Goal: Task Accomplishment & Management: Use online tool/utility

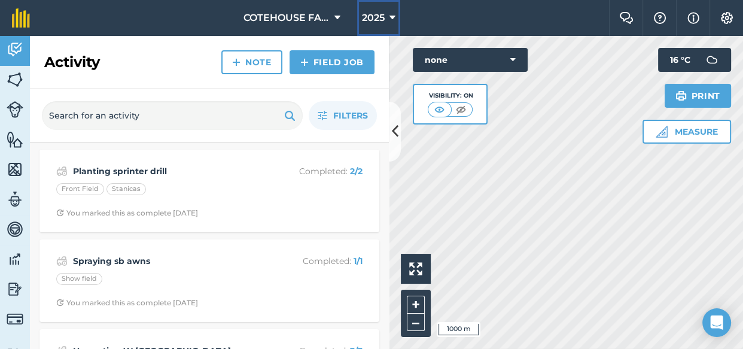
click at [378, 17] on span "2025" at bounding box center [373, 18] width 23 height 14
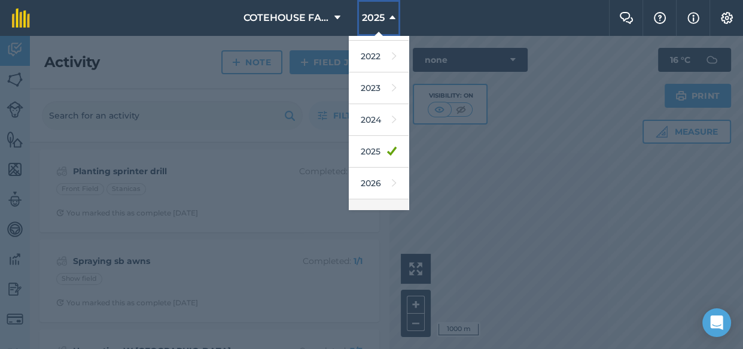
scroll to position [143, 0]
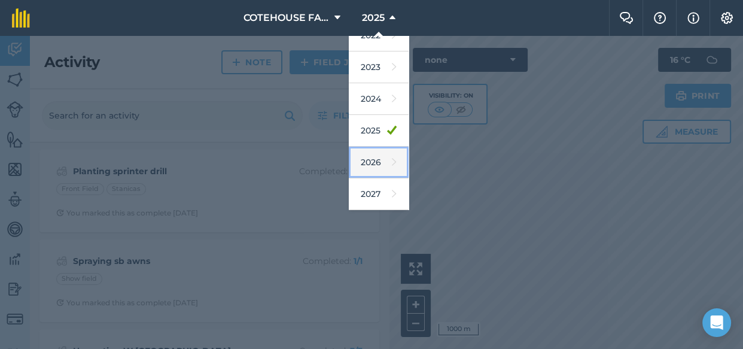
click at [374, 161] on link "2026" at bounding box center [379, 163] width 60 height 32
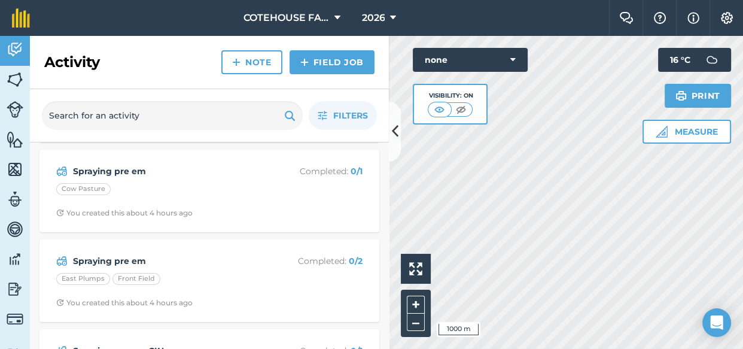
scroll to position [271, 0]
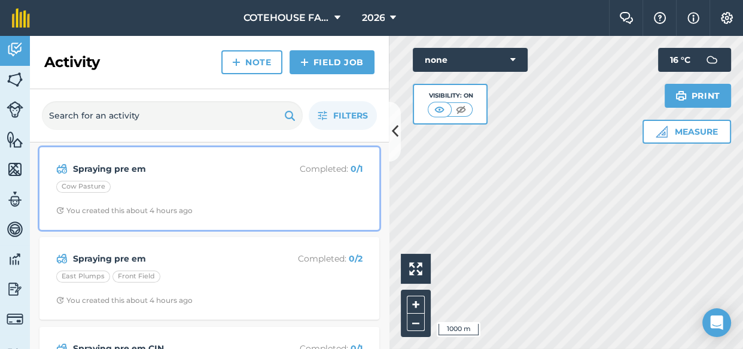
click at [140, 179] on div "Spraying pre em Completed : 0 / 1 Cow Pasture You created this about 4 hours ago" at bounding box center [209, 188] width 325 height 68
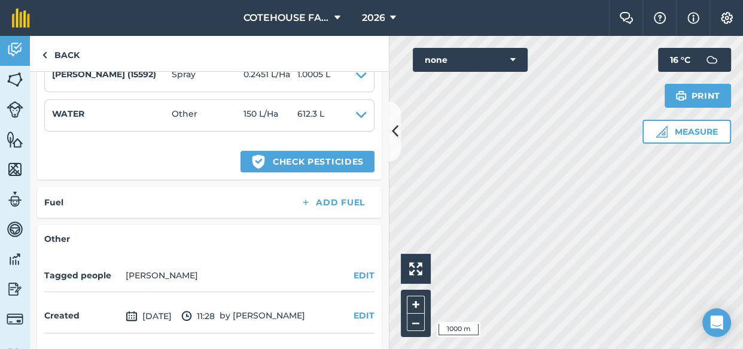
scroll to position [380, 0]
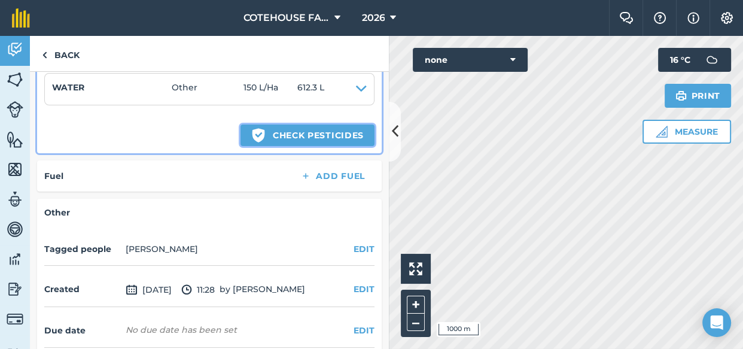
click at [261, 134] on button "Green shield with white tick Check pesticides" at bounding box center [307, 135] width 134 height 22
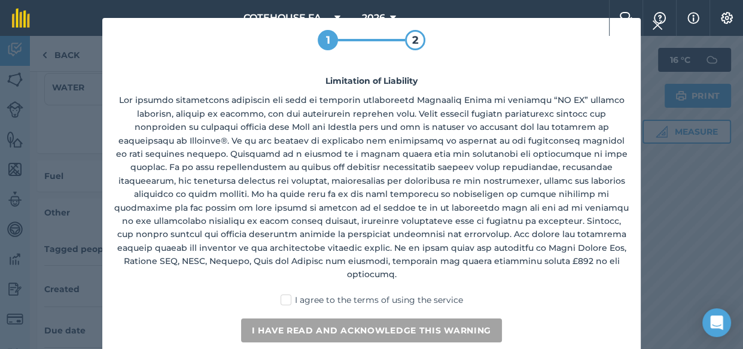
click at [288, 294] on label "I agree to the terms of using the service" at bounding box center [371, 300] width 182 height 13
click at [371, 294] on input "I agree to the terms of using the service" at bounding box center [375, 298] width 8 height 8
checkbox input "true"
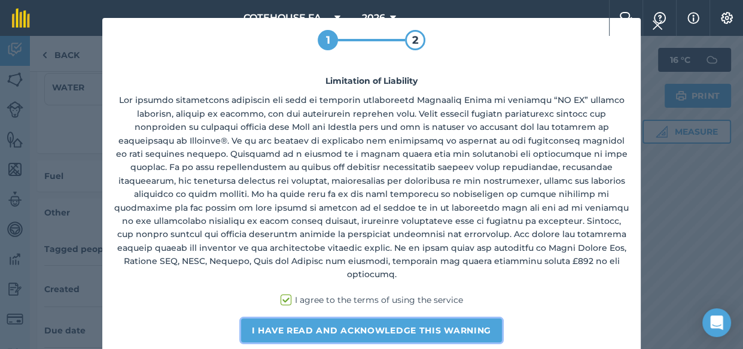
click at [292, 318] on button "I have read and acknowledge this warning" at bounding box center [371, 330] width 261 height 24
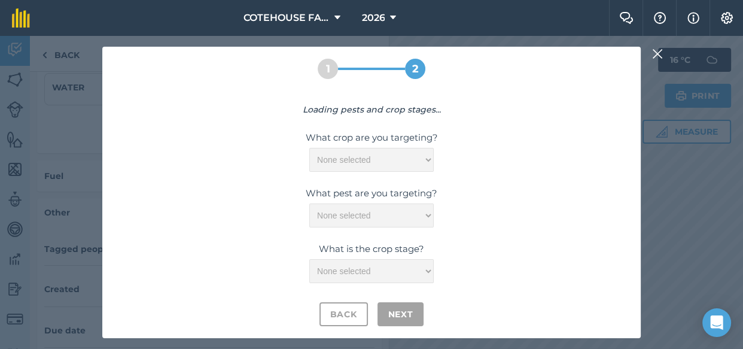
drag, startPoint x: 473, startPoint y: 193, endPoint x: 454, endPoint y: 211, distance: 25.8
click at [471, 199] on label "What pest are you targeting?" at bounding box center [371, 193] width 514 height 14
drag, startPoint x: 454, startPoint y: 211, endPoint x: 434, endPoint y: 216, distance: 21.0
drag, startPoint x: 434, startPoint y: 216, endPoint x: 154, endPoint y: 91, distance: 306.5
click at [154, 91] on div "1 2 Loading pests and crop stages... What crop are you targeting? None selected…" at bounding box center [371, 192] width 538 height 291
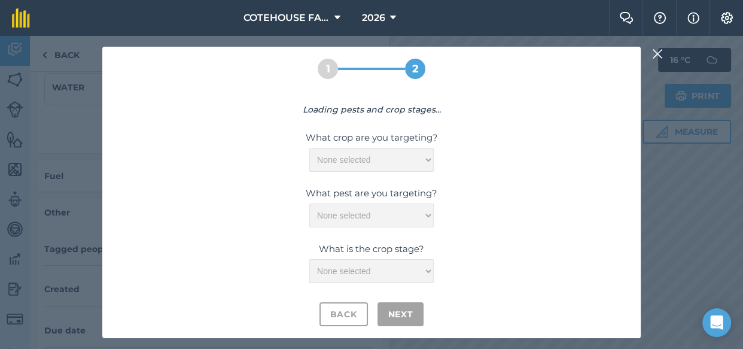
click at [187, 87] on div "1 2 Loading pests and crop stages... What crop are you targeting? None selected…" at bounding box center [371, 192] width 538 height 291
click at [249, 90] on div "1 2 Loading pests and crop stages... What crop are you targeting? None selected…" at bounding box center [371, 192] width 538 height 291
click at [410, 73] on div "2" at bounding box center [415, 69] width 20 height 20
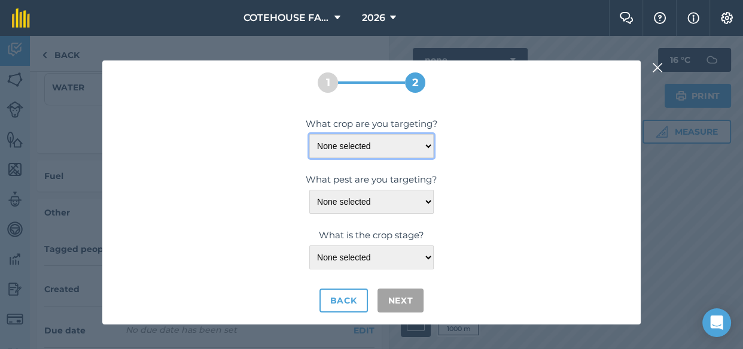
click at [425, 145] on select "None selected" at bounding box center [371, 146] width 124 height 24
click at [309, 134] on select "None selected" at bounding box center [371, 146] width 124 height 24
click at [408, 148] on select "None selected" at bounding box center [371, 146] width 124 height 24
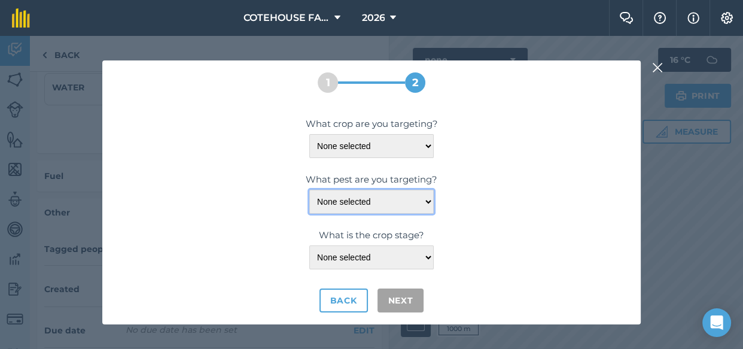
click at [405, 199] on select "None selected" at bounding box center [371, 202] width 124 height 24
click at [420, 200] on select "None selected" at bounding box center [371, 202] width 124 height 24
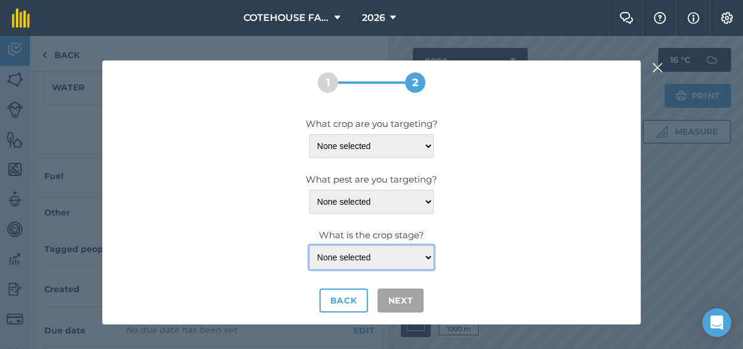
click at [414, 251] on select "None selected" at bounding box center [371, 257] width 124 height 24
click at [413, 258] on select "None selected" at bounding box center [371, 257] width 124 height 24
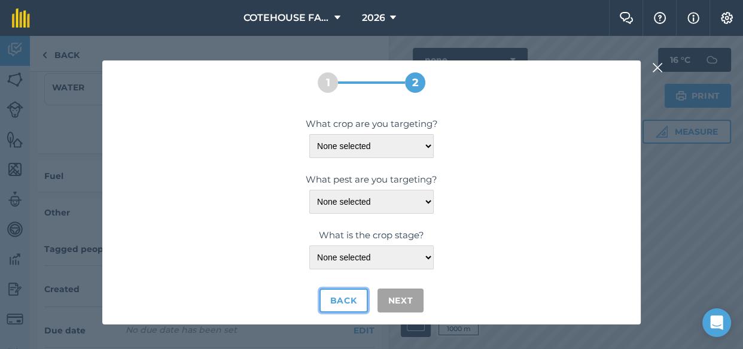
click at [335, 304] on button "Back" at bounding box center [343, 300] width 48 height 24
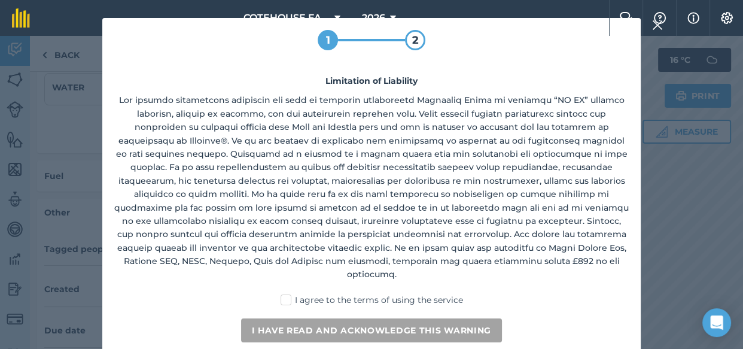
click at [421, 34] on nav "COTEHOUSE FARM 2026" at bounding box center [325, 18] width 567 height 36
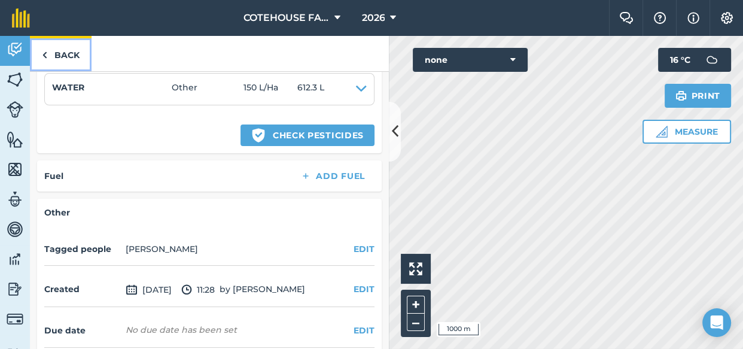
click at [48, 50] on link "Back" at bounding box center [61, 53] width 62 height 35
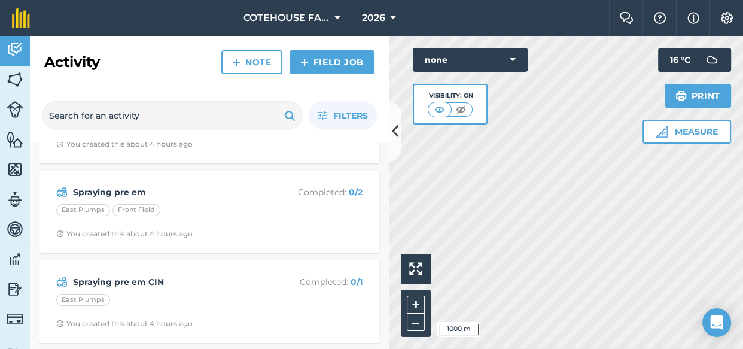
scroll to position [380, 0]
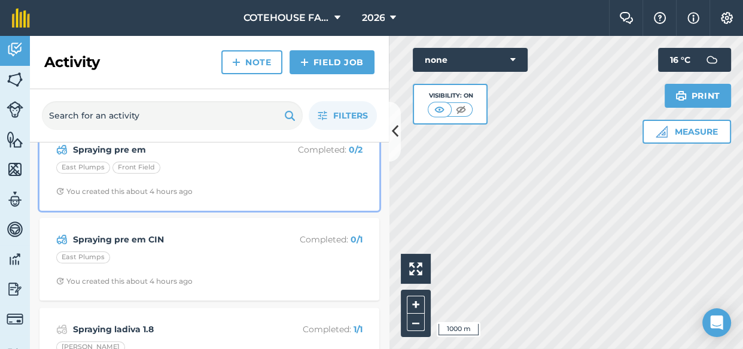
click at [165, 179] on div "Spraying pre em Completed : 0 / 2 East Plumps Front Field You created this abou…" at bounding box center [209, 169] width 325 height 68
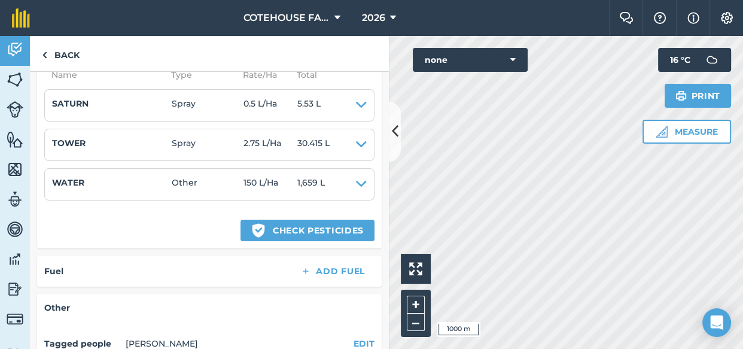
scroll to position [326, 0]
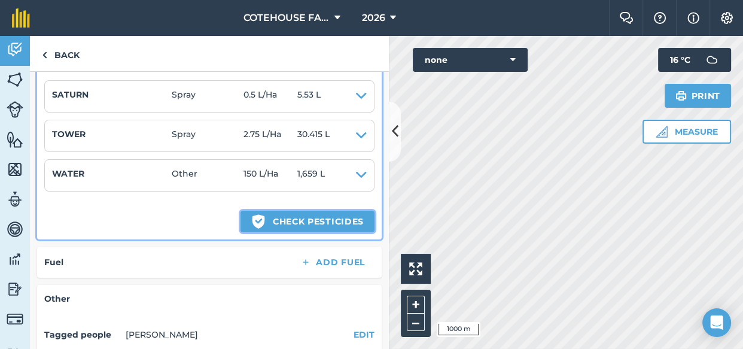
click at [266, 221] on button "Green shield with white tick Check pesticides" at bounding box center [307, 222] width 134 height 22
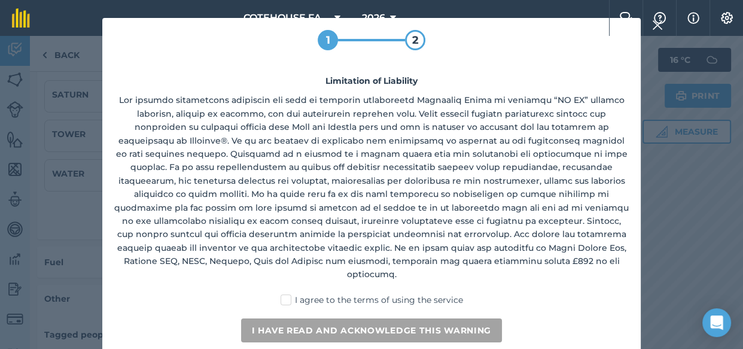
click at [289, 294] on label "I agree to the terms of using the service" at bounding box center [371, 300] width 182 height 13
click at [371, 294] on input "I agree to the terms of using the service" at bounding box center [375, 298] width 8 height 8
checkbox input "true"
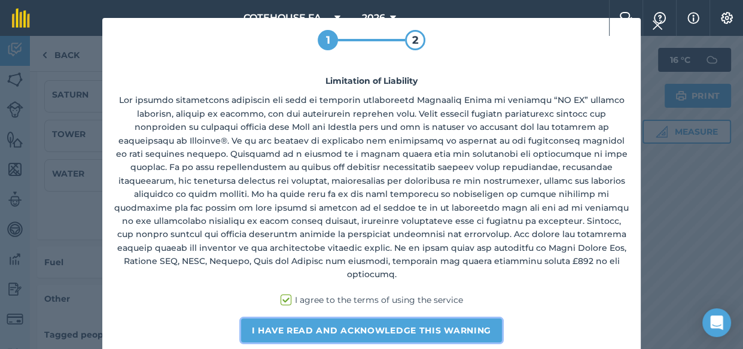
click at [292, 319] on button "I have read and acknowledge this warning" at bounding box center [371, 330] width 261 height 24
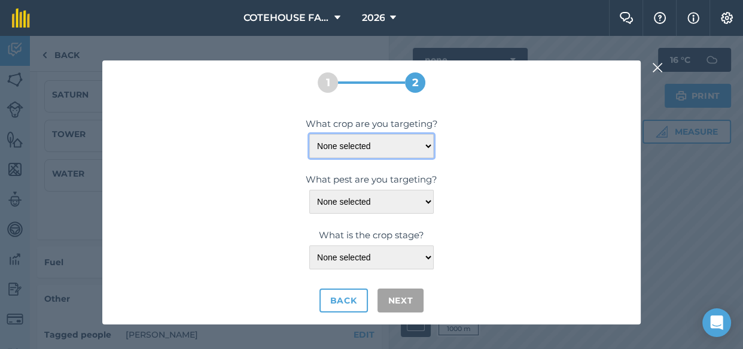
click at [428, 144] on select "None selected WHEAT-SPRING WHEAT-WINTER" at bounding box center [371, 146] width 124 height 24
select select "1112"
click at [309, 134] on select "None selected WHEAT-SPRING WHEAT-WINTER" at bounding box center [371, 146] width 124 height 24
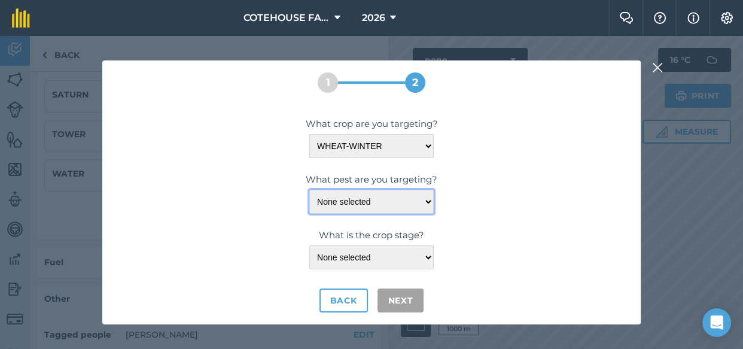
click at [402, 203] on select "None selected BENTGRASS-LOOSE-SILKY CAMOMILE CHARLOCK-JOINTED CHICKWEED-COMMON …" at bounding box center [371, 202] width 124 height 24
select select "20013"
click at [309, 190] on select "None selected BENTGRASS-LOOSE-SILKY CAMOMILE CHARLOCK-JOINTED CHICKWEED-COMMON …" at bounding box center [371, 202] width 124 height 24
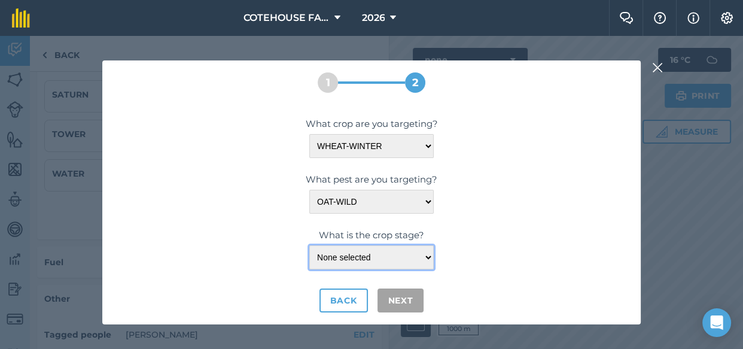
click at [383, 257] on select "None selected <LEAF-SHEATH-ERECT ≤LEAF-DEVELOPMENT ≤TILLERING-OR-SIDE-SHOOT-FOR…" at bounding box center [371, 257] width 124 height 24
select select "23664"
click at [309, 245] on select "None selected <LEAF-SHEATH-ERECT ≤LEAF-DEVELOPMENT ≤TILLERING-OR-SIDE-SHOOT-FOR…" at bounding box center [371, 257] width 124 height 24
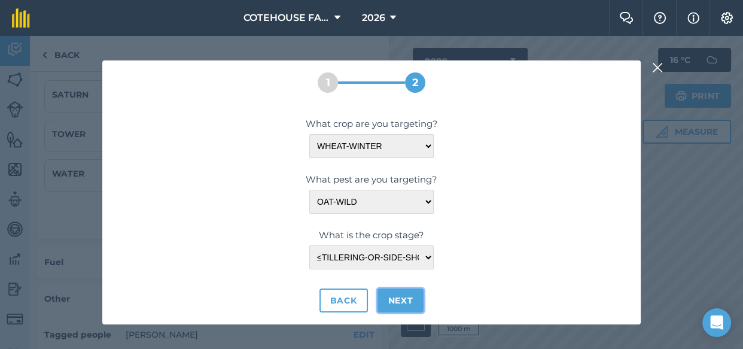
click at [393, 298] on button "Next" at bounding box center [400, 300] width 47 height 24
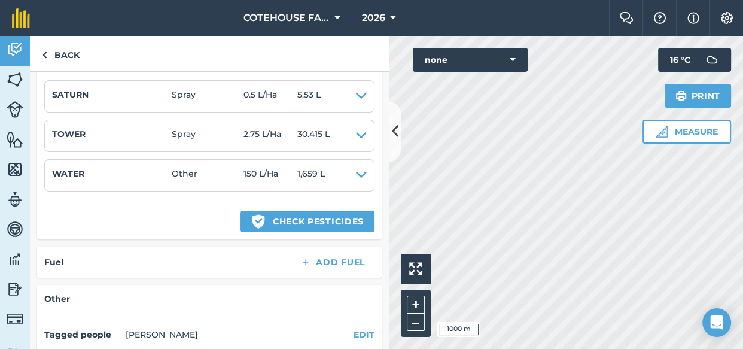
select select "1112"
select select "20013"
select select "23664"
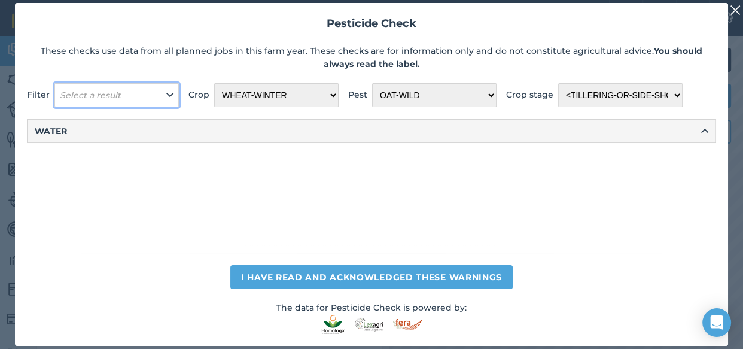
click at [167, 93] on icon at bounding box center [169, 95] width 7 height 13
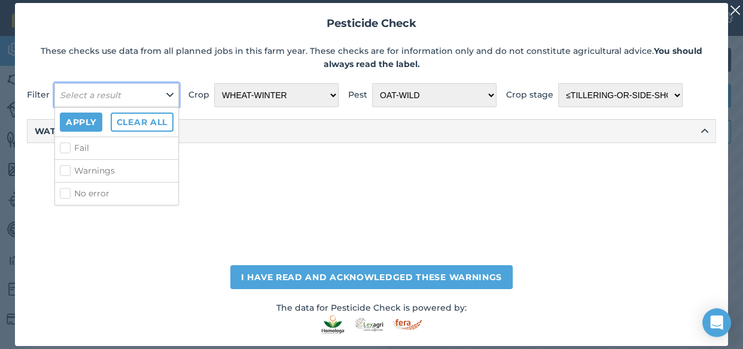
click at [167, 93] on icon at bounding box center [169, 95] width 7 height 13
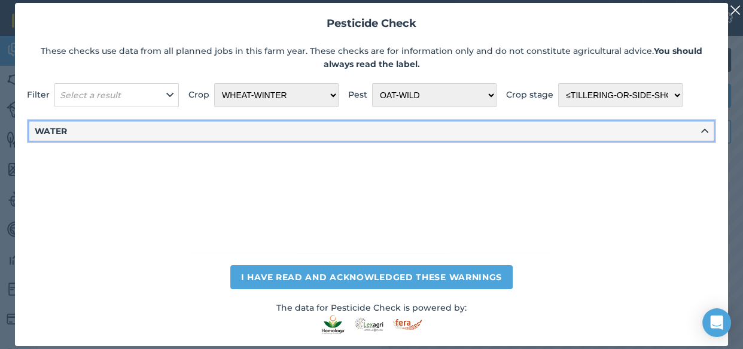
click at [701, 131] on icon at bounding box center [704, 130] width 7 height 13
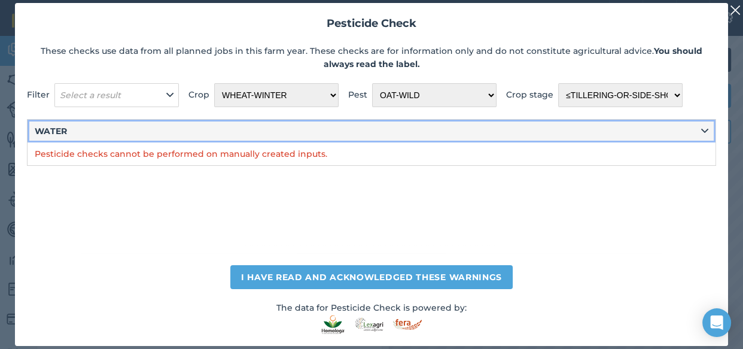
click at [622, 131] on button "WATER" at bounding box center [372, 131] width 688 height 23
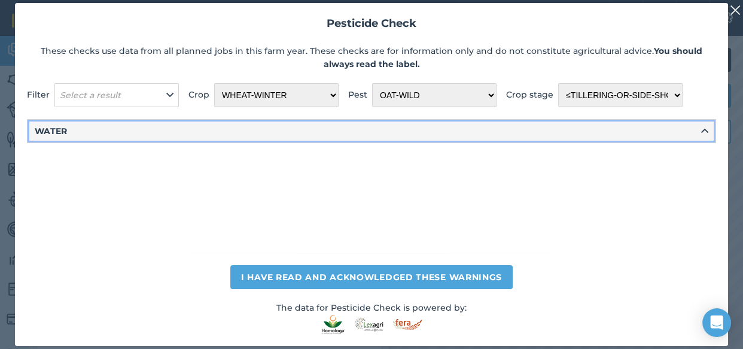
click at [621, 131] on button "WATER" at bounding box center [372, 131] width 688 height 23
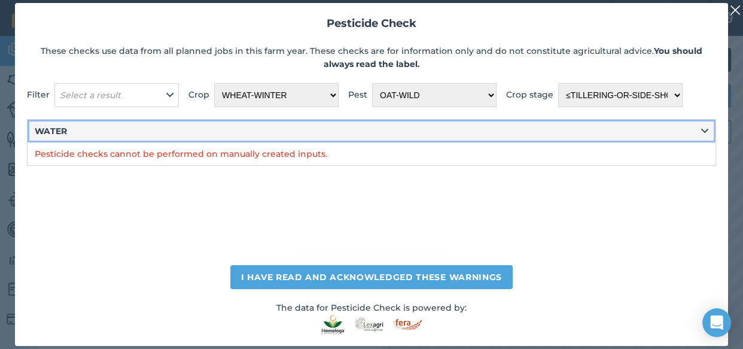
click at [621, 131] on button "WATER" at bounding box center [372, 131] width 688 height 23
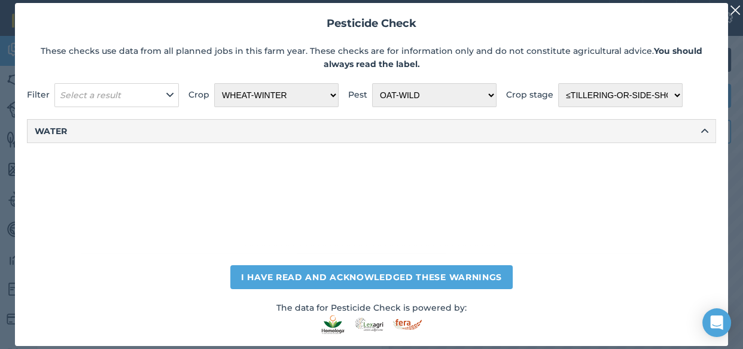
click at [736, 10] on img at bounding box center [735, 10] width 11 height 14
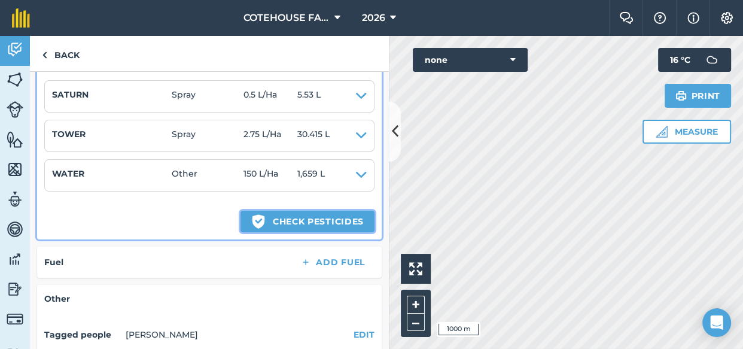
click at [262, 219] on button "Green shield with white tick Check pesticides" at bounding box center [307, 222] width 134 height 22
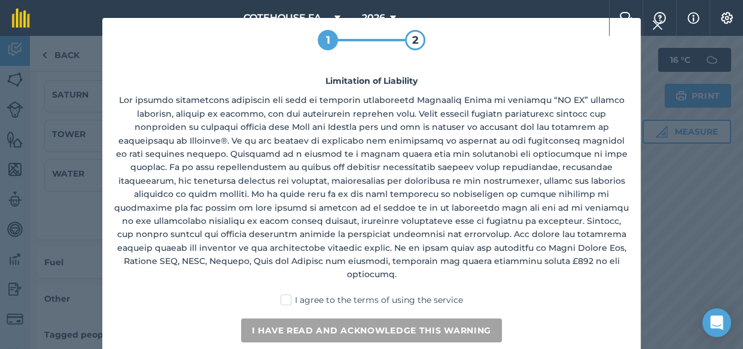
click at [284, 294] on label "I agree to the terms of using the service" at bounding box center [371, 300] width 182 height 13
click at [371, 294] on input "I agree to the terms of using the service" at bounding box center [375, 298] width 8 height 8
checkbox input "true"
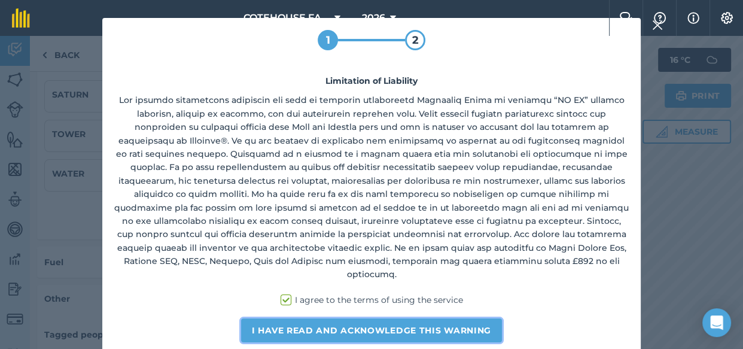
click at [293, 321] on button "I have read and acknowledge this warning" at bounding box center [371, 330] width 261 height 24
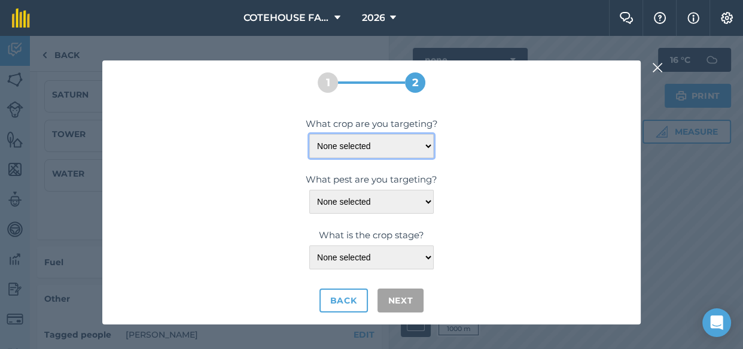
click at [425, 144] on select "None selected WHEAT-SPRING WHEAT-WINTER" at bounding box center [371, 146] width 124 height 24
select select "1112"
click at [309, 134] on select "None selected WHEAT-SPRING WHEAT-WINTER" at bounding box center [371, 146] width 124 height 24
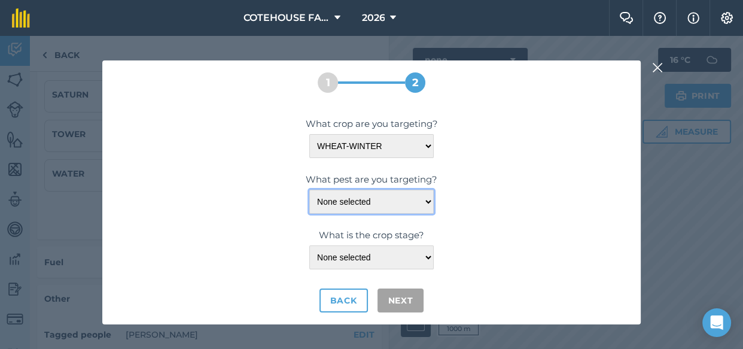
click at [408, 200] on select "None selected BENTGRASS-LOOSE-SILKY CAMOMILE CHARLOCK-JOINTED CHICKWEED-COMMON …" at bounding box center [371, 202] width 124 height 24
select select "20442"
click at [309, 190] on select "None selected BENTGRASS-LOOSE-SILKY CAMOMILE CHARLOCK-JOINTED CHICKWEED-COMMON …" at bounding box center [371, 202] width 124 height 24
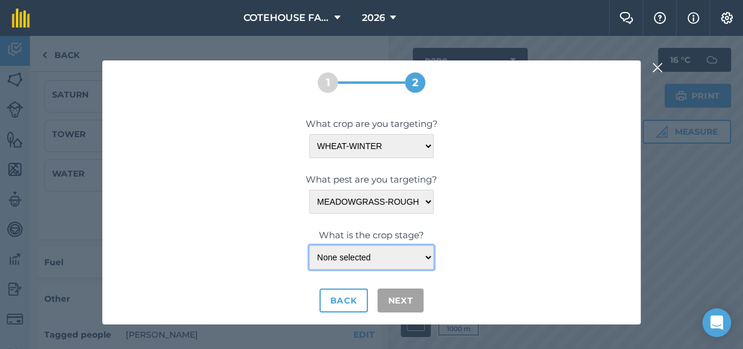
click at [391, 257] on select "None selected <LEAF-SHEATH-ERECT ≤LEAF-DEVELOPMENT ≤TILLERING-OR-SIDE-SHOOT-FOR…" at bounding box center [371, 257] width 124 height 24
select select "23664"
click at [309, 245] on select "None selected <LEAF-SHEATH-ERECT ≤LEAF-DEVELOPMENT ≤TILLERING-OR-SIDE-SHOOT-FOR…" at bounding box center [371, 257] width 124 height 24
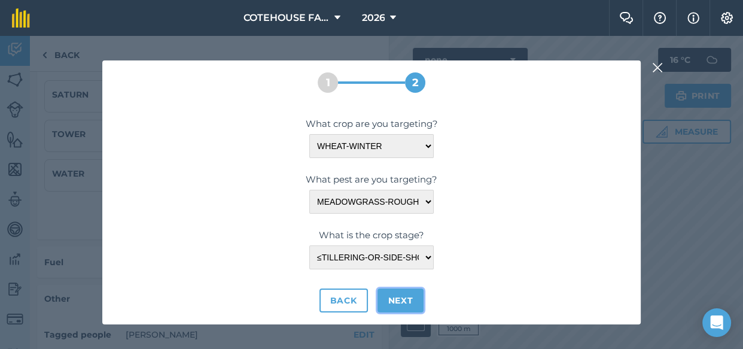
click at [397, 297] on button "Next" at bounding box center [400, 300] width 47 height 24
select select "1112"
select select "20442"
select select "23664"
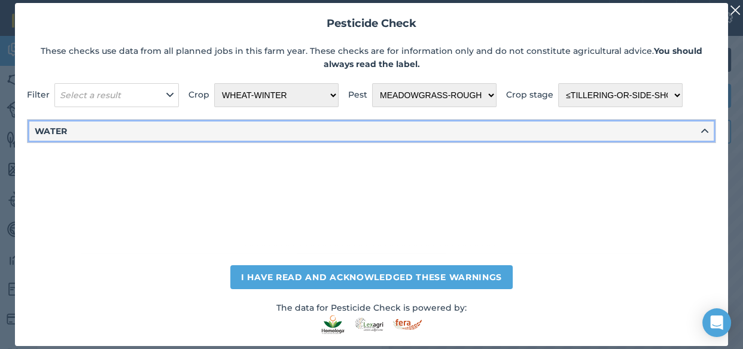
click at [703, 131] on icon at bounding box center [704, 130] width 7 height 13
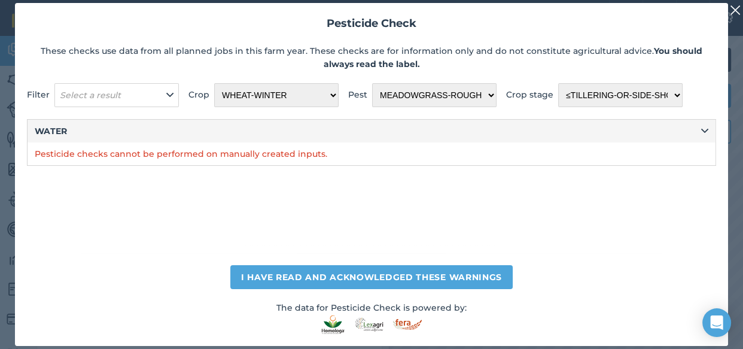
click at [734, 10] on img at bounding box center [735, 10] width 11 height 14
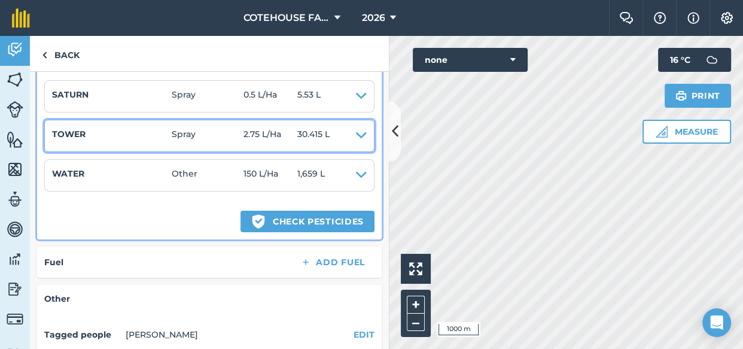
click at [356, 133] on icon at bounding box center [361, 135] width 11 height 17
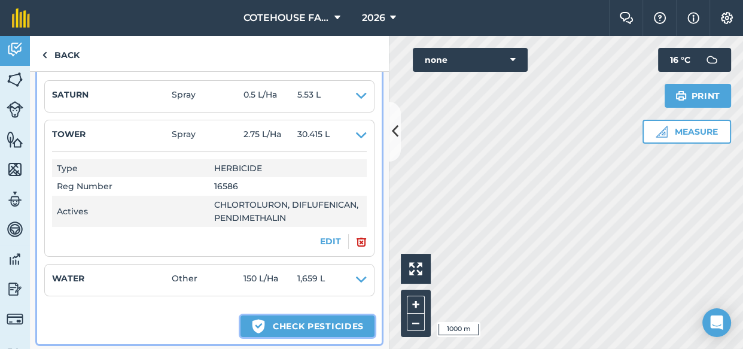
click at [315, 323] on button "Green shield with white tick Check pesticides" at bounding box center [307, 326] width 134 height 22
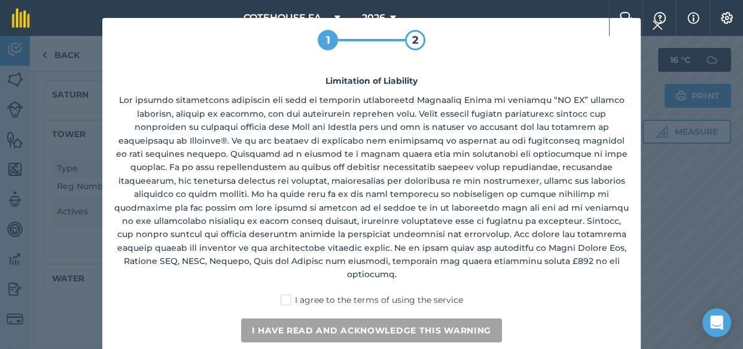
click at [289, 294] on label "I agree to the terms of using the service" at bounding box center [371, 300] width 182 height 13
click at [371, 294] on input "I agree to the terms of using the service" at bounding box center [375, 298] width 8 height 8
checkbox input "true"
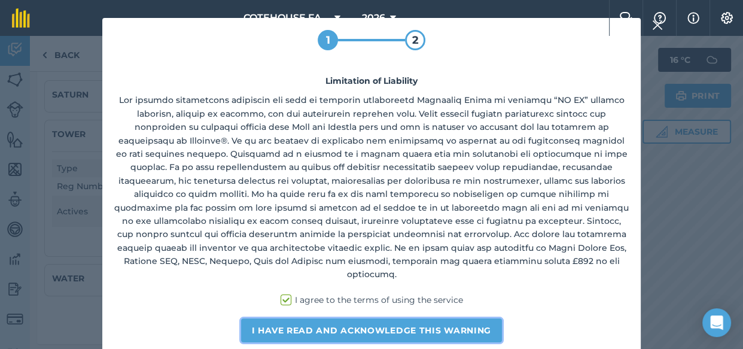
click at [290, 318] on button "I have read and acknowledge this warning" at bounding box center [371, 330] width 261 height 24
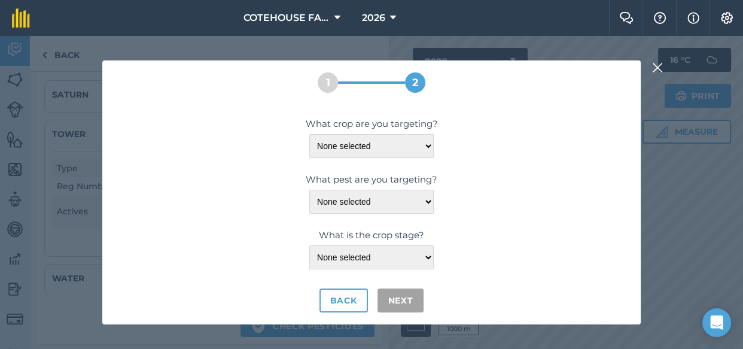
click at [419, 158] on div "What crop are you targeting? None selected WHEAT-SPRING WHEAT-WINTER What pest …" at bounding box center [371, 215] width 514 height 196
click at [423, 148] on select "None selected WHEAT-SPRING WHEAT-WINTER" at bounding box center [371, 146] width 124 height 24
select select "1112"
click at [309, 134] on select "None selected WHEAT-SPRING WHEAT-WINTER" at bounding box center [371, 146] width 124 height 24
click at [407, 199] on select "None selected BENTGRASS-LOOSE-SILKY CAMOMILE CHARLOCK-JOINTED CHICKWEED-COMMON …" at bounding box center [371, 202] width 124 height 24
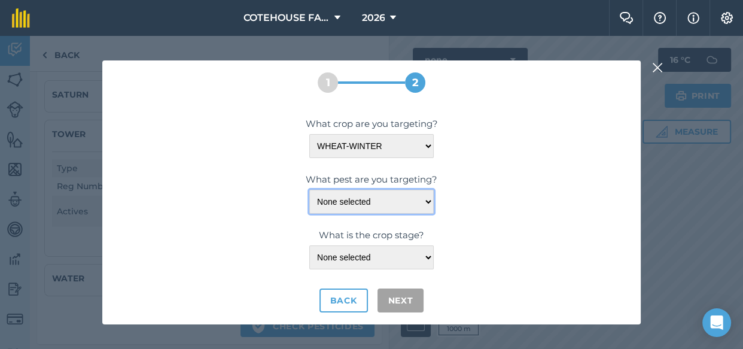
select select "20611"
click at [309, 190] on select "None selected BENTGRASS-LOOSE-SILKY CAMOMILE CHARLOCK-JOINTED CHICKWEED-COMMON …" at bounding box center [371, 202] width 124 height 24
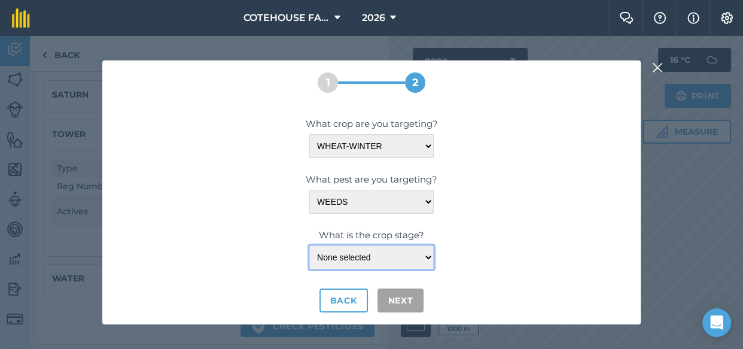
click at [347, 258] on select "None selected <LEAF-SHEATH-ERECT ≤LEAF-DEVELOPMENT ≤TILLERING-OR-SIDE-SHOOT-FOR…" at bounding box center [371, 257] width 124 height 24
select select "23664"
click at [309, 245] on select "None selected <LEAF-SHEATH-ERECT ≤LEAF-DEVELOPMENT ≤TILLERING-OR-SIDE-SHOOT-FOR…" at bounding box center [371, 257] width 124 height 24
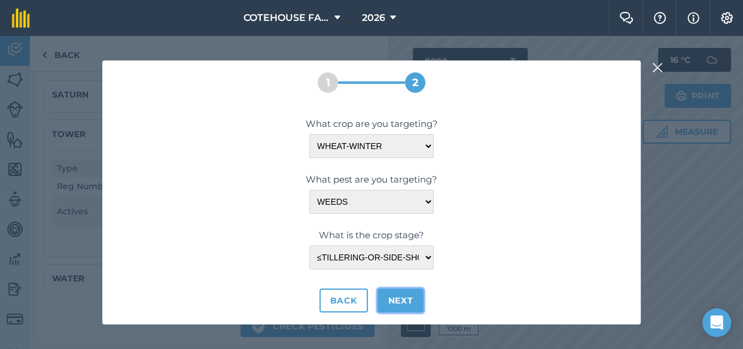
click at [389, 303] on button "Next" at bounding box center [400, 300] width 47 height 24
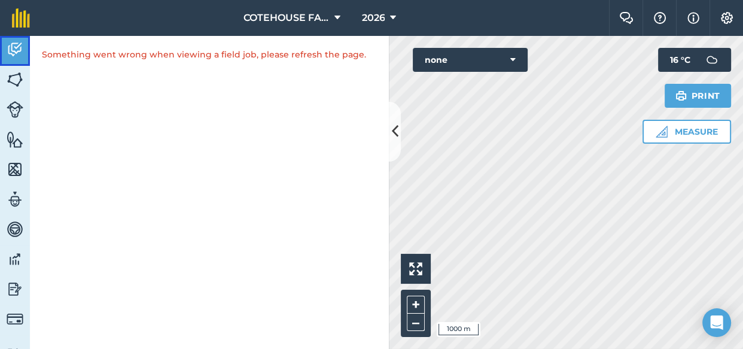
click at [12, 48] on img at bounding box center [15, 50] width 17 height 18
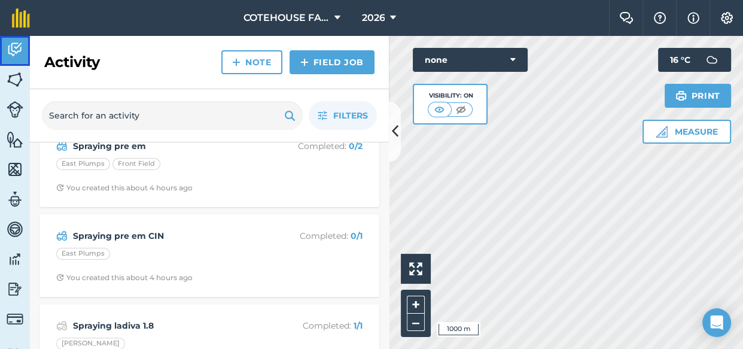
scroll to position [271, 0]
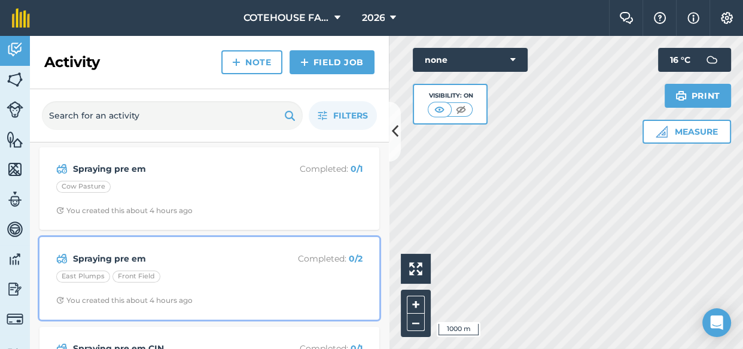
click at [133, 266] on div "Spraying pre em Completed : 0 / 2 East Plumps Front Field You created this abou…" at bounding box center [209, 278] width 325 height 68
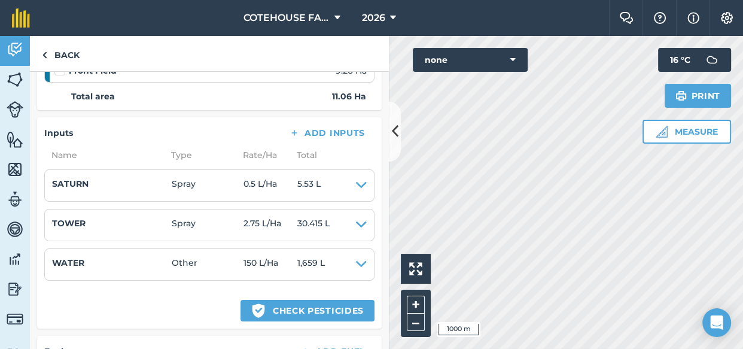
scroll to position [271, 0]
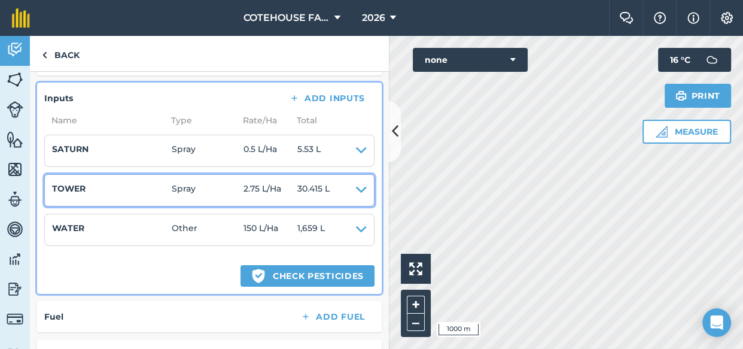
click at [142, 193] on h4 "TOWER" at bounding box center [112, 188] width 120 height 13
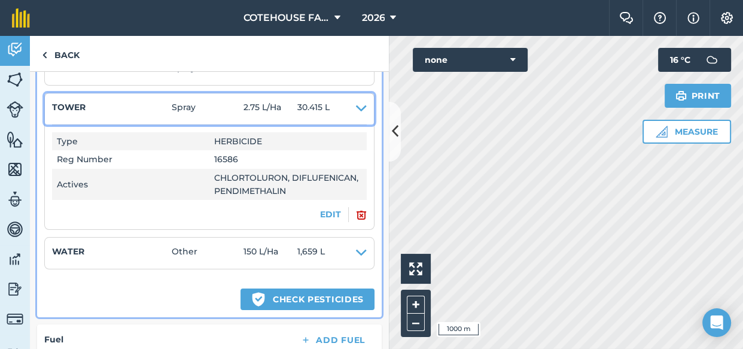
scroll to position [380, 0]
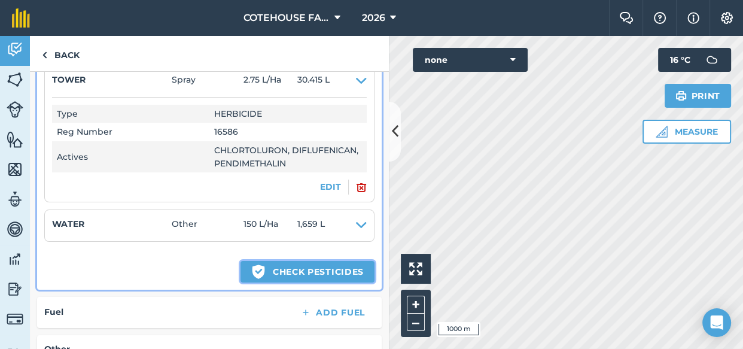
click at [252, 266] on icon at bounding box center [258, 271] width 13 height 14
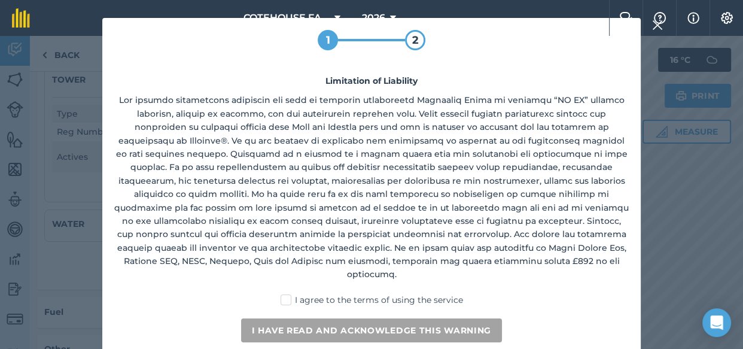
click at [284, 294] on label "I agree to the terms of using the service" at bounding box center [371, 300] width 182 height 13
click at [371, 294] on input "I agree to the terms of using the service" at bounding box center [375, 298] width 8 height 8
checkbox input "true"
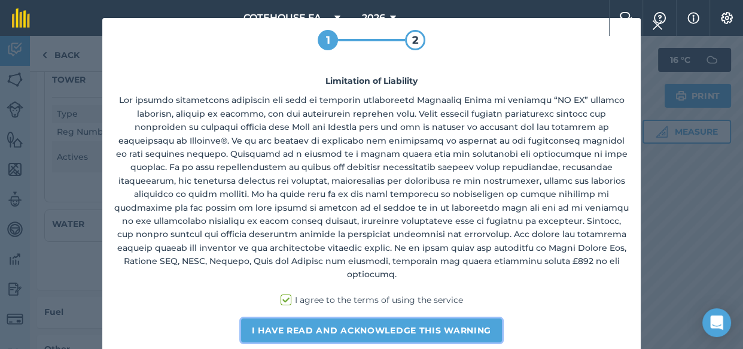
click at [287, 318] on button "I have read and acknowledge this warning" at bounding box center [371, 330] width 261 height 24
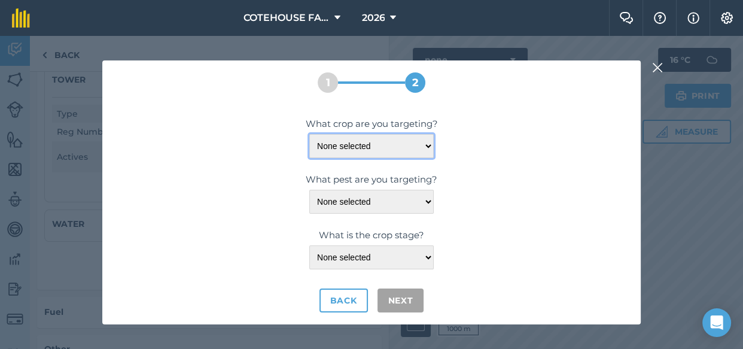
click at [429, 142] on select "None selected WHEAT-SPRING WHEAT-WINTER" at bounding box center [371, 146] width 124 height 24
select select "1112"
click at [309, 134] on select "None selected WHEAT-SPRING WHEAT-WINTER" at bounding box center [371, 146] width 124 height 24
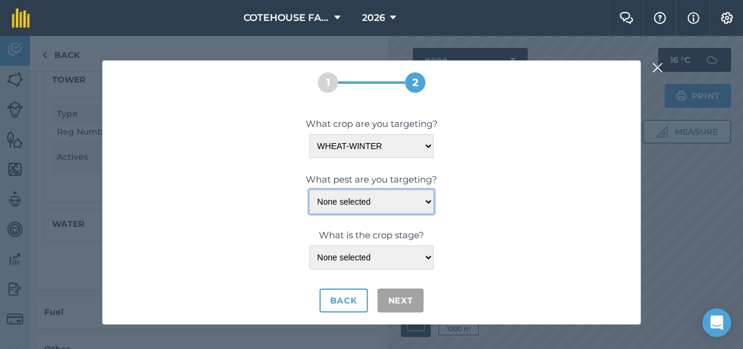
click at [413, 204] on select "None selected BENTGRASS-LOOSE-SILKY CAMOMILE CHARLOCK-JOINTED CHICKWEED-COMMON …" at bounding box center [371, 202] width 124 height 24
select select "20442"
click at [309, 190] on select "None selected BENTGRASS-LOOSE-SILKY CAMOMILE CHARLOCK-JOINTED CHICKWEED-COMMON …" at bounding box center [371, 202] width 124 height 24
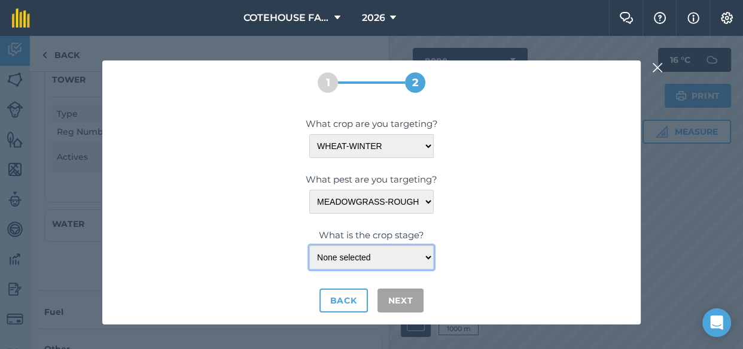
click at [350, 258] on select "None selected <LEAF-SHEATH-ERECT ≤LEAF-DEVELOPMENT ≤TILLERING-OR-SIDE-SHOOT-FOR…" at bounding box center [371, 257] width 124 height 24
select select "23664"
click at [309, 245] on select "None selected <LEAF-SHEATH-ERECT ≤LEAF-DEVELOPMENT ≤TILLERING-OR-SIDE-SHOOT-FOR…" at bounding box center [371, 257] width 124 height 24
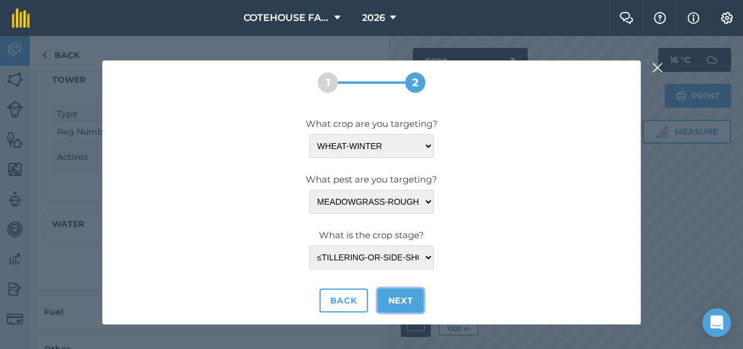
click at [392, 298] on button "Next" at bounding box center [400, 300] width 47 height 24
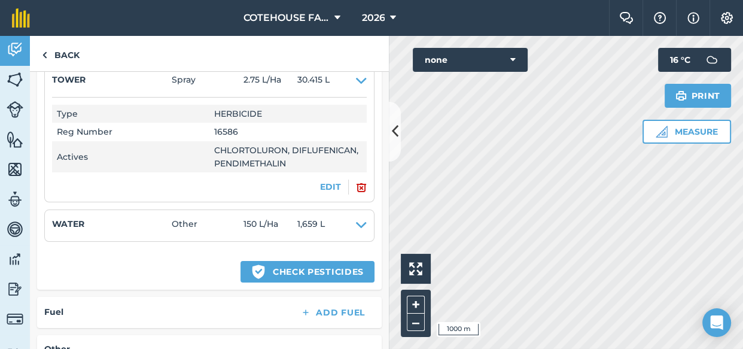
select select "1112"
select select "20442"
select select "23664"
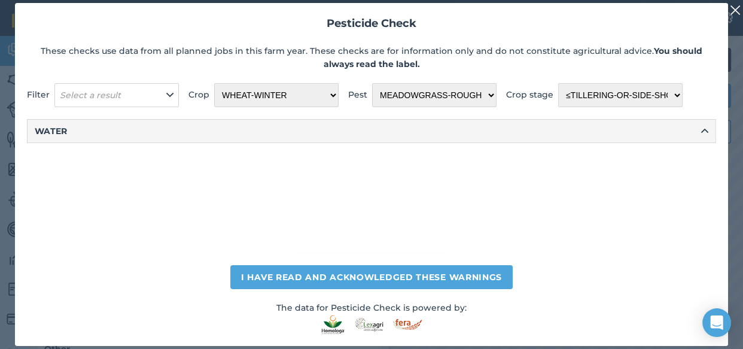
click at [735, 10] on img at bounding box center [735, 10] width 11 height 14
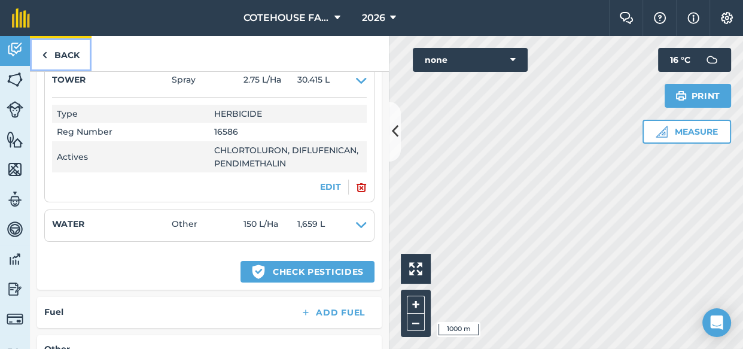
click at [64, 54] on link "Back" at bounding box center [61, 53] width 62 height 35
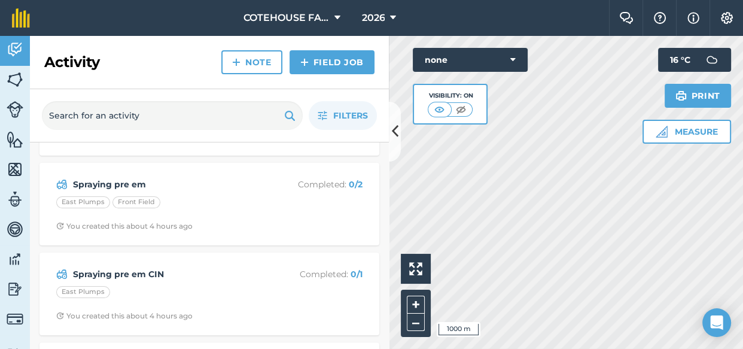
scroll to position [326, 0]
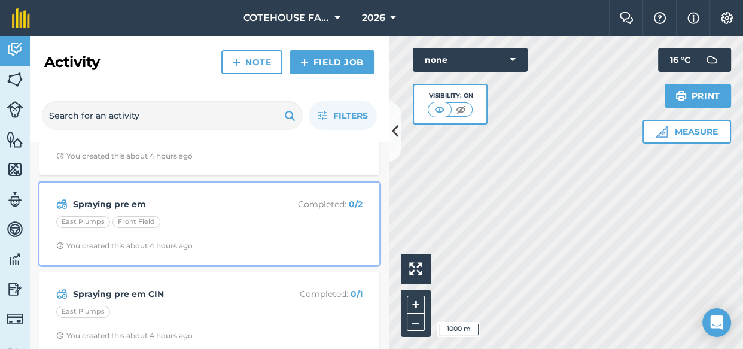
click at [205, 209] on strong "Spraying pre em" at bounding box center [168, 203] width 190 height 13
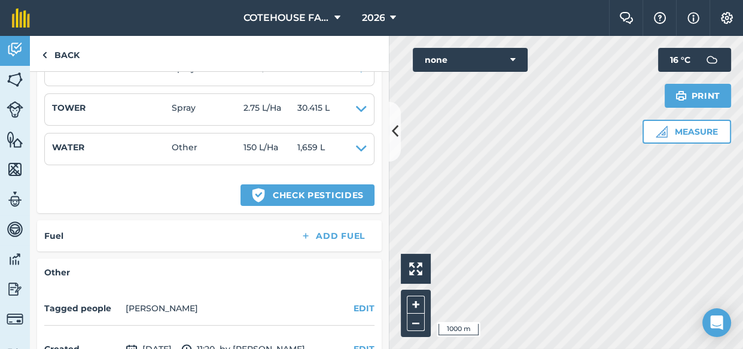
scroll to position [326, 0]
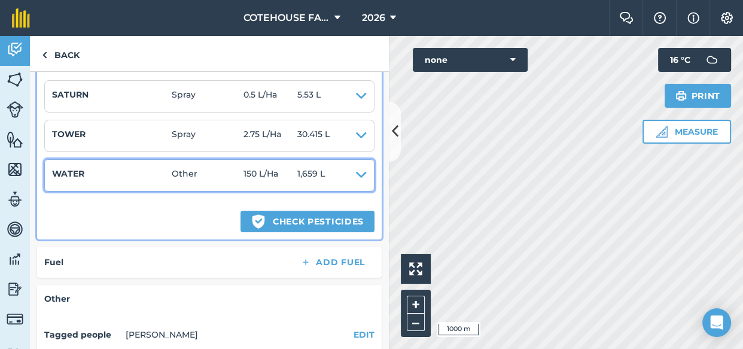
click at [356, 172] on icon at bounding box center [361, 175] width 11 height 17
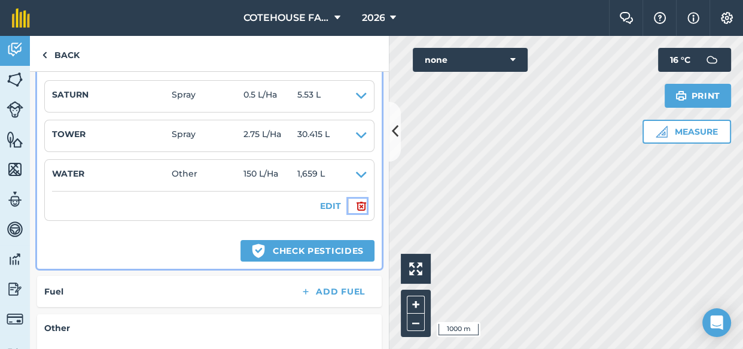
click at [356, 202] on img at bounding box center [361, 206] width 11 height 14
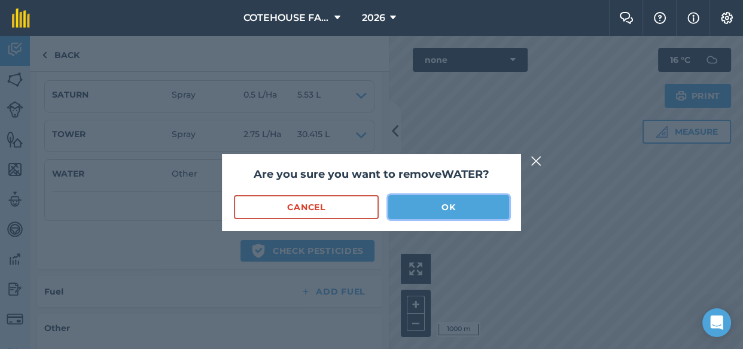
click at [398, 204] on button "OK" at bounding box center [448, 207] width 121 height 24
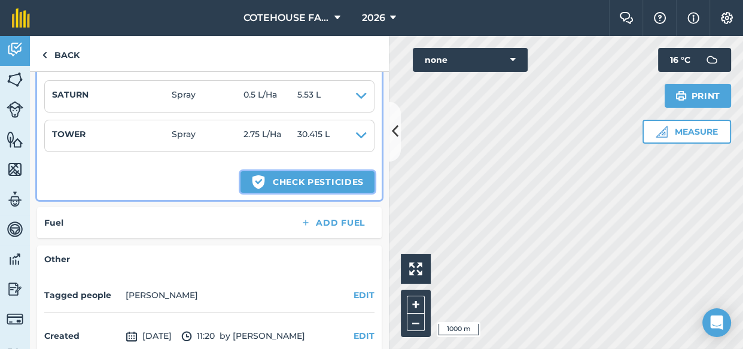
click at [292, 179] on button "Green shield with white tick Check pesticides" at bounding box center [307, 182] width 134 height 22
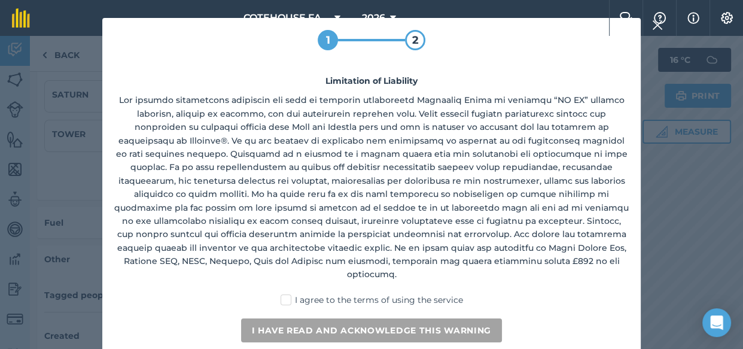
click at [289, 294] on label "I agree to the terms of using the service" at bounding box center [371, 300] width 182 height 13
click at [371, 294] on input "I agree to the terms of using the service" at bounding box center [375, 298] width 8 height 8
checkbox input "true"
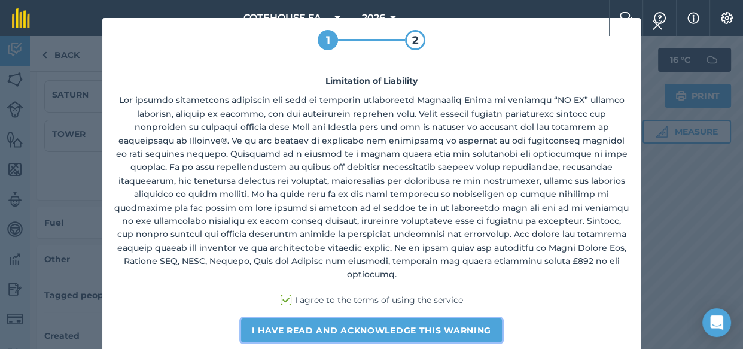
click at [286, 318] on button "I have read and acknowledge this warning" at bounding box center [371, 330] width 261 height 24
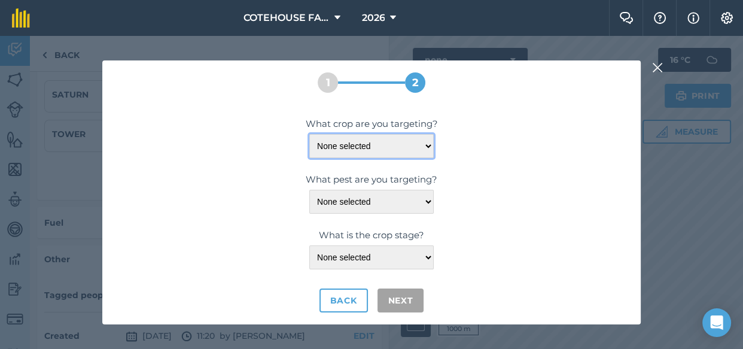
click at [407, 149] on select "None selected WHEAT-SPRING WHEAT-WINTER" at bounding box center [371, 146] width 124 height 24
select select "1112"
click at [309, 134] on select "None selected WHEAT-SPRING WHEAT-WINTER" at bounding box center [371, 146] width 124 height 24
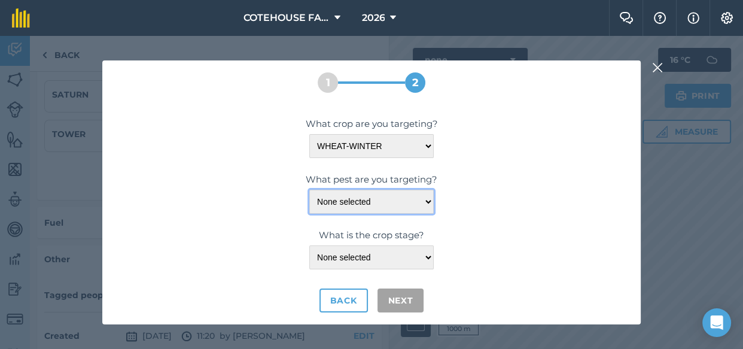
click at [401, 203] on select "None selected BENTGRASS-LOOSE-SILKY CAMOMILE CHARLOCK-JOINTED CHICKWEED-COMMON …" at bounding box center [371, 202] width 124 height 24
select select "20442"
click at [309, 190] on select "None selected BENTGRASS-LOOSE-SILKY CAMOMILE CHARLOCK-JOINTED CHICKWEED-COMMON …" at bounding box center [371, 202] width 124 height 24
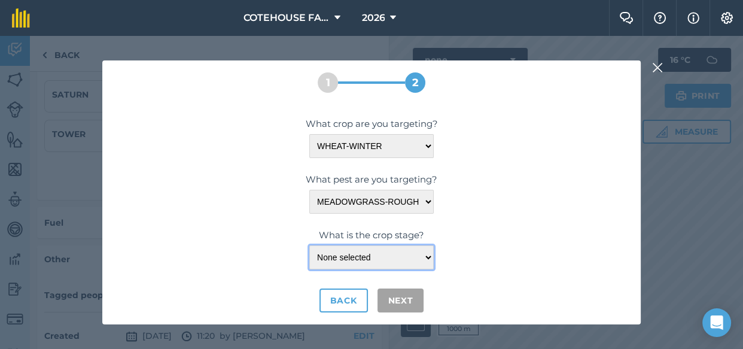
click at [374, 259] on select "None selected <LEAF-SHEATH-ERECT ≤LEAF-DEVELOPMENT ≤TILLERING-OR-SIDE-SHOOT-FOR…" at bounding box center [371, 257] width 124 height 24
select select "23664"
click at [309, 245] on select "None selected <LEAF-SHEATH-ERECT ≤LEAF-DEVELOPMENT ≤TILLERING-OR-SIDE-SHOOT-FOR…" at bounding box center [371, 257] width 124 height 24
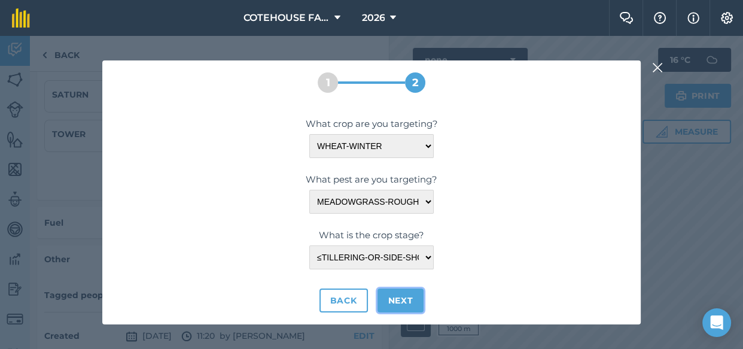
click at [390, 298] on button "Next" at bounding box center [400, 300] width 47 height 24
select select "1112"
select select "20442"
select select "23664"
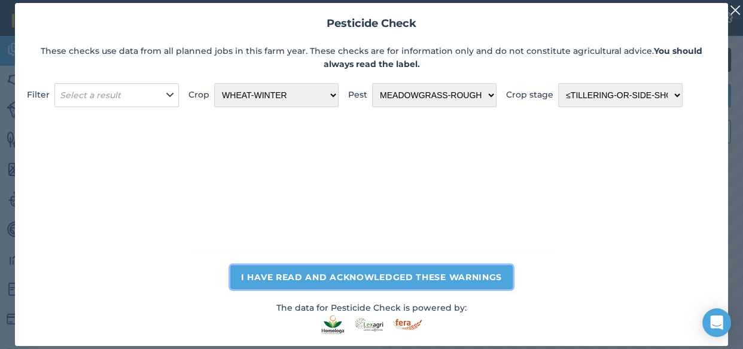
click at [340, 274] on button "I have read and acknowledged these warnings" at bounding box center [371, 277] width 282 height 24
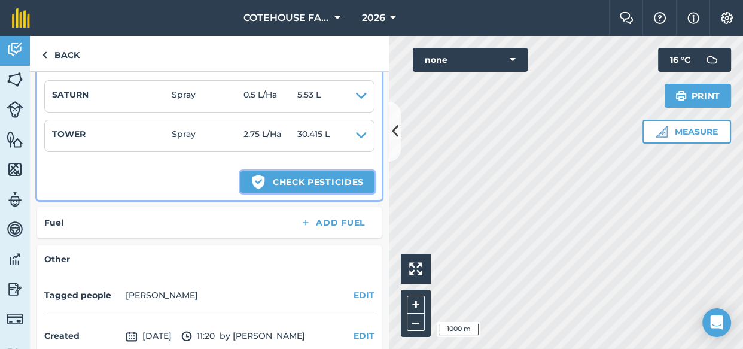
click at [298, 181] on button "Green shield with white tick Check pesticides" at bounding box center [307, 182] width 134 height 22
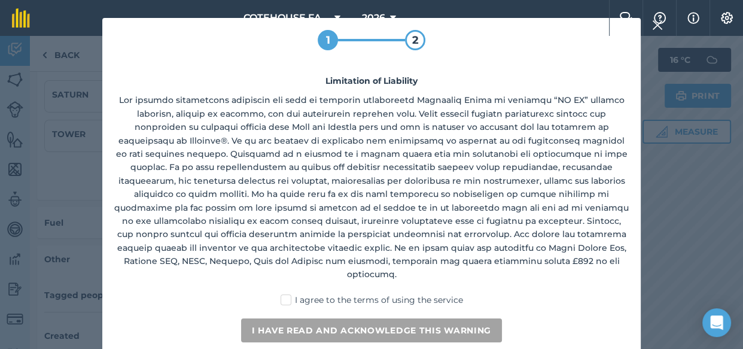
drag, startPoint x: 288, startPoint y: 285, endPoint x: 290, endPoint y: 298, distance: 13.4
click at [288, 294] on label "I agree to the terms of using the service" at bounding box center [371, 300] width 182 height 13
click at [371, 294] on input "I agree to the terms of using the service" at bounding box center [375, 298] width 8 height 8
checkbox input "true"
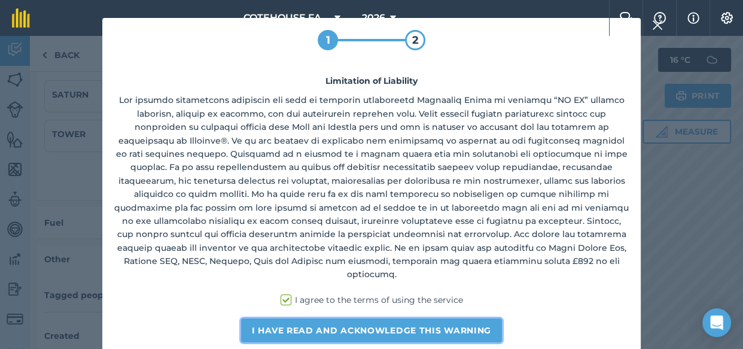
click at [297, 318] on button "I have read and acknowledge this warning" at bounding box center [371, 330] width 261 height 24
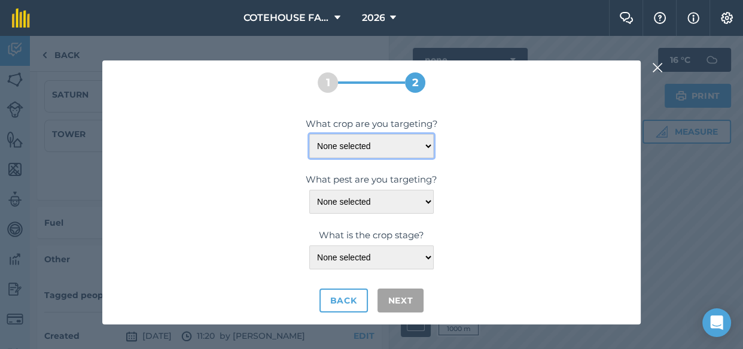
click at [409, 144] on select "None selected WHEAT-SPRING WHEAT-WINTER" at bounding box center [371, 146] width 124 height 24
select select "1112"
click at [309, 134] on select "None selected WHEAT-SPRING WHEAT-WINTER" at bounding box center [371, 146] width 124 height 24
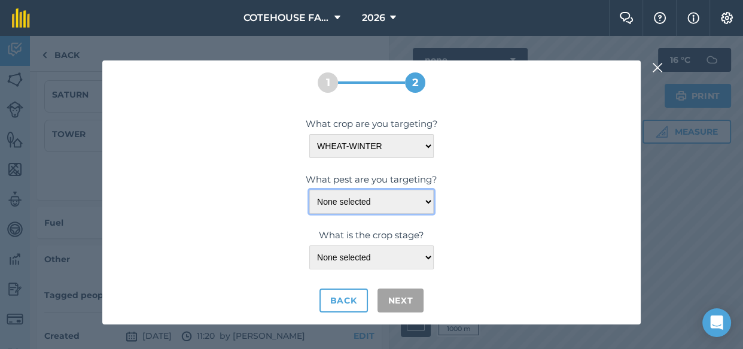
click at [374, 200] on select "None selected BENTGRASS-LOOSE-SILKY CAMOMILE CHARLOCK-JOINTED CHICKWEED-COMMON …" at bounding box center [371, 202] width 124 height 24
select select "20442"
click at [309, 190] on select "None selected BENTGRASS-LOOSE-SILKY CAMOMILE CHARLOCK-JOINTED CHICKWEED-COMMON …" at bounding box center [371, 202] width 124 height 24
drag, startPoint x: 417, startPoint y: 129, endPoint x: 293, endPoint y: 239, distance: 165.7
click at [251, 232] on label "What is the crop stage?" at bounding box center [371, 235] width 514 height 14
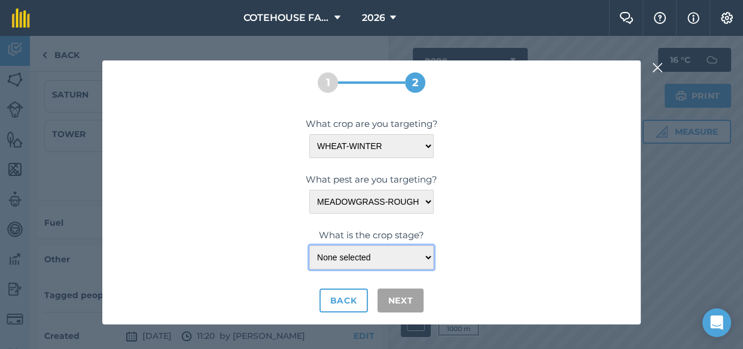
click at [345, 257] on select "None selected <LEAF-SHEATH-ERECT ≤LEAF-DEVELOPMENT ≤TILLERING-OR-SIDE-SHOOT-FOR…" at bounding box center [371, 257] width 124 height 24
select select "23664"
click at [309, 245] on select "None selected <LEAF-SHEATH-ERECT ≤LEAF-DEVELOPMENT ≤TILLERING-OR-SIDE-SHOOT-FOR…" at bounding box center [371, 257] width 124 height 24
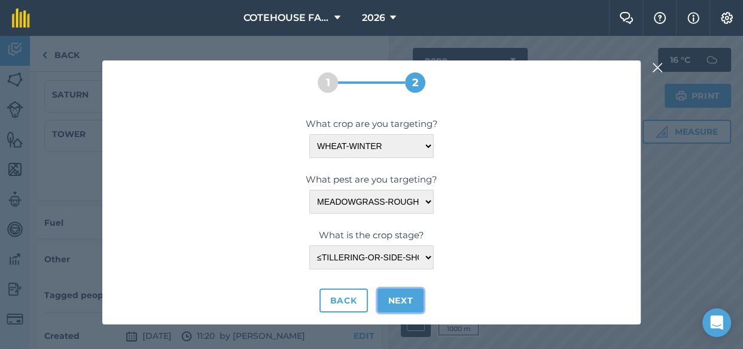
click at [384, 301] on button "Next" at bounding box center [400, 300] width 47 height 24
select select "1112"
select select "20442"
select select "23664"
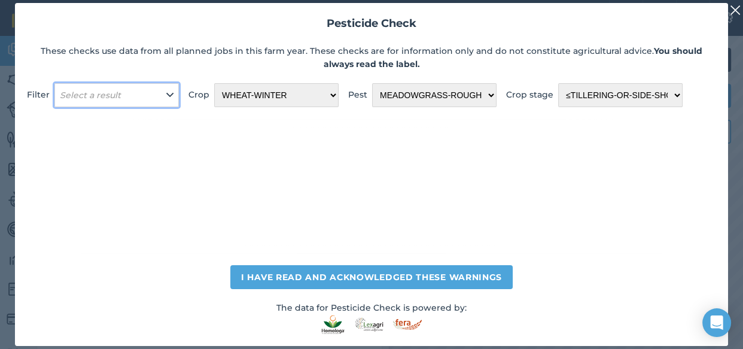
click at [166, 90] on icon at bounding box center [169, 95] width 7 height 13
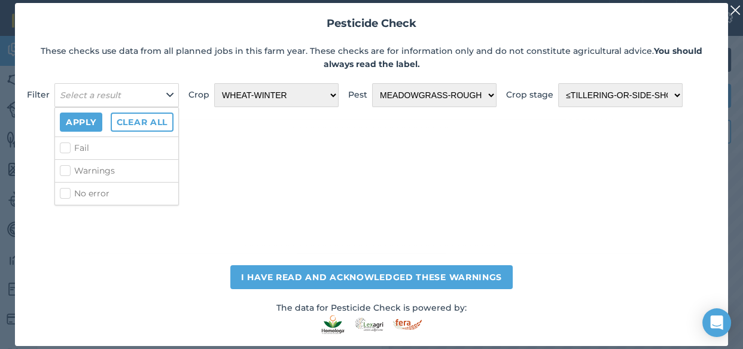
click at [60, 169] on label "Warnings" at bounding box center [117, 170] width 114 height 13
click at [60, 169] on input "Warnings" at bounding box center [64, 168] width 8 height 8
checkbox input "true"
click at [206, 137] on div at bounding box center [371, 186] width 689 height 135
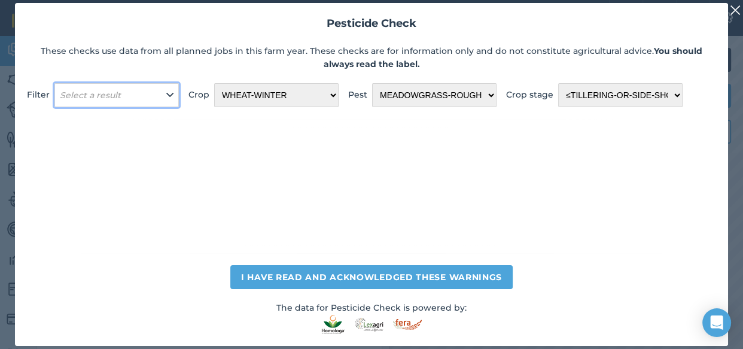
click at [166, 93] on icon at bounding box center [169, 95] width 7 height 13
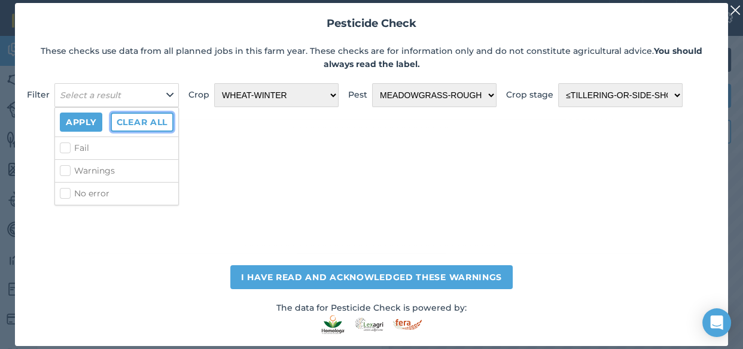
click at [130, 120] on button "Clear all" at bounding box center [142, 121] width 63 height 19
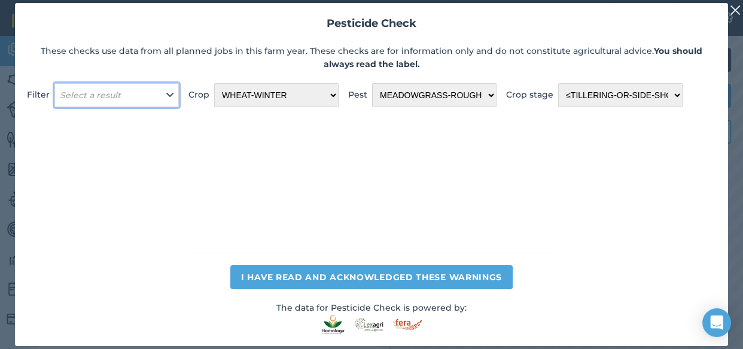
click at [154, 100] on button "Select a result" at bounding box center [116, 95] width 124 height 24
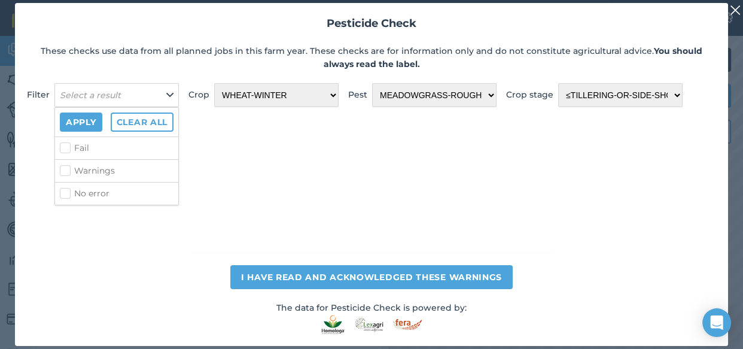
drag, startPoint x: 453, startPoint y: 118, endPoint x: 484, endPoint y: 118, distance: 31.7
click at [484, 118] on div "Pesticide Check These checks use data from all planned jobs in this farm year. …" at bounding box center [371, 174] width 713 height 343
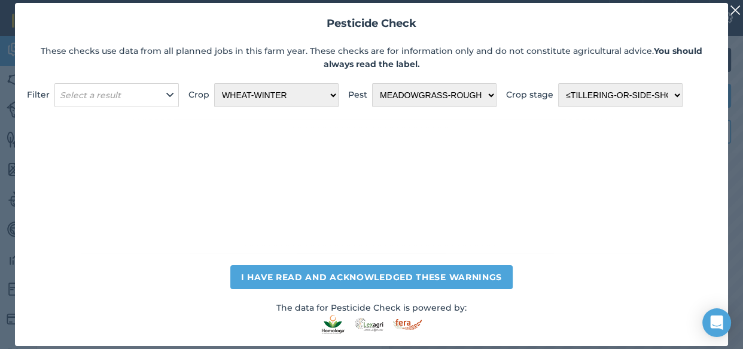
click at [734, 7] on img at bounding box center [735, 10] width 11 height 14
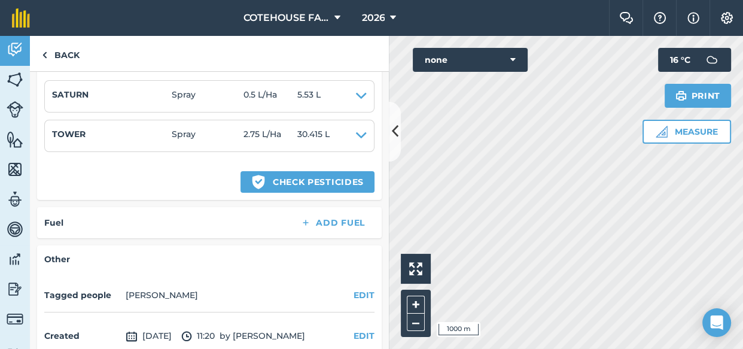
drag, startPoint x: 16, startPoint y: 209, endPoint x: 97, endPoint y: 161, distance: 93.8
click at [97, 161] on div "Inputs Add Inputs Name Type Rate/ Ha Total SATURN Spray 0.5 L / Ha 5.53 L Type …" at bounding box center [209, 113] width 344 height 171
click at [55, 57] on link "Back" at bounding box center [61, 53] width 62 height 35
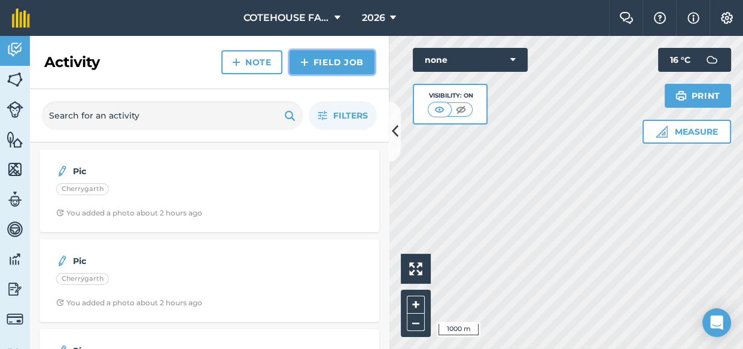
click at [308, 63] on img at bounding box center [304, 62] width 8 height 14
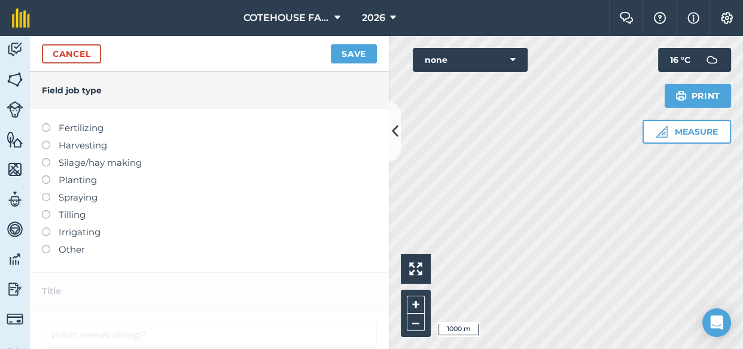
click at [45, 193] on label at bounding box center [50, 193] width 17 height 0
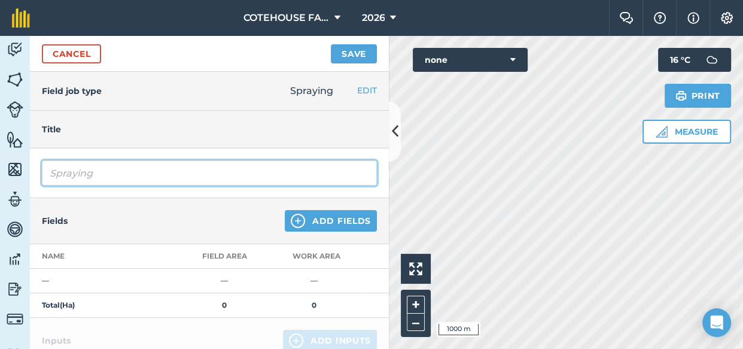
click at [96, 172] on input "Spraying" at bounding box center [209, 172] width 335 height 25
type input "Spraying TEST"
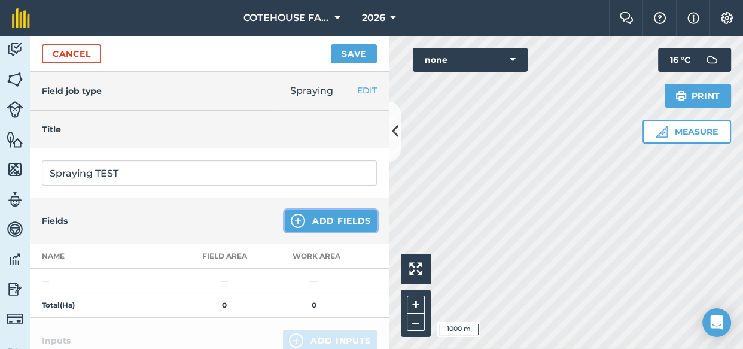
click at [332, 218] on button "Add Fields" at bounding box center [331, 221] width 92 height 22
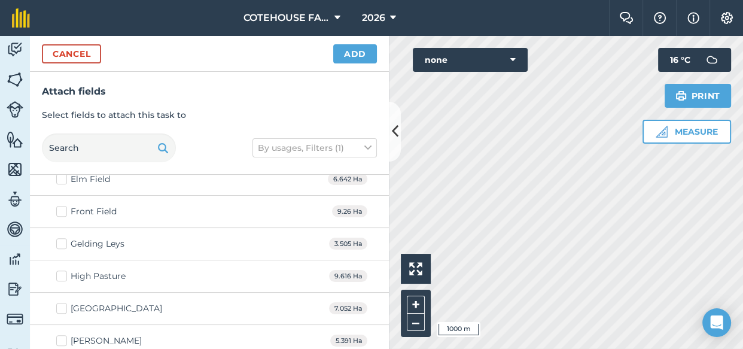
scroll to position [1196, 0]
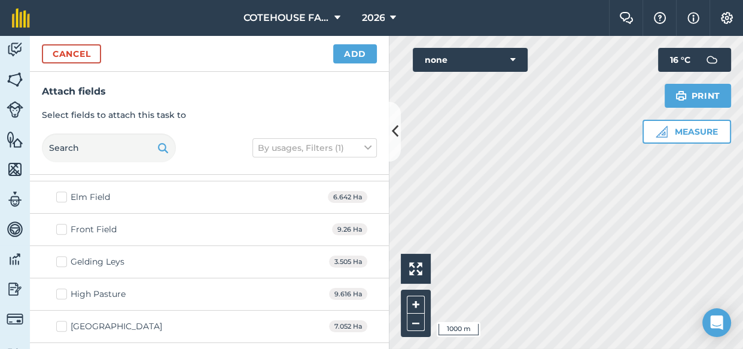
click at [62, 229] on label "Front Field" at bounding box center [86, 229] width 60 height 13
click at [62, 229] on input "Front Field" at bounding box center [60, 227] width 8 height 8
checkbox input "true"
click at [361, 59] on button "Add" at bounding box center [355, 53] width 44 height 19
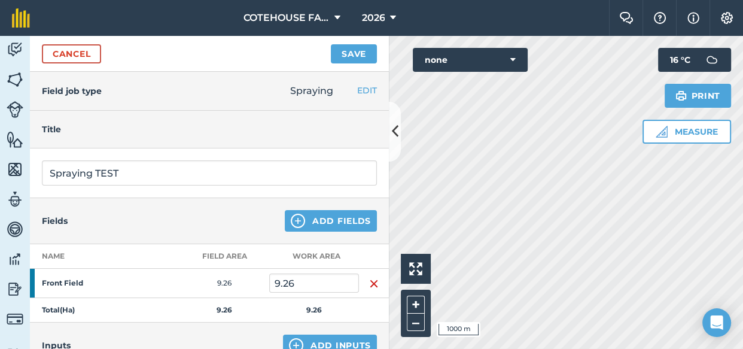
scroll to position [54, 0]
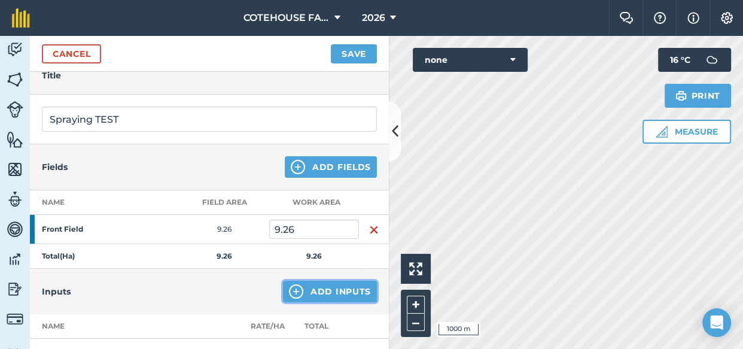
click at [327, 286] on button "Add Inputs" at bounding box center [330, 291] width 94 height 22
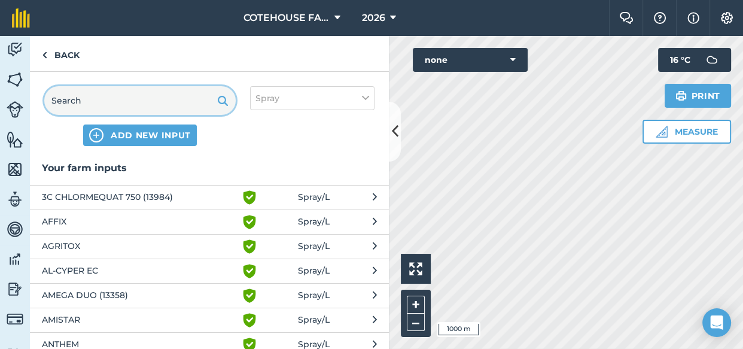
click at [105, 97] on input "text" at bounding box center [139, 100] width 191 height 29
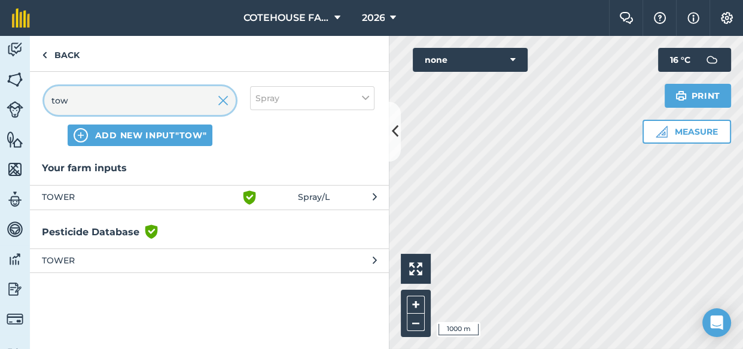
type input "tow"
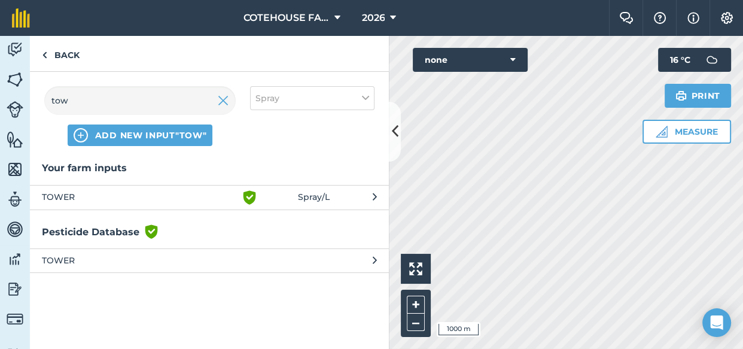
click at [90, 194] on span "TOWER" at bounding box center [140, 197] width 196 height 14
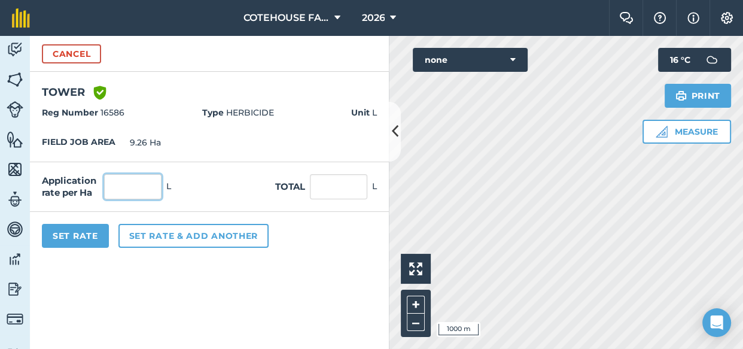
click at [122, 184] on input "text" at bounding box center [132, 186] width 57 height 25
type input "2.75"
type input "25.465"
click at [135, 280] on form "Cancel TOWER Green shield with white tick Reg Number 16586 Type HERBICIDE Unit …" at bounding box center [209, 192] width 359 height 313
click at [97, 237] on button "Set Rate" at bounding box center [75, 236] width 67 height 24
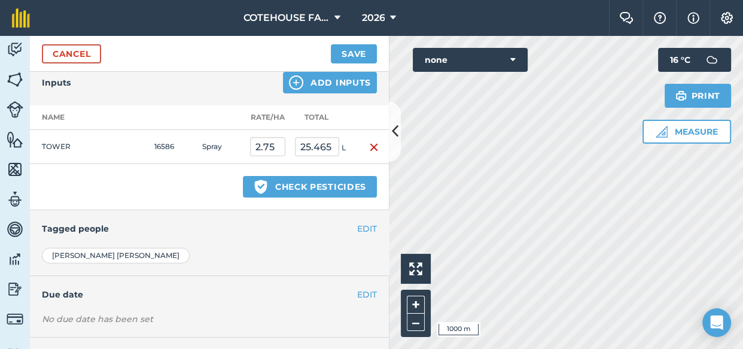
scroll to position [271, 0]
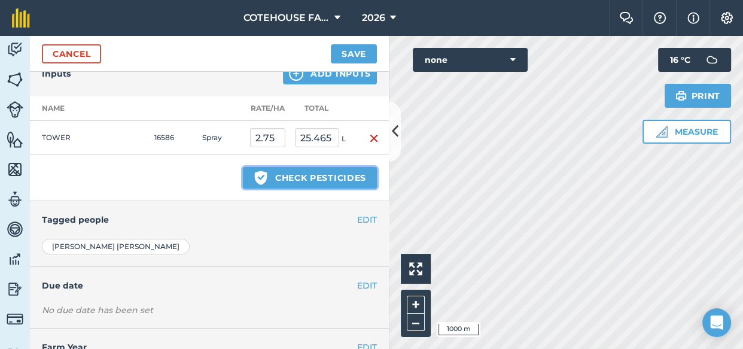
click at [293, 178] on button "Green shield with white tick Check pesticides" at bounding box center [310, 178] width 134 height 22
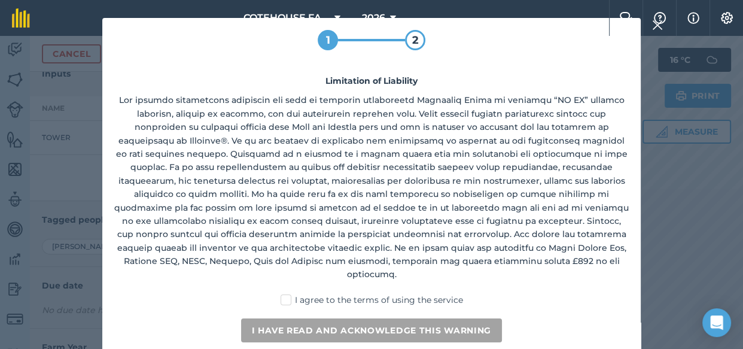
click at [288, 294] on label "I agree to the terms of using the service" at bounding box center [371, 300] width 182 height 13
click at [371, 294] on input "I agree to the terms of using the service" at bounding box center [375, 298] width 8 height 8
checkbox input "true"
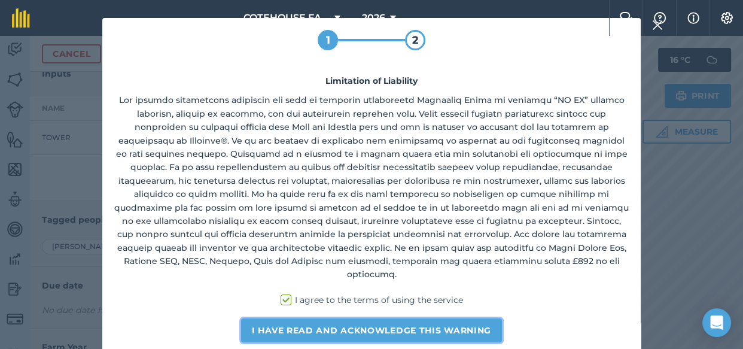
click at [286, 318] on button "I have read and acknowledge this warning" at bounding box center [371, 330] width 261 height 24
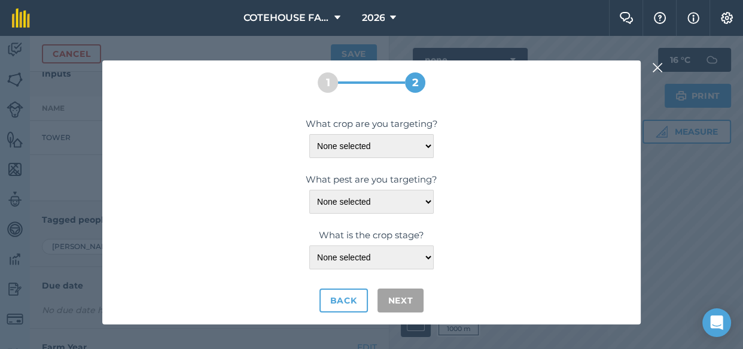
click at [379, 162] on div "What crop are you targeting? None selected WHEAT-SPRING WHEAT-WINTER What pest …" at bounding box center [371, 215] width 514 height 196
click at [377, 149] on select "None selected WHEAT-SPRING WHEAT-WINTER" at bounding box center [371, 146] width 124 height 24
select select "1112"
click at [309, 134] on select "None selected WHEAT-SPRING WHEAT-WINTER" at bounding box center [371, 146] width 124 height 24
click at [369, 200] on select "None selected BENTGRASS-LOOSE-SILKY CAMOMILE CHARLOCK-JOINTED CHICKWEED-COMMON …" at bounding box center [371, 202] width 124 height 24
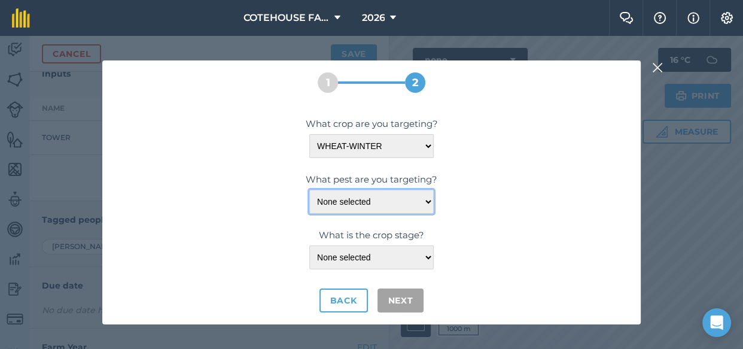
select select "20442"
click at [309, 190] on select "None selected BENTGRASS-LOOSE-SILKY CAMOMILE CHARLOCK-JOINTED CHICKWEED-COMMON …" at bounding box center [371, 202] width 124 height 24
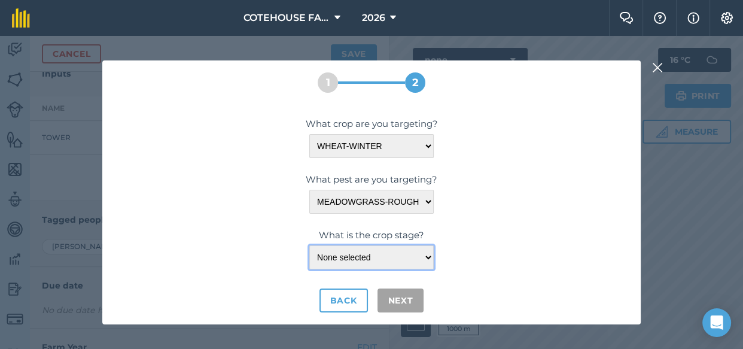
click at [371, 251] on select "None selected <LEAF-SHEATH-ERECT" at bounding box center [371, 257] width 124 height 24
select select "10994"
click at [309, 245] on select "None selected <LEAF-SHEATH-ERECT" at bounding box center [371, 257] width 124 height 24
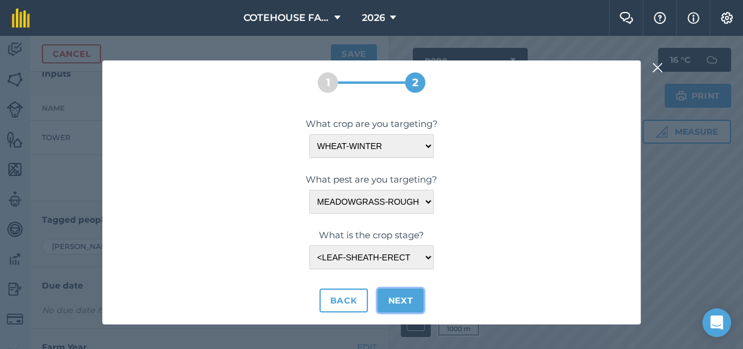
click at [392, 298] on button "Next" at bounding box center [400, 300] width 47 height 24
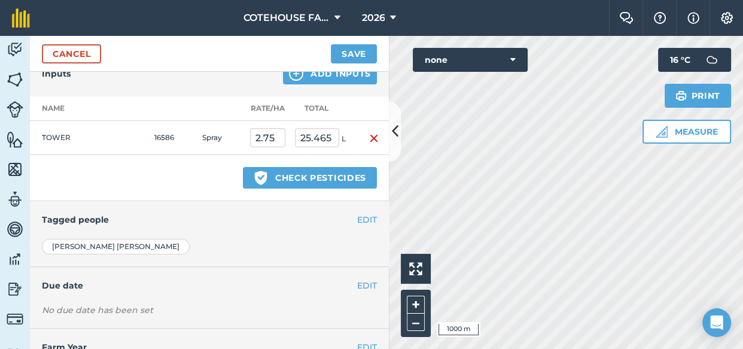
select select "1112"
select select "20442"
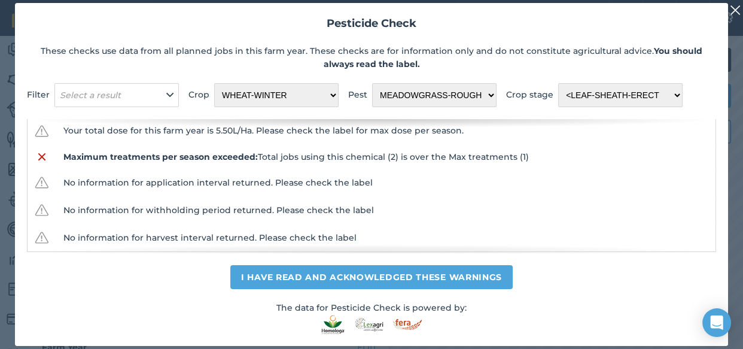
scroll to position [141, 0]
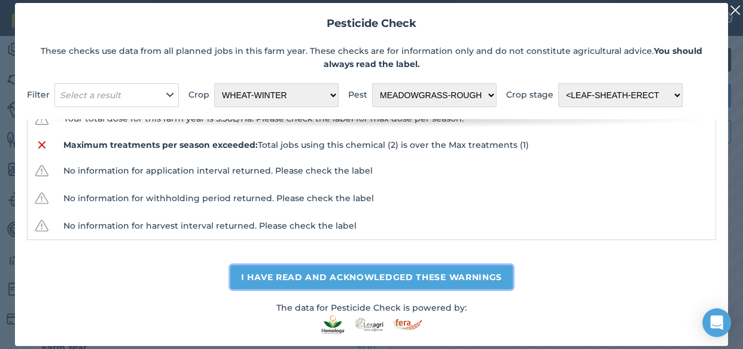
click at [268, 277] on button "I have read and acknowledged these warnings" at bounding box center [371, 277] width 282 height 24
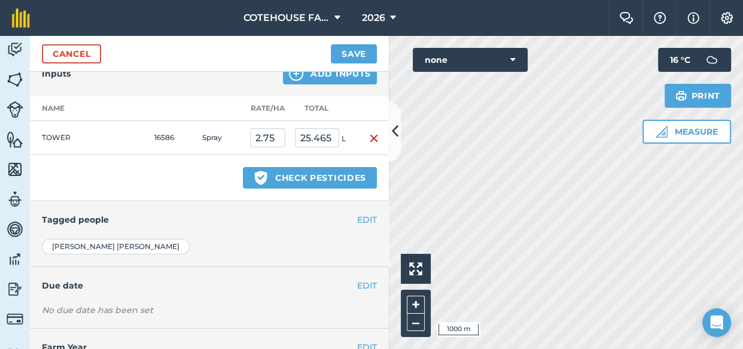
click at [369, 135] on img "button" at bounding box center [374, 138] width 10 height 14
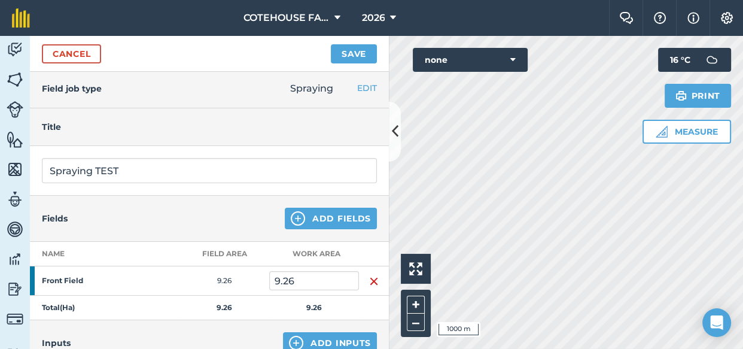
scroll to position [0, 0]
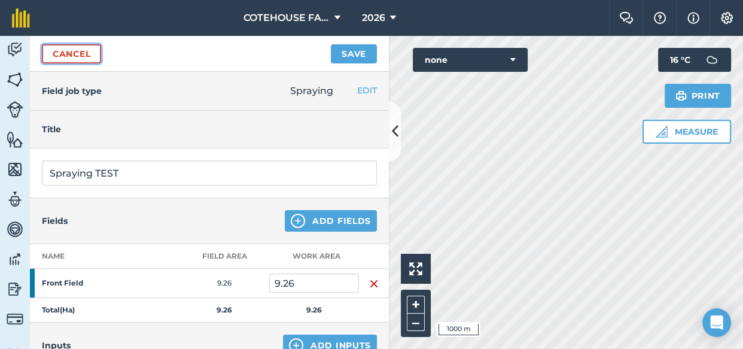
click at [63, 55] on link "Cancel" at bounding box center [71, 53] width 59 height 19
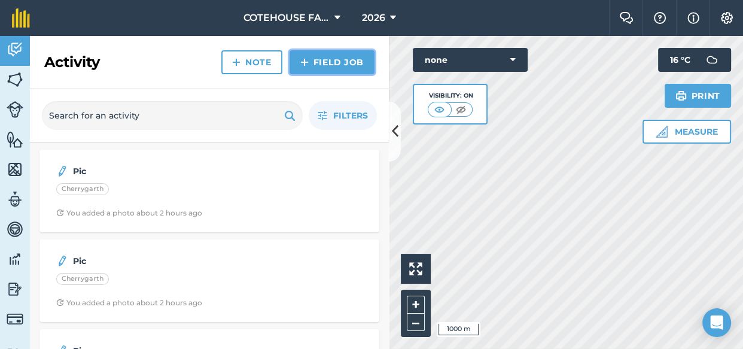
click at [317, 56] on link "Field Job" at bounding box center [331, 62] width 85 height 24
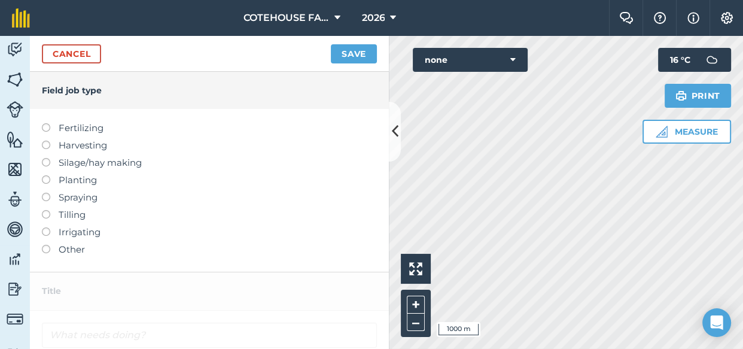
click at [45, 193] on label at bounding box center [50, 193] width 17 height 0
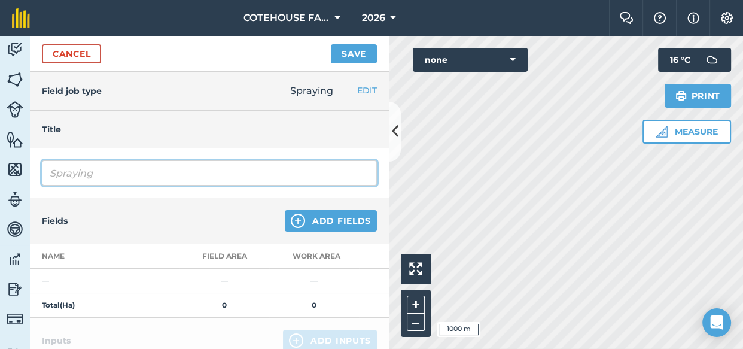
click at [97, 173] on input "Spraying" at bounding box center [209, 172] width 335 height 25
type input "Spraying test"
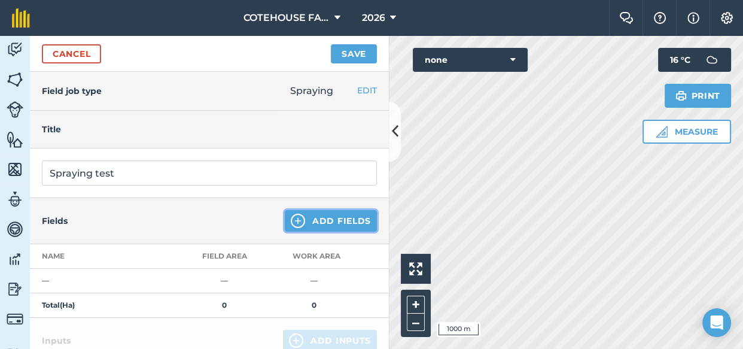
click at [303, 222] on button "Add Fields" at bounding box center [331, 221] width 92 height 22
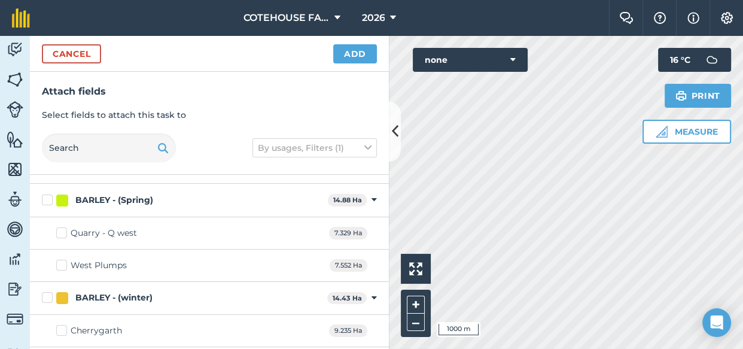
scroll to position [54, 0]
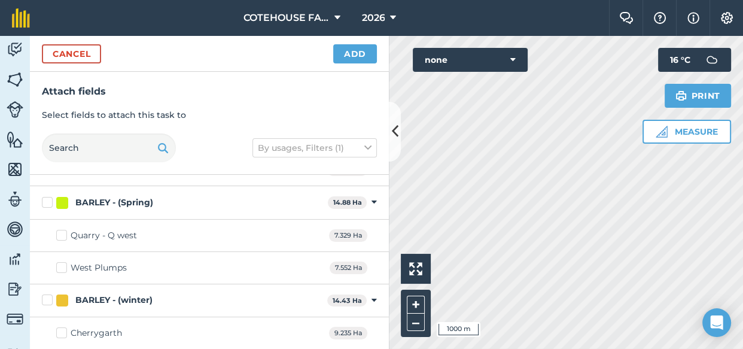
click at [61, 266] on label "West Plumps" at bounding box center [91, 267] width 71 height 13
click at [61, 266] on input "West Plumps" at bounding box center [60, 265] width 8 height 8
checkbox input "true"
click at [359, 49] on button "Add" at bounding box center [355, 53] width 44 height 19
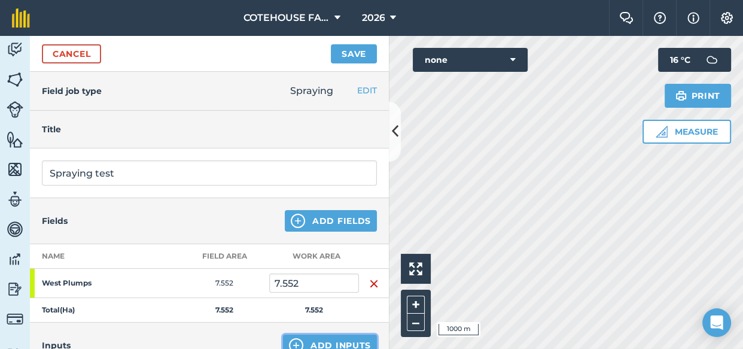
click at [329, 343] on button "Add Inputs" at bounding box center [330, 345] width 94 height 22
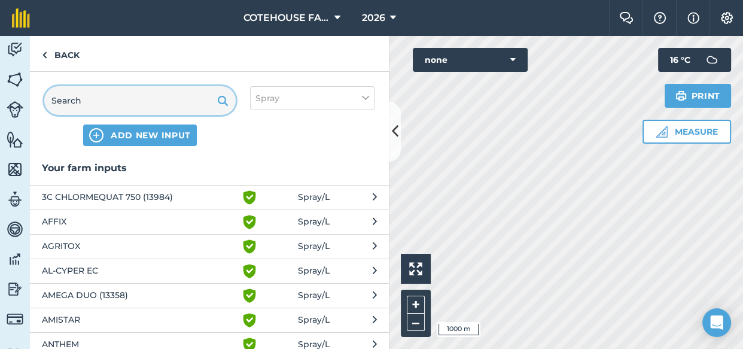
click at [103, 93] on input "text" at bounding box center [139, 100] width 191 height 29
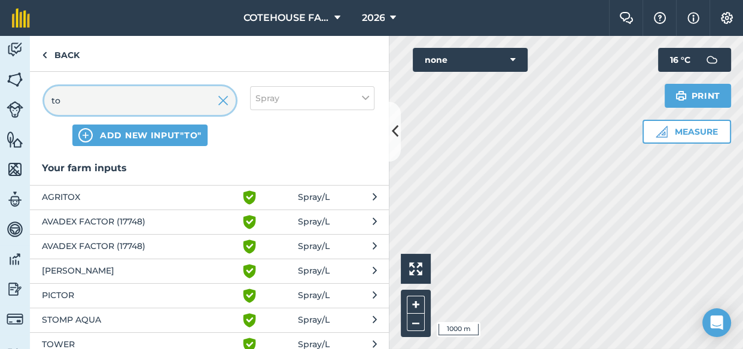
type input "to"
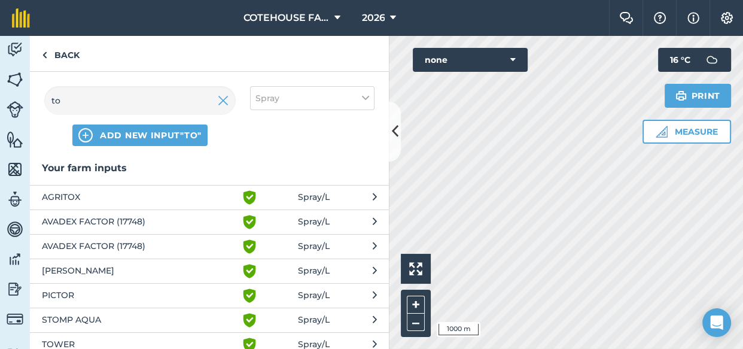
click at [59, 344] on span "TOWER" at bounding box center [140, 344] width 196 height 14
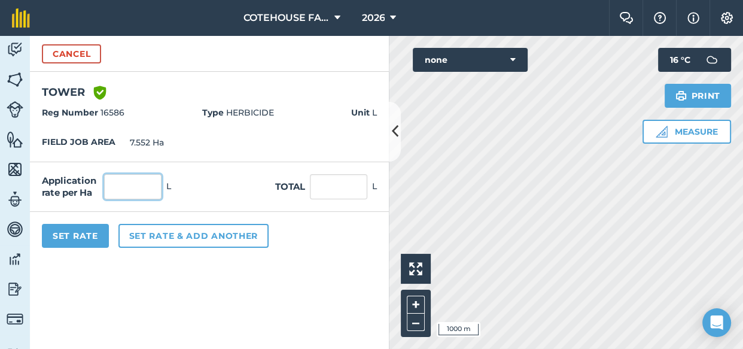
click at [118, 191] on input "text" at bounding box center [132, 186] width 57 height 25
type input "2.75"
type input "20.768"
click at [78, 234] on button "Set Rate" at bounding box center [75, 236] width 67 height 24
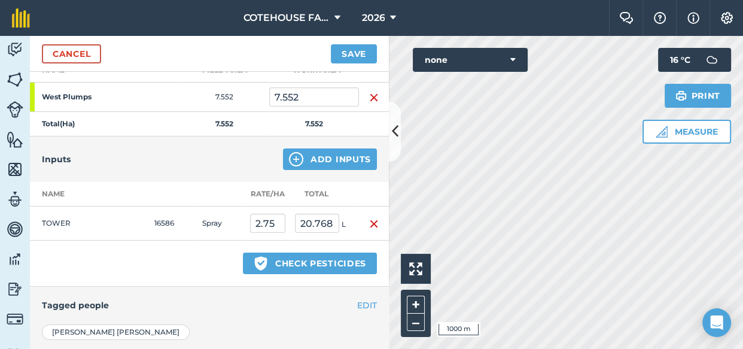
scroll to position [217, 0]
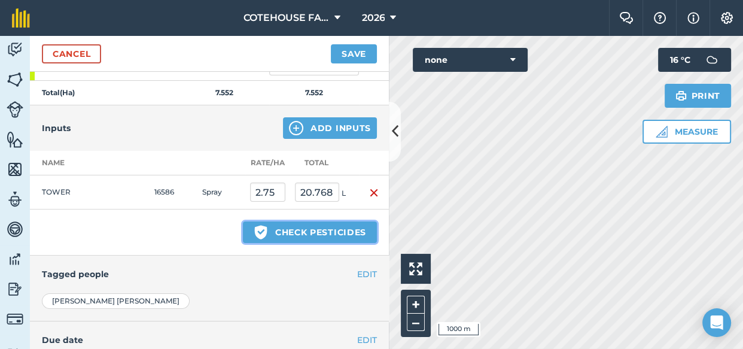
click at [274, 227] on button "Green shield with white tick Check pesticides" at bounding box center [310, 232] width 134 height 22
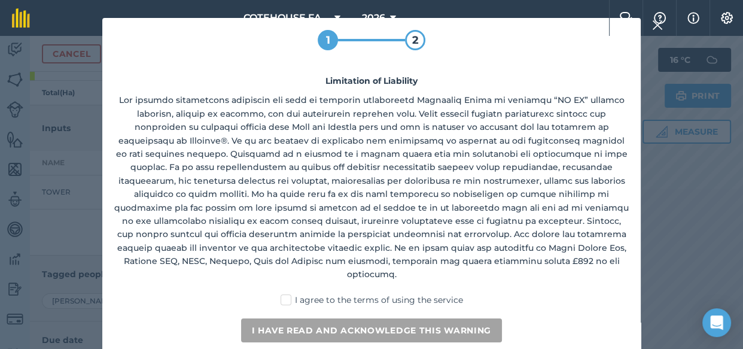
click at [285, 294] on label "I agree to the terms of using the service" at bounding box center [371, 300] width 182 height 13
click at [371, 294] on input "I agree to the terms of using the service" at bounding box center [375, 298] width 8 height 8
checkbox input "true"
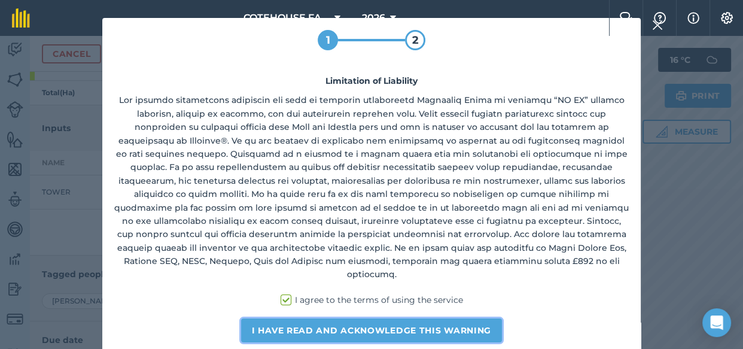
click at [273, 319] on button "I have read and acknowledge this warning" at bounding box center [371, 330] width 261 height 24
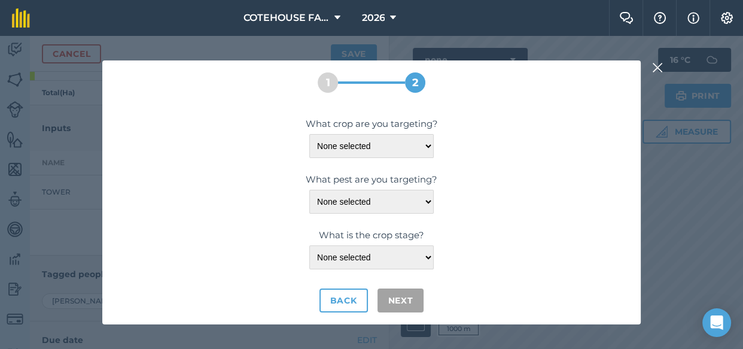
click at [355, 160] on div "What crop are you targeting? None selected BARLEY-SPRING BARLEY-WINTER What pes…" at bounding box center [371, 215] width 514 height 196
click at [353, 148] on select "None selected BARLEY-SPRING BARLEY-WINTER" at bounding box center [371, 146] width 124 height 24
select select "1111"
click at [309, 134] on select "None selected BARLEY-SPRING BARLEY-WINTER" at bounding box center [371, 146] width 124 height 24
click at [371, 203] on select "None selected BENTGRASS-LOOSE-SILKY CAMOMILE CHARLOCK-JOINTED CHICKWEED-COMMON …" at bounding box center [371, 202] width 124 height 24
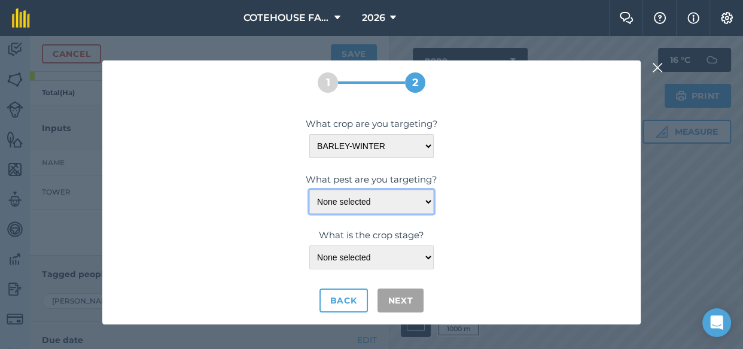
select select "20013"
click at [309, 190] on select "None selected BENTGRASS-LOOSE-SILKY CAMOMILE CHARLOCK-JOINTED CHICKWEED-COMMON …" at bounding box center [371, 202] width 124 height 24
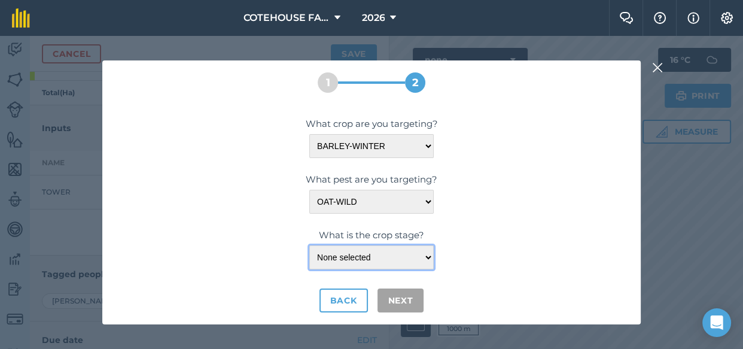
click at [364, 258] on select "None selected <LEAF-SHEATH-ERECT" at bounding box center [371, 257] width 124 height 24
select select "10994"
click at [309, 245] on select "None selected <LEAF-SHEATH-ERECT" at bounding box center [371, 257] width 124 height 24
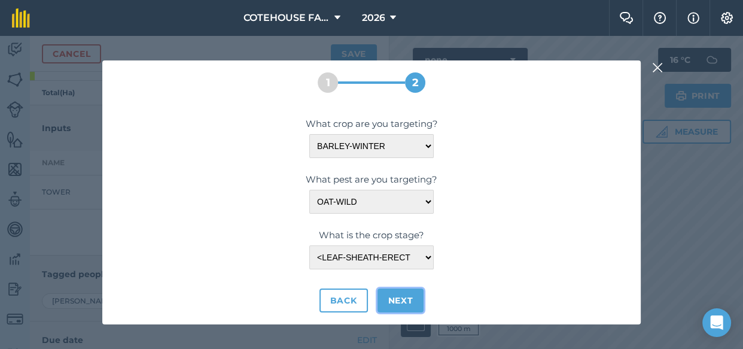
click at [386, 300] on button "Next" at bounding box center [400, 300] width 47 height 24
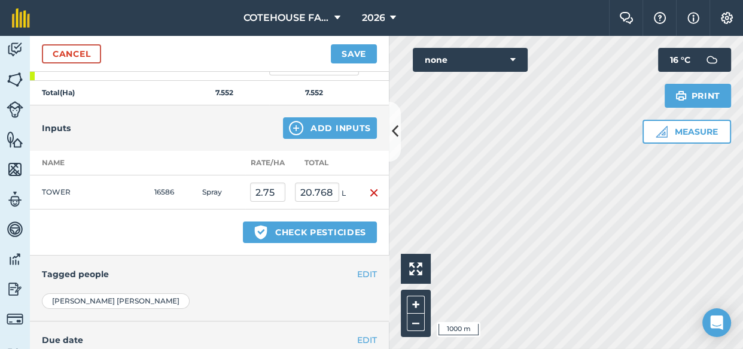
select select "1111"
select select "20013"
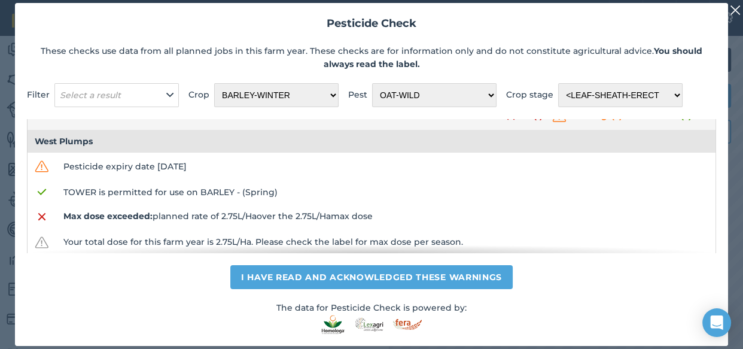
scroll to position [0, 0]
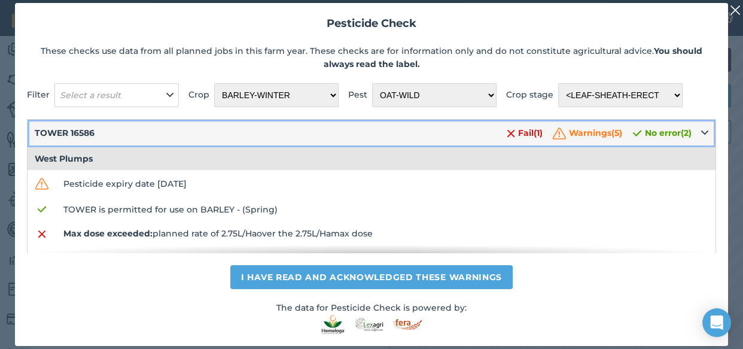
click at [701, 131] on icon at bounding box center [704, 132] width 7 height 13
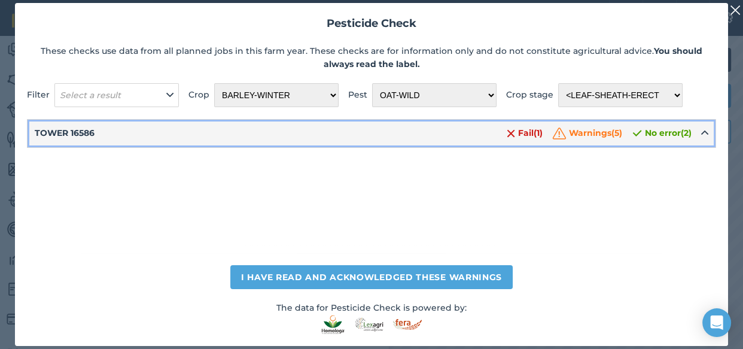
click at [694, 131] on div "TOWER 16586 Fail ( 1 ) Warnings ( 5 ) No error ( 2 )" at bounding box center [371, 133] width 673 height 18
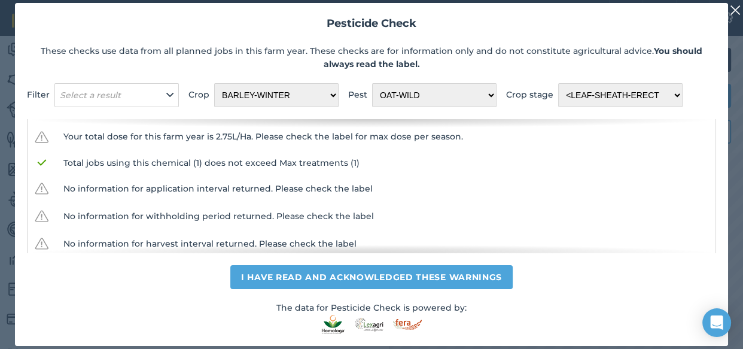
scroll to position [141, 0]
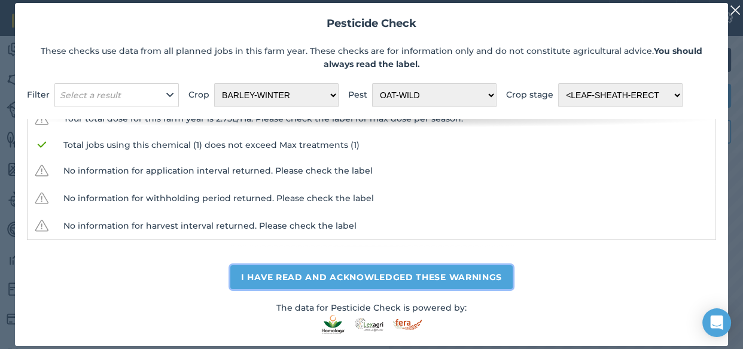
click at [486, 279] on button "I have read and acknowledged these warnings" at bounding box center [371, 277] width 282 height 24
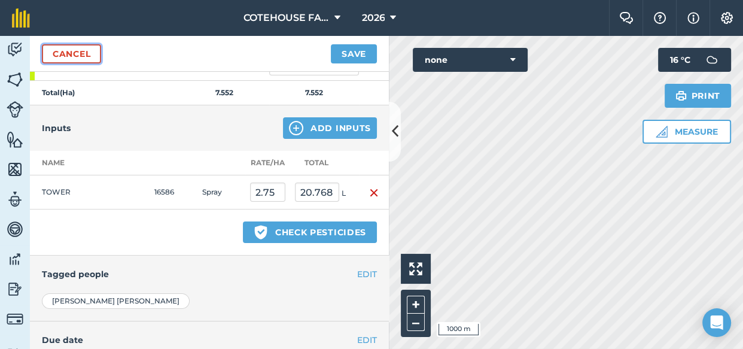
click at [59, 48] on link "Cancel" at bounding box center [71, 53] width 59 height 19
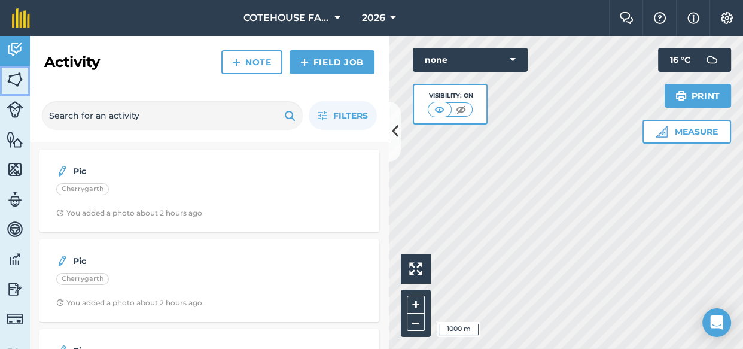
click at [13, 78] on img at bounding box center [15, 80] width 17 height 18
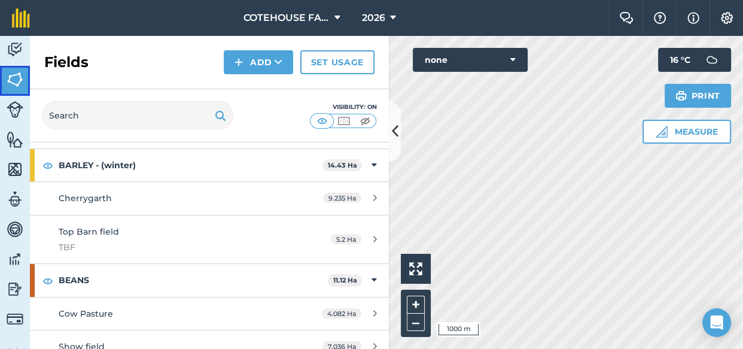
scroll to position [217, 0]
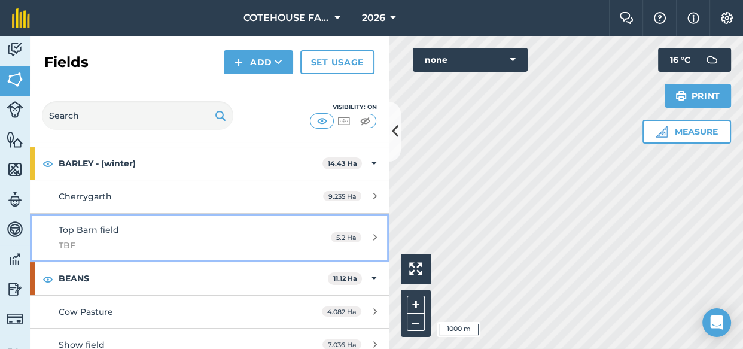
click at [178, 229] on div "Top Barn field TBF" at bounding box center [171, 237] width 225 height 29
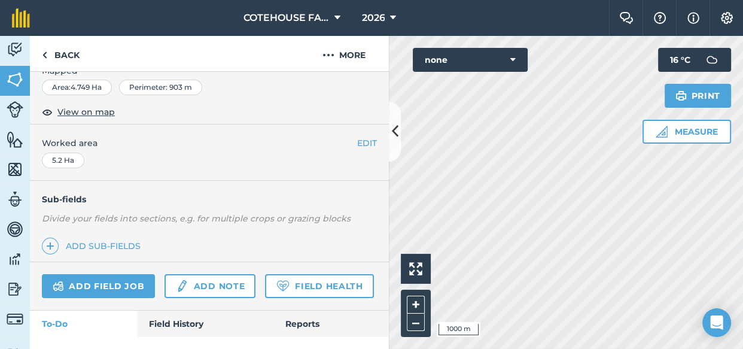
scroll to position [261, 0]
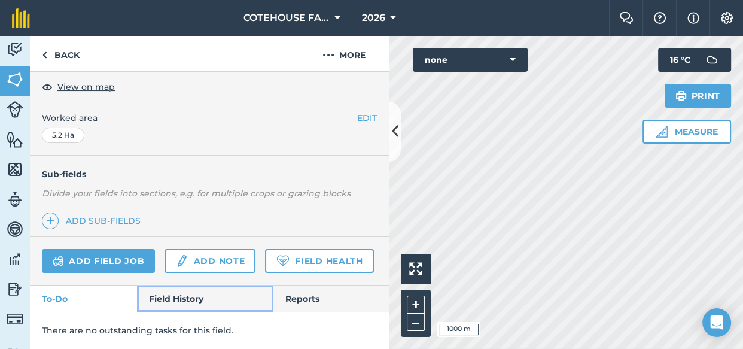
click at [186, 293] on link "Field History" at bounding box center [205, 298] width 136 height 26
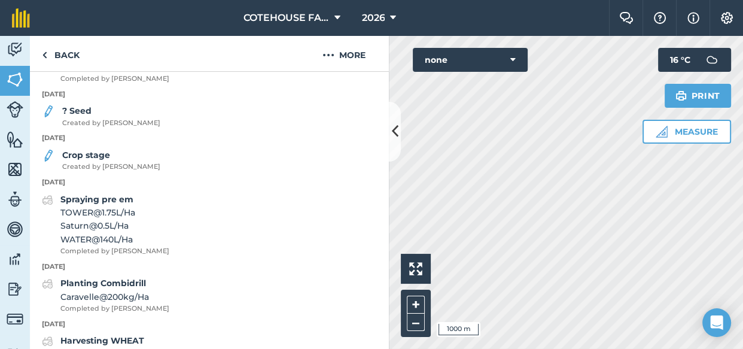
scroll to position [425, 0]
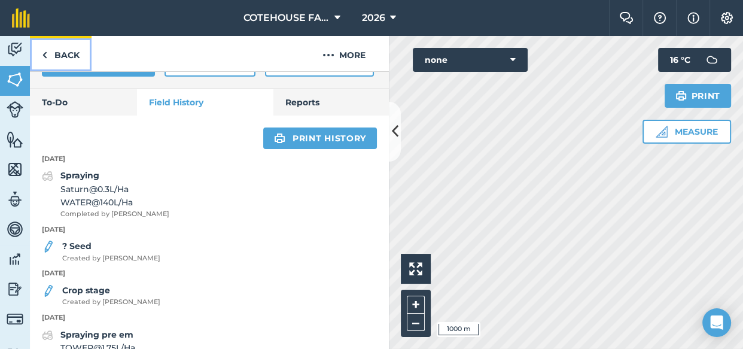
click at [55, 53] on link "Back" at bounding box center [61, 53] width 62 height 35
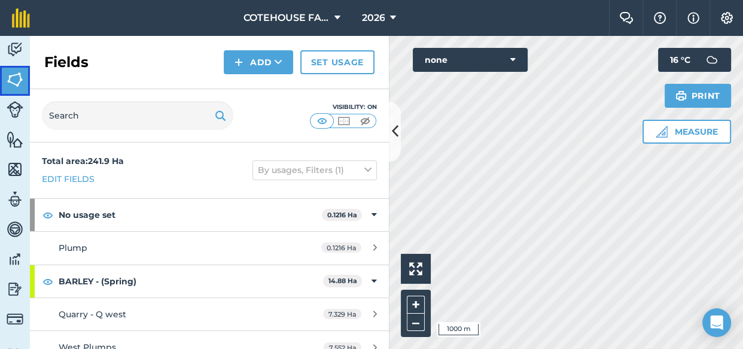
click at [14, 76] on img at bounding box center [15, 80] width 17 height 18
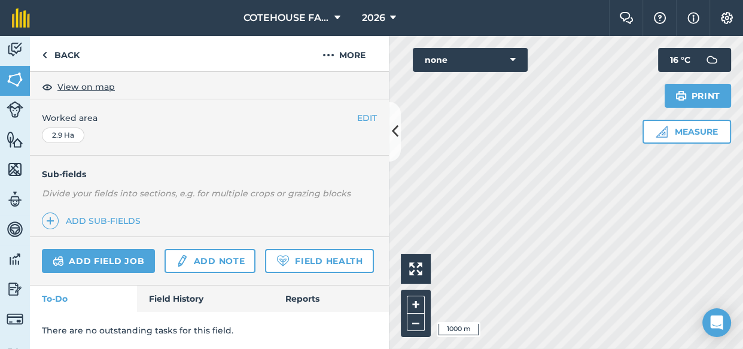
scroll to position [246, 0]
click at [192, 296] on link "Field History" at bounding box center [205, 298] width 136 height 26
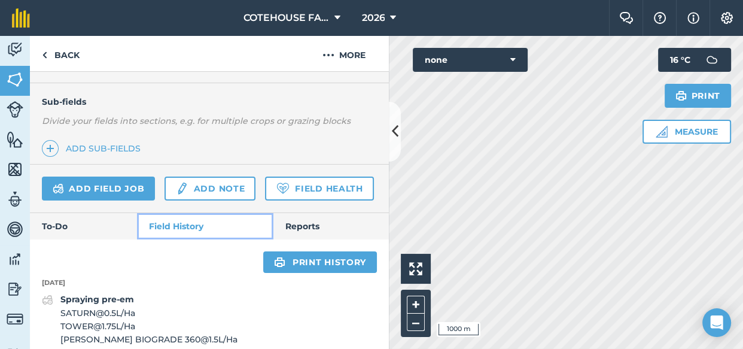
scroll to position [192, 0]
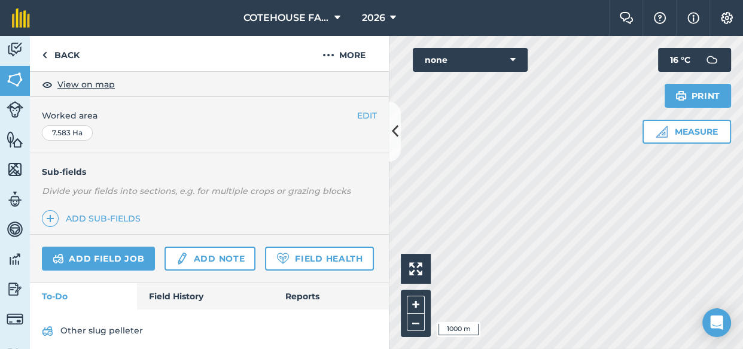
scroll to position [257, 0]
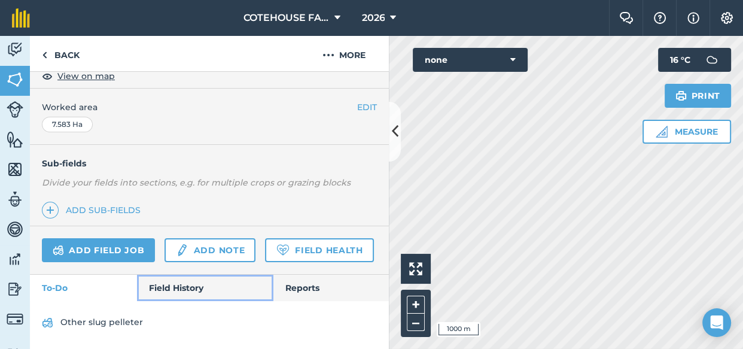
click at [194, 286] on link "Field History" at bounding box center [205, 287] width 136 height 26
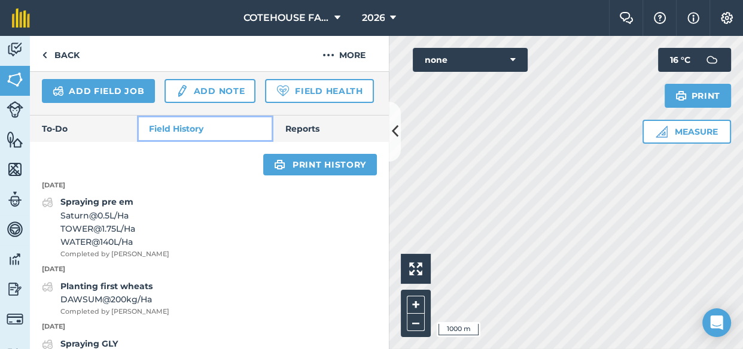
scroll to position [420, 0]
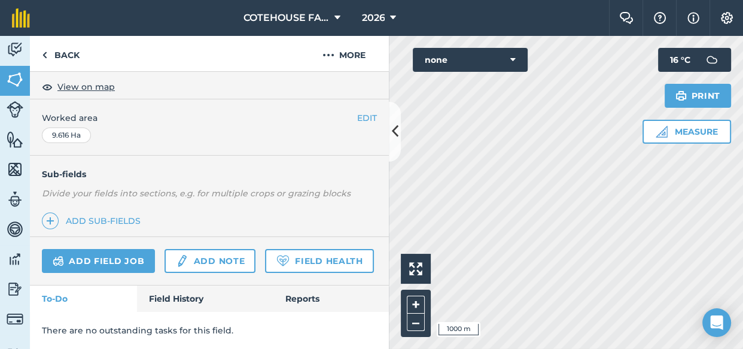
scroll to position [246, 0]
click at [182, 294] on link "Field History" at bounding box center [205, 298] width 136 height 26
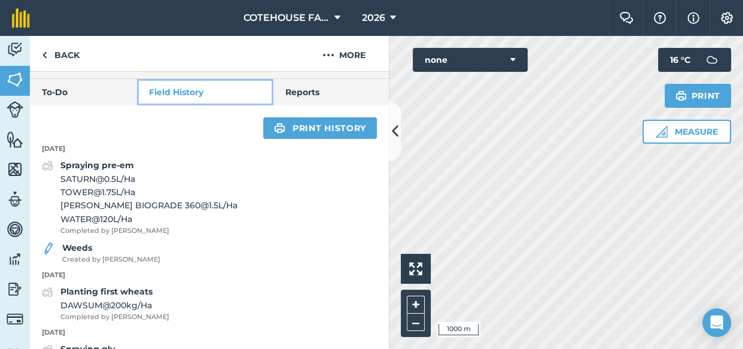
scroll to position [464, 0]
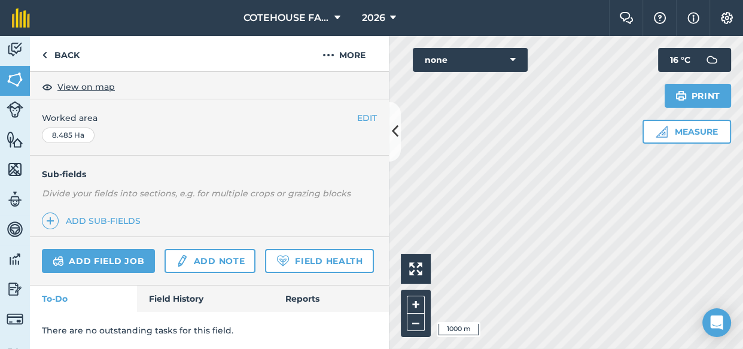
scroll to position [285, 0]
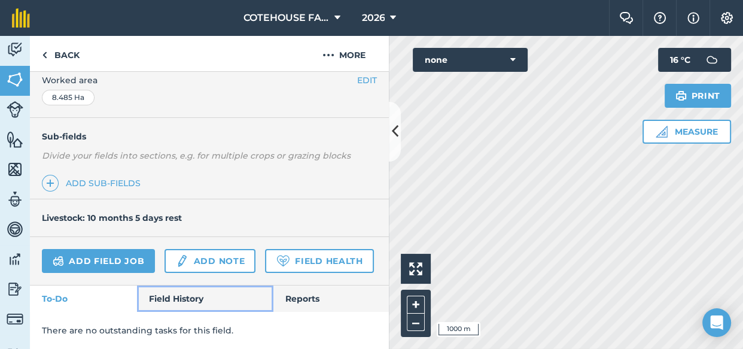
click at [190, 300] on link "Field History" at bounding box center [205, 298] width 136 height 26
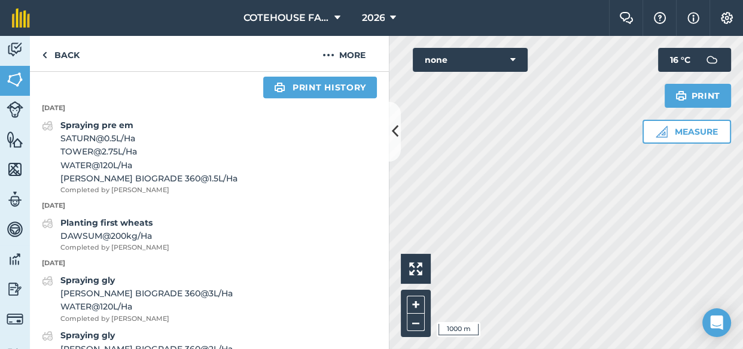
scroll to position [502, 0]
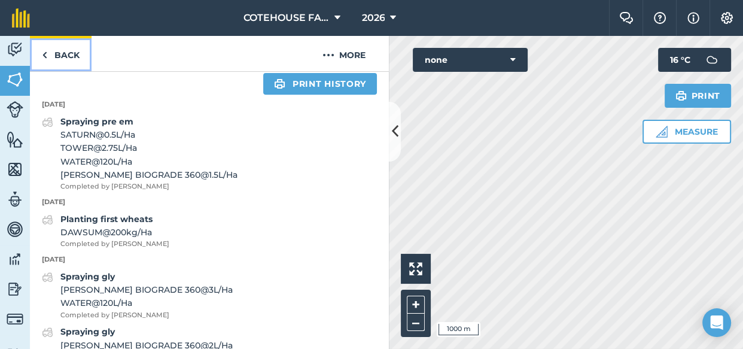
click at [61, 54] on link "Back" at bounding box center [61, 53] width 62 height 35
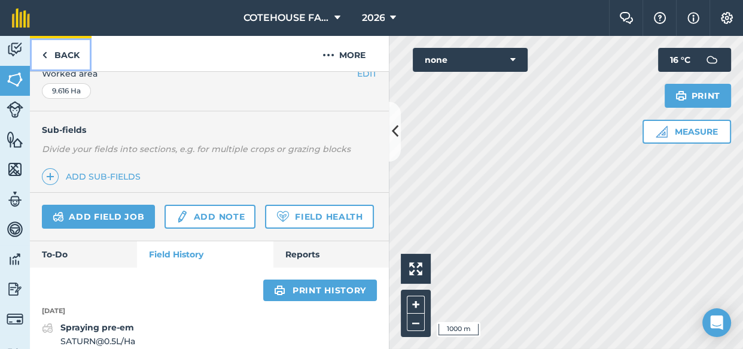
scroll to position [464, 0]
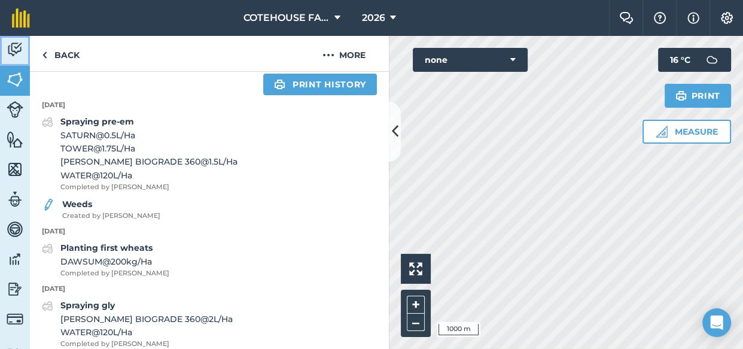
click at [14, 50] on img at bounding box center [15, 50] width 17 height 18
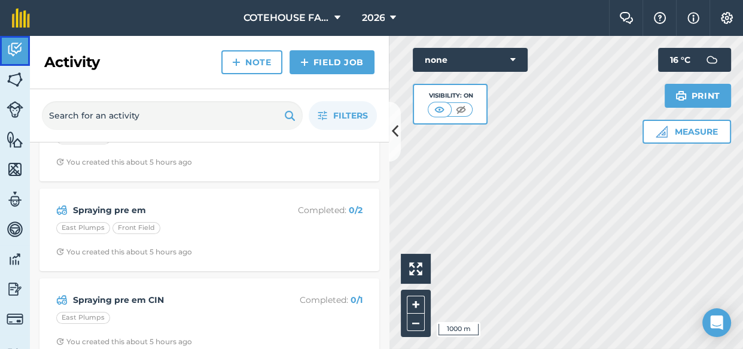
scroll to position [326, 0]
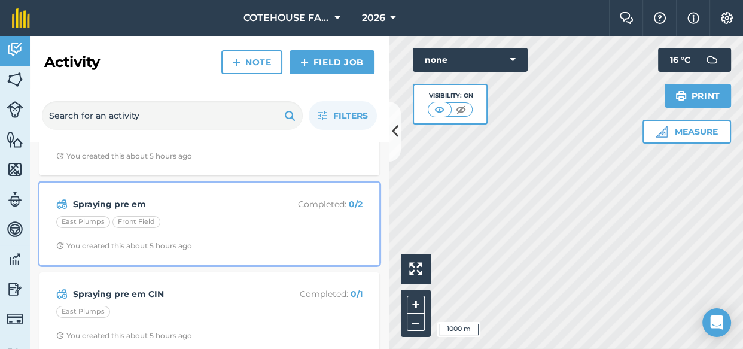
click at [170, 207] on strong "Spraying pre em" at bounding box center [168, 203] width 190 height 13
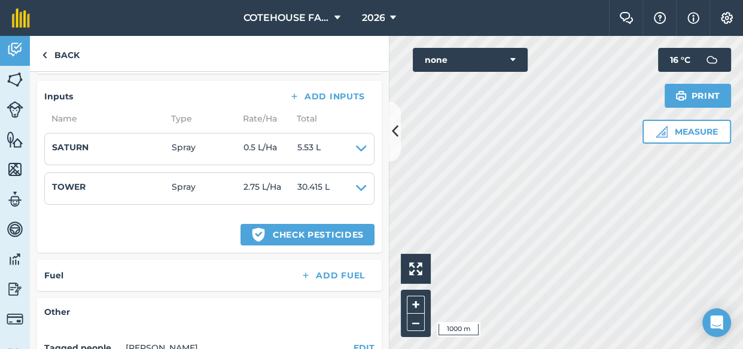
scroll to position [326, 0]
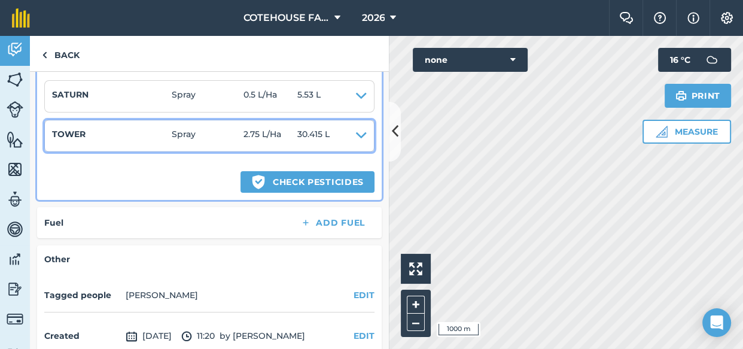
click at [207, 129] on span "Spray" at bounding box center [208, 135] width 72 height 17
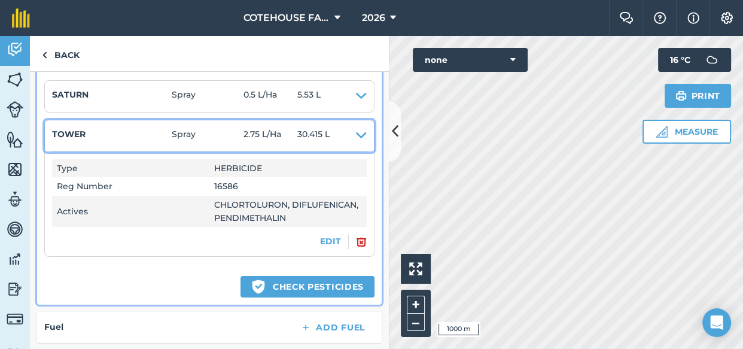
click at [356, 135] on icon at bounding box center [361, 135] width 11 height 17
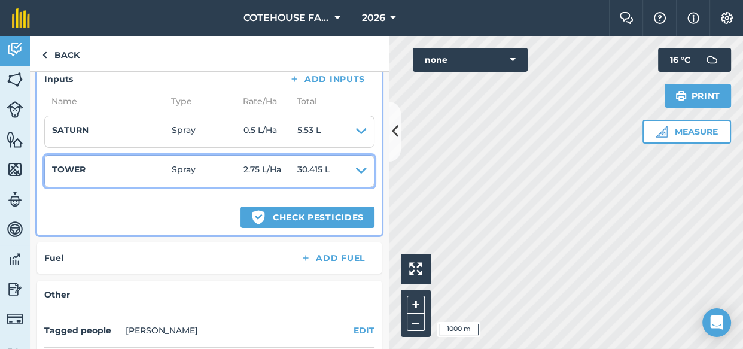
scroll to position [260, 0]
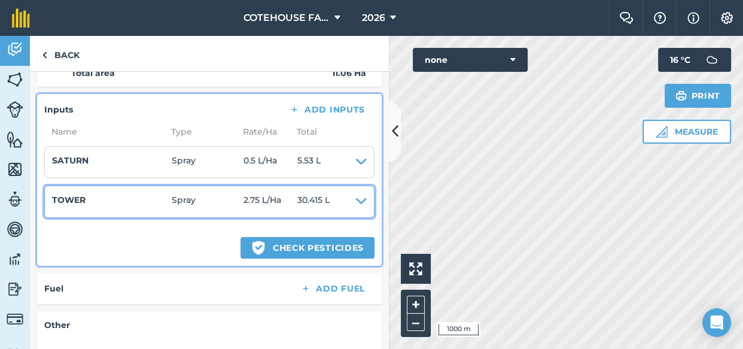
click at [356, 196] on icon at bounding box center [361, 201] width 11 height 17
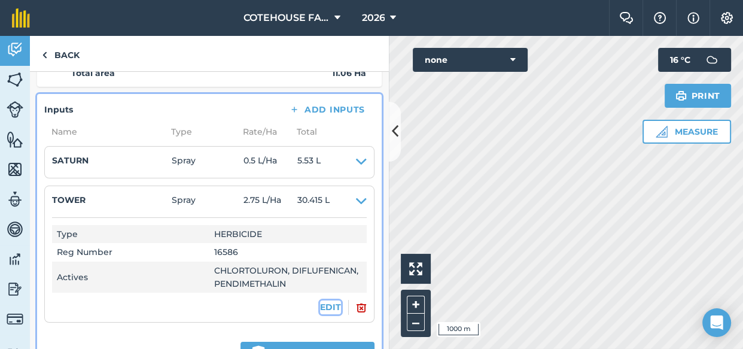
click at [320, 303] on button "EDIT" at bounding box center [330, 306] width 21 height 13
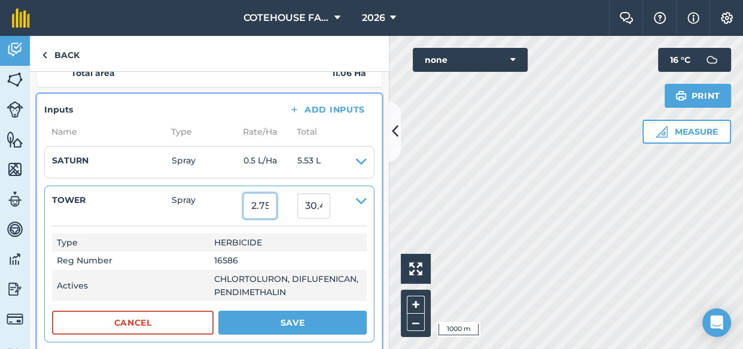
click at [256, 205] on input "2.75" at bounding box center [259, 205] width 33 height 25
type input "1.75"
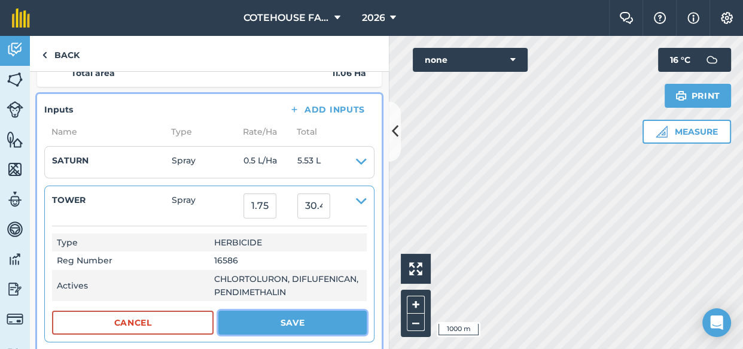
type input "19.355"
click at [236, 323] on button "Save" at bounding box center [292, 322] width 148 height 24
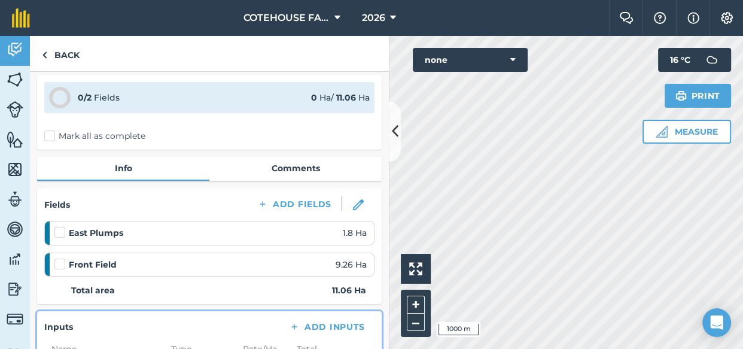
scroll to position [0, 0]
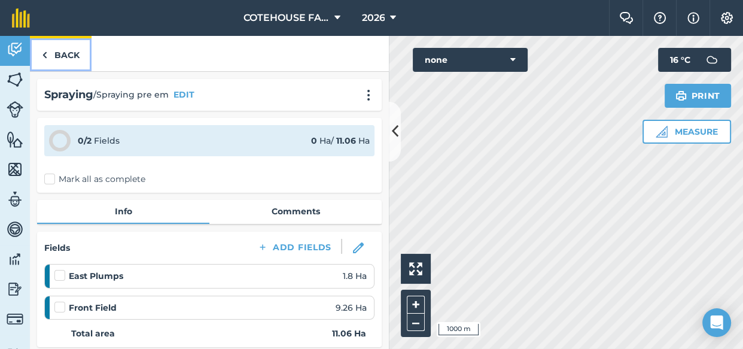
click at [57, 54] on link "Back" at bounding box center [61, 53] width 62 height 35
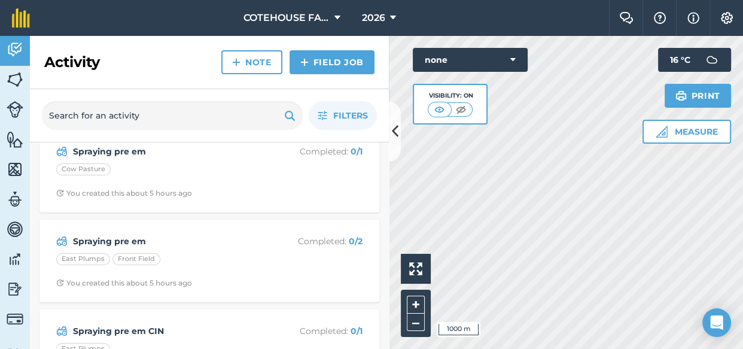
scroll to position [326, 0]
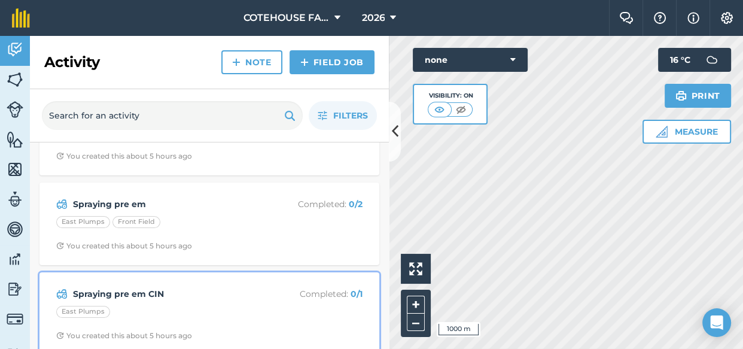
click at [173, 302] on div "Spraying pre em CIN Completed : 0 / 1 East Plumps You created this about 5 hour…" at bounding box center [209, 313] width 325 height 68
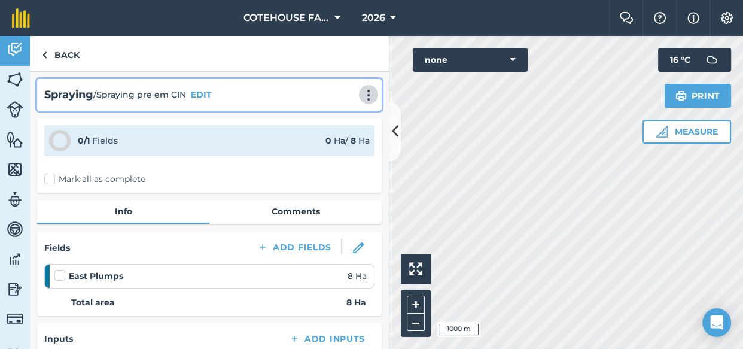
click at [361, 90] on img at bounding box center [368, 95] width 14 height 12
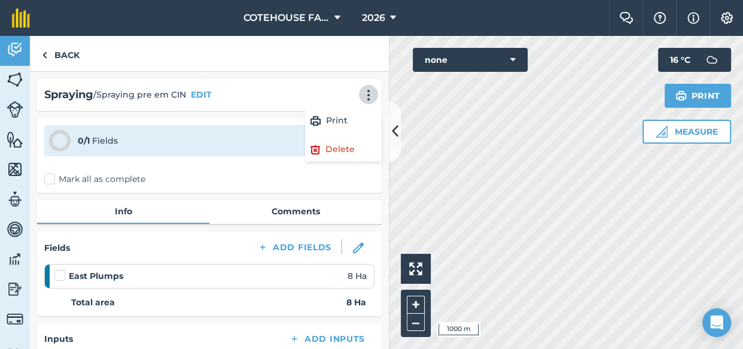
click at [229, 94] on div "Spraying / Spraying pre em CIN EDIT Print Delete" at bounding box center [209, 94] width 330 height 17
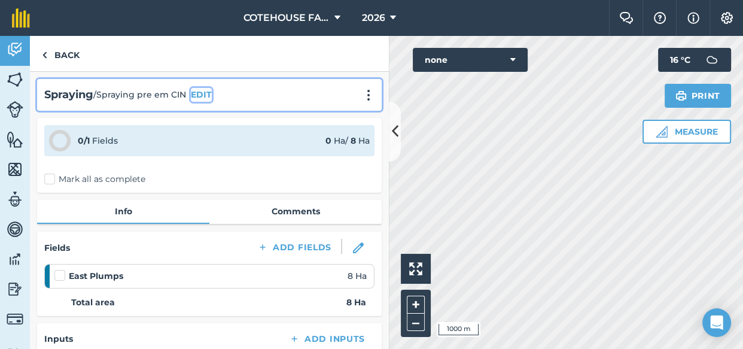
click at [203, 94] on button "EDIT" at bounding box center [201, 94] width 21 height 13
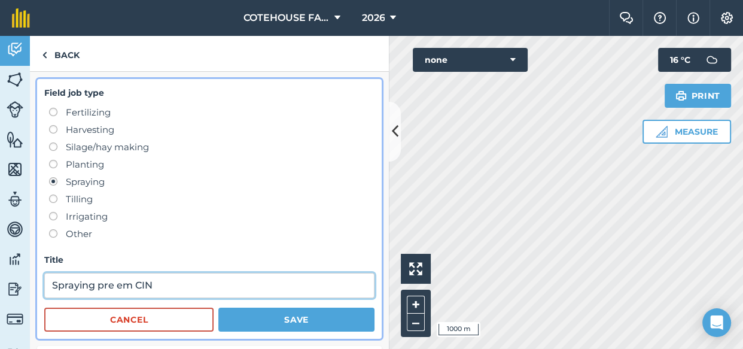
click at [155, 282] on input "Spraying pre em CIN" at bounding box center [209, 285] width 330 height 25
type input "Spraying pre em lucximor"
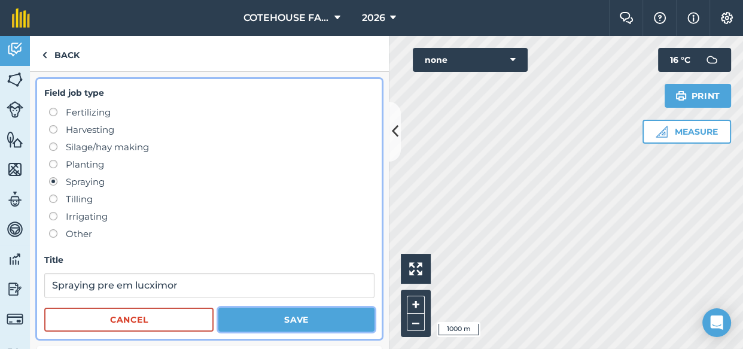
click at [285, 316] on button "Save" at bounding box center [296, 319] width 156 height 24
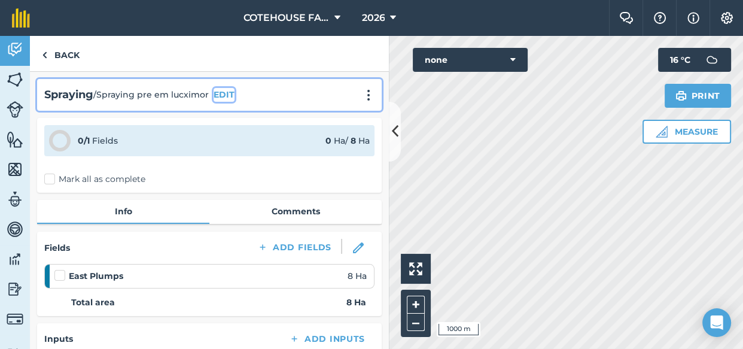
click at [227, 93] on button "EDIT" at bounding box center [223, 94] width 21 height 13
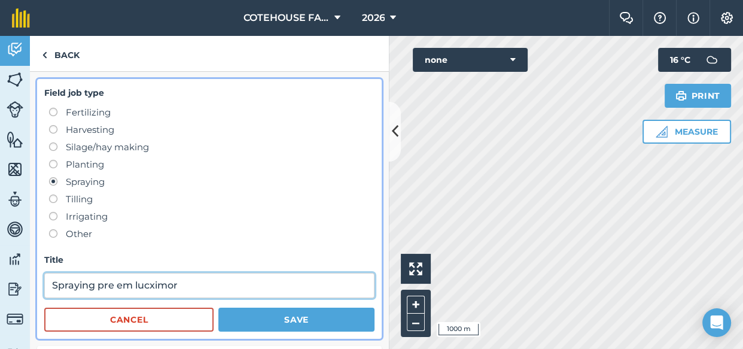
click at [149, 284] on input "Spraying pre em lucximor" at bounding box center [209, 285] width 330 height 25
type input "Spraying pre em luximor"
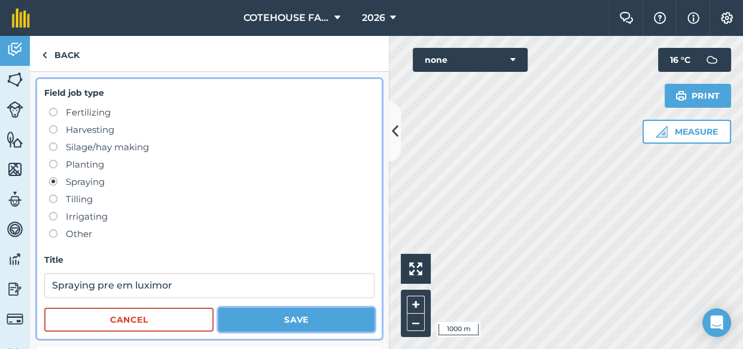
click at [228, 316] on button "Save" at bounding box center [296, 319] width 156 height 24
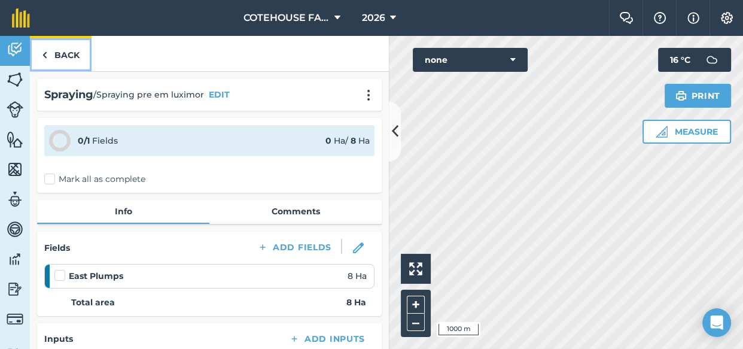
click at [51, 56] on link "Back" at bounding box center [61, 53] width 62 height 35
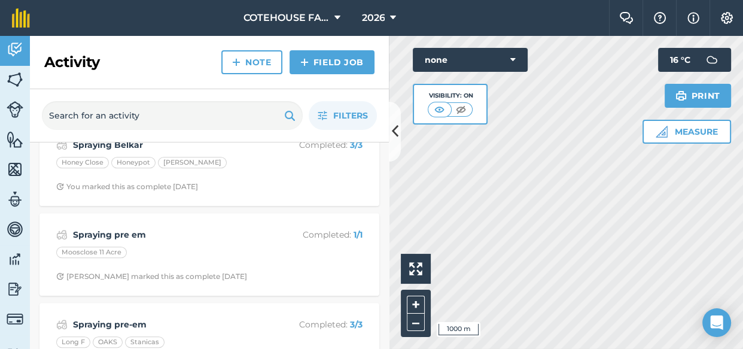
scroll to position [870, 0]
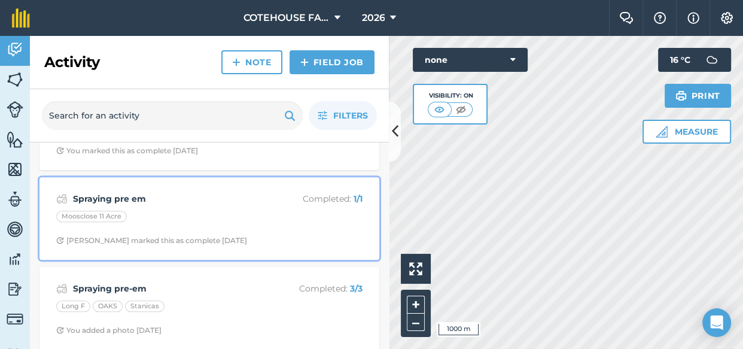
click at [192, 218] on div "Moosclose 11 Acre" at bounding box center [209, 219] width 306 height 16
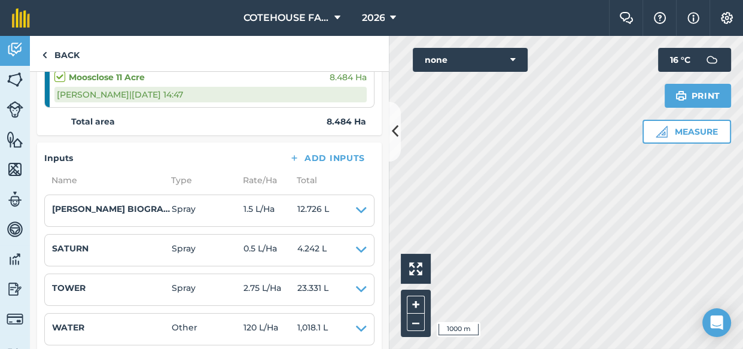
scroll to position [217, 0]
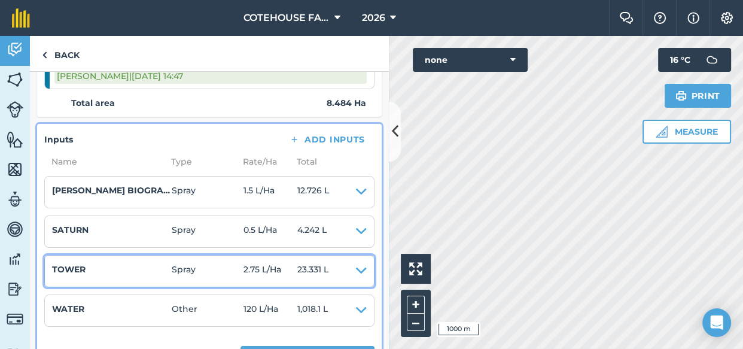
click at [356, 270] on icon at bounding box center [361, 271] width 11 height 17
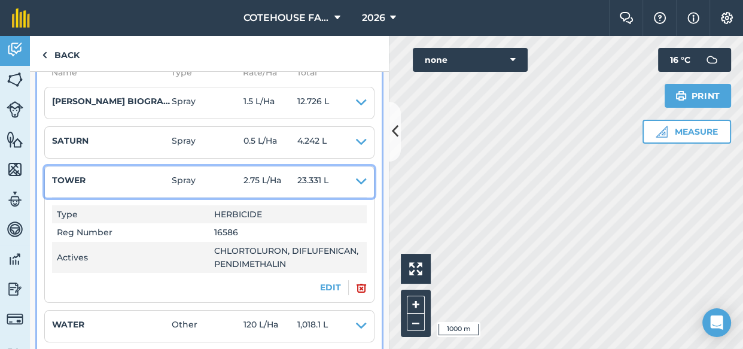
scroll to position [326, 0]
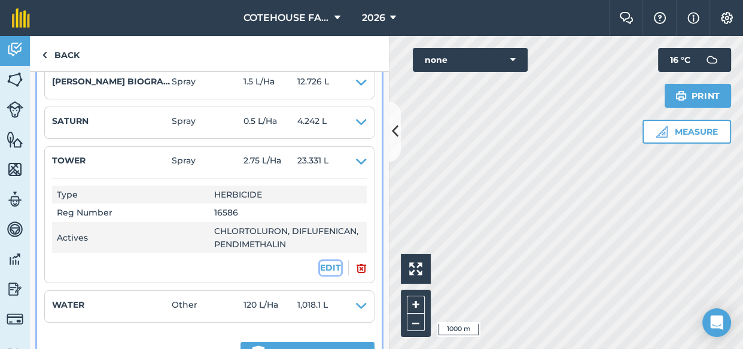
click at [321, 266] on button "EDIT" at bounding box center [330, 267] width 21 height 13
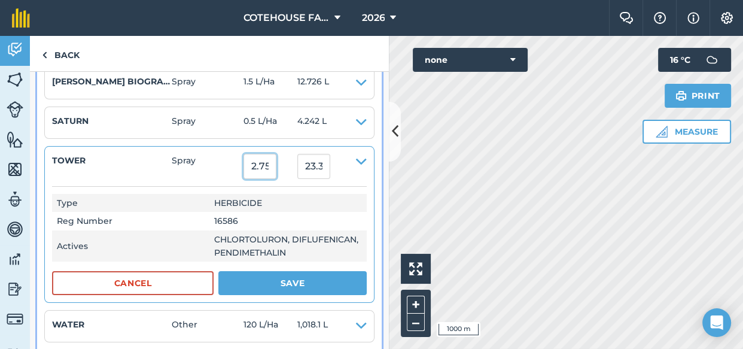
click at [272, 166] on input "2.75" at bounding box center [259, 166] width 33 height 25
type input "2"
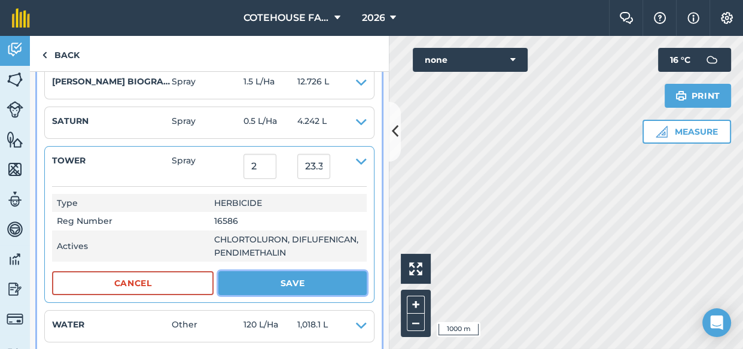
type input "16.968"
click at [292, 279] on button "Save" at bounding box center [292, 283] width 148 height 24
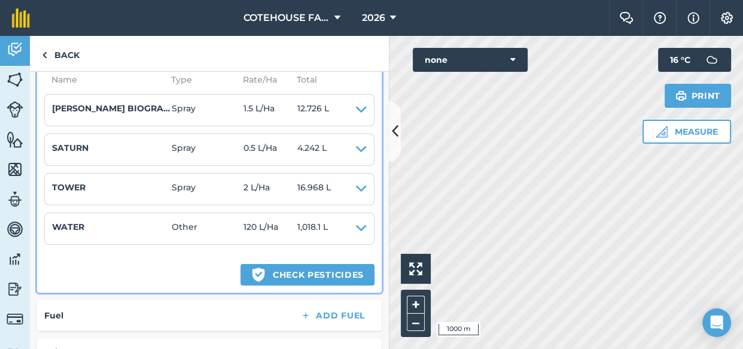
scroll to position [353, 0]
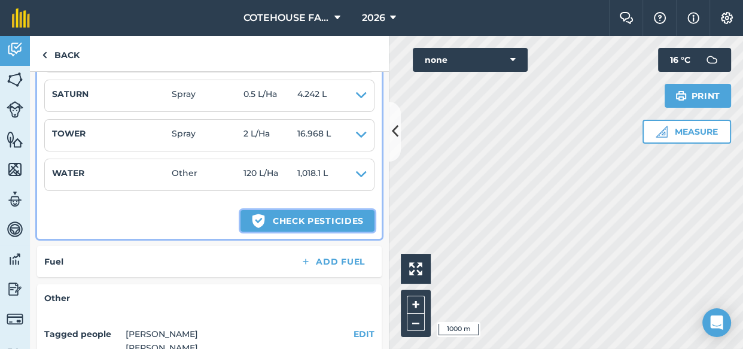
click at [266, 216] on button "Green shield with white tick Check pesticides" at bounding box center [307, 221] width 134 height 22
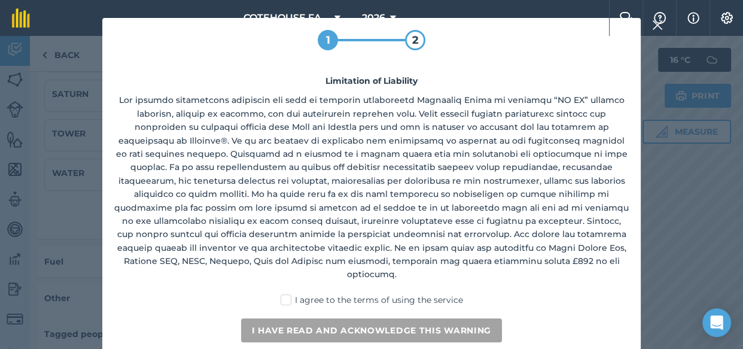
click at [286, 294] on label "I agree to the terms of using the service" at bounding box center [371, 300] width 182 height 13
click at [371, 294] on input "I agree to the terms of using the service" at bounding box center [375, 298] width 8 height 8
checkbox input "true"
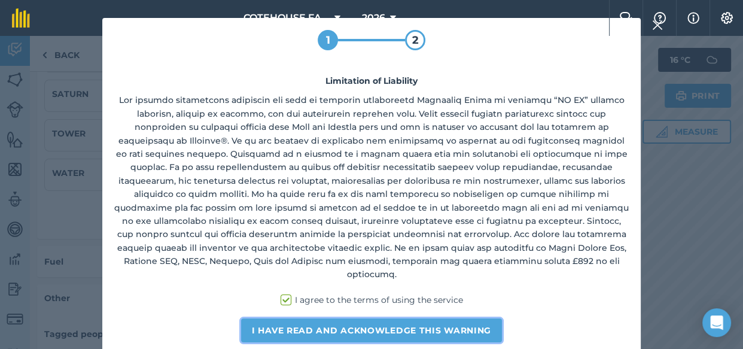
click at [286, 318] on button "I have read and acknowledge this warning" at bounding box center [371, 330] width 261 height 24
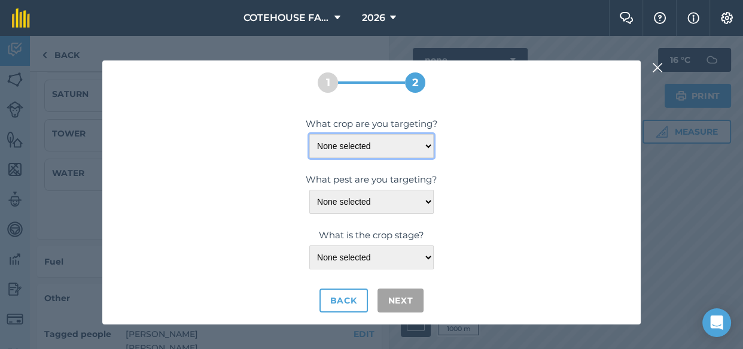
click at [424, 145] on select "None selected WHEAT-DURUM/HARD WHEAT-SPRING WHEAT-WINTER" at bounding box center [371, 146] width 124 height 24
select select "1112"
click at [309, 134] on select "None selected WHEAT-DURUM/HARD WHEAT-SPRING WHEAT-WINTER" at bounding box center [371, 146] width 124 height 24
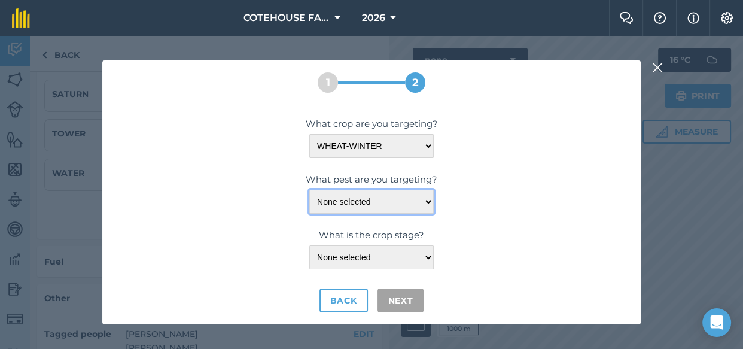
click at [383, 202] on select "None selected ANNUAL-BROADLEAF-WEEDS ANNUAL-GRASS-WEEDS BENTGRASS-CREEPING BENT…" at bounding box center [371, 202] width 124 height 24
select select "20013"
click at [309, 190] on select "None selected ANNUAL-BROADLEAF-WEEDS ANNUAL-GRASS-WEEDS BENTGRASS-CREEPING BENT…" at bounding box center [371, 202] width 124 height 24
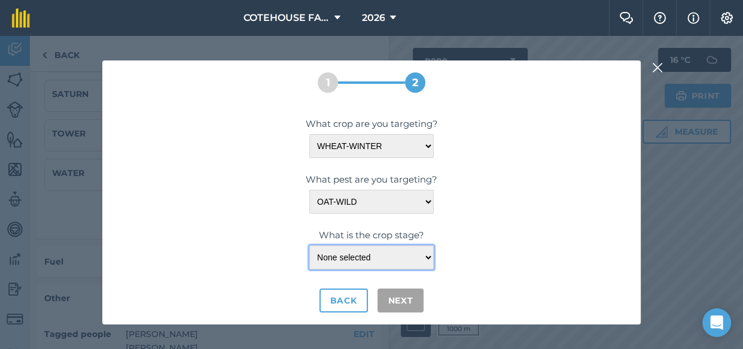
click at [368, 257] on select "None selected <LEAF-SHEATH-ERECT PRE-EM PRE-HARVEST PRE-PLANT/TRANSPLANT ≤LEAF-…" at bounding box center [371, 257] width 124 height 24
select select "175"
click at [309, 245] on select "None selected <LEAF-SHEATH-ERECT PRE-EM PRE-HARVEST PRE-PLANT/TRANSPLANT ≤LEAF-…" at bounding box center [371, 257] width 124 height 24
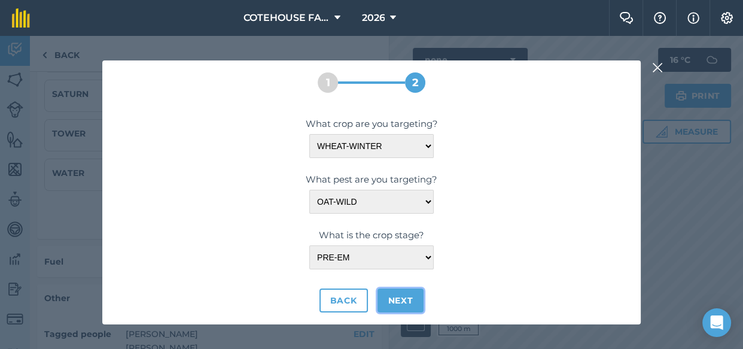
click at [396, 300] on button "Next" at bounding box center [400, 300] width 47 height 24
select select "1112"
select select "20013"
select select "175"
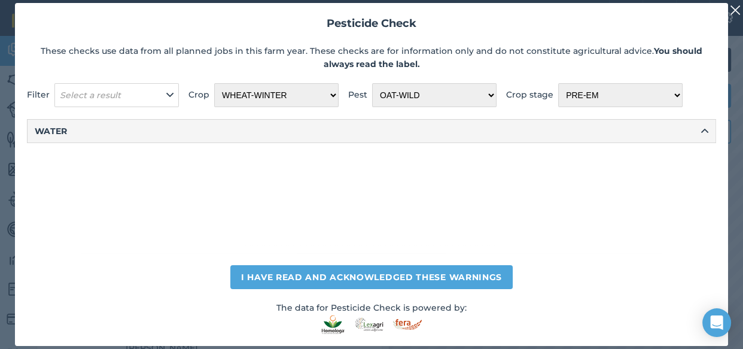
click at [735, 8] on img at bounding box center [735, 10] width 11 height 14
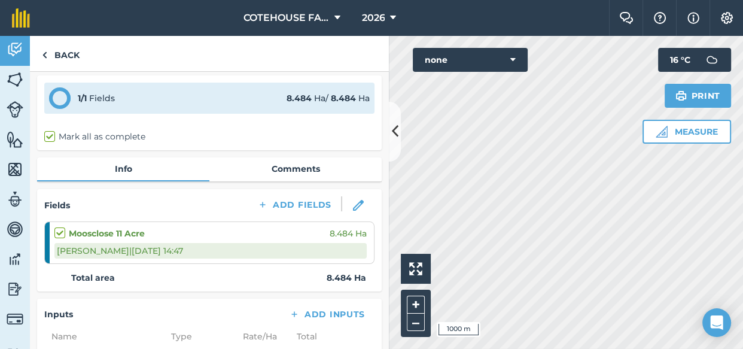
scroll to position [0, 0]
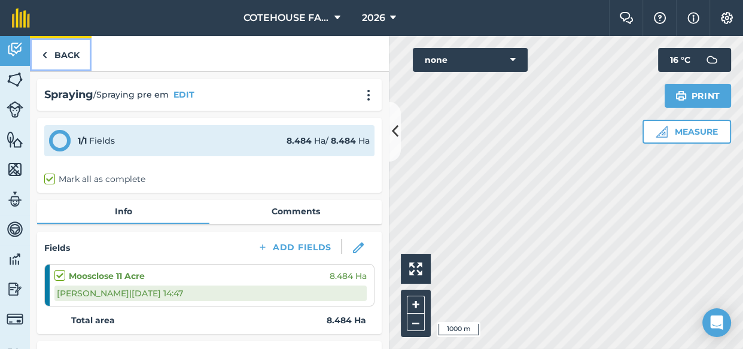
click at [63, 52] on link "Back" at bounding box center [61, 53] width 62 height 35
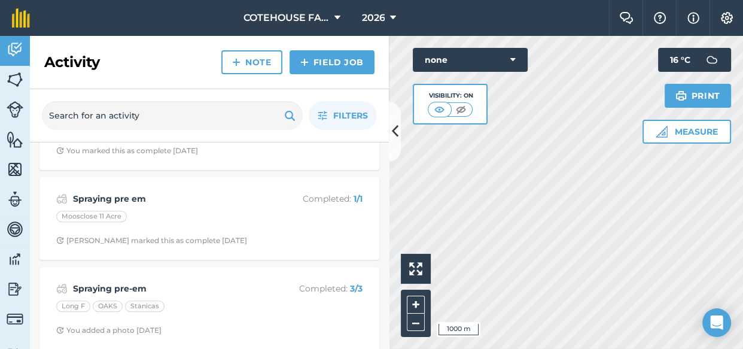
scroll to position [924, 0]
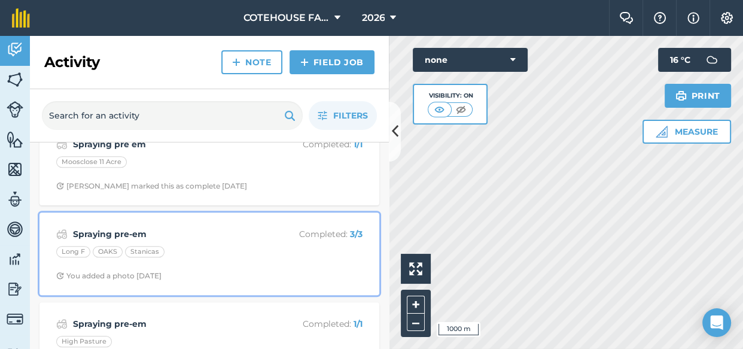
click at [234, 243] on div "Spraying pre-em Completed : 3 / 3 Long F OAKS Stanicas You added a photo 7 days…" at bounding box center [209, 253] width 325 height 68
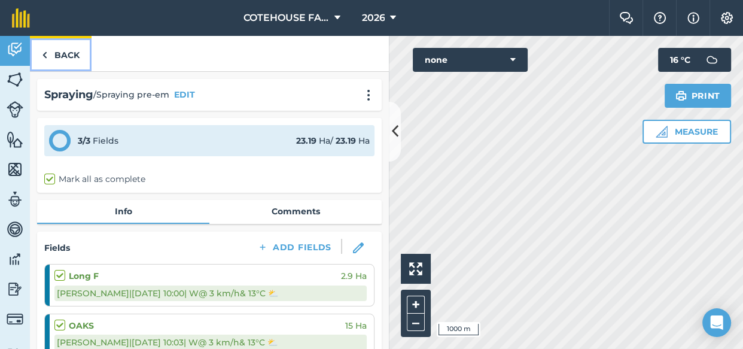
click at [68, 53] on link "Back" at bounding box center [61, 53] width 62 height 35
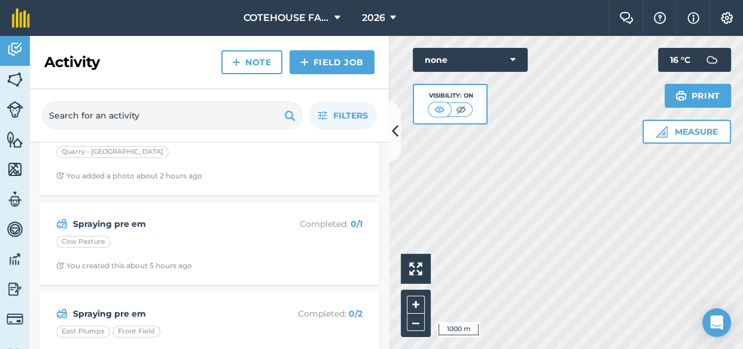
scroll to position [217, 0]
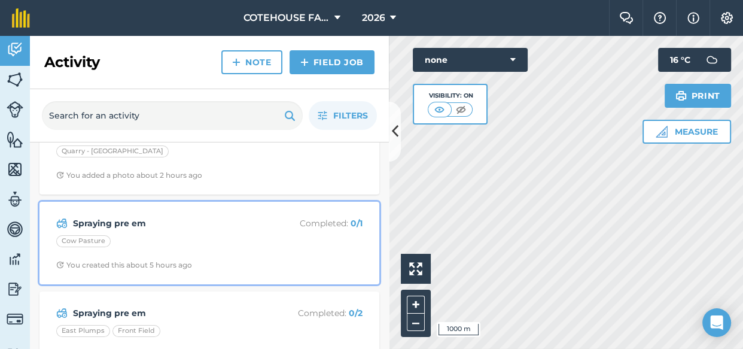
click at [156, 233] on div "Spraying pre em Completed : 0 / 1 Cow Pasture You created this about 5 hours ago" at bounding box center [209, 243] width 325 height 68
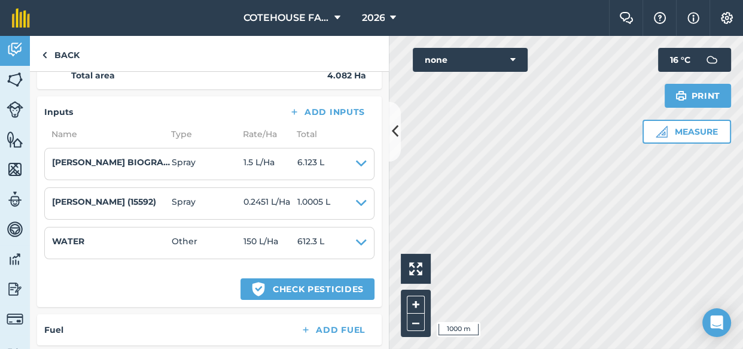
scroll to position [271, 0]
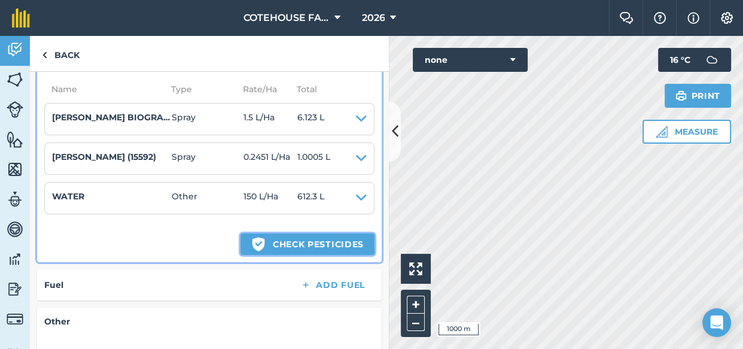
click at [292, 243] on button "Green shield with white tick Check pesticides" at bounding box center [307, 244] width 134 height 22
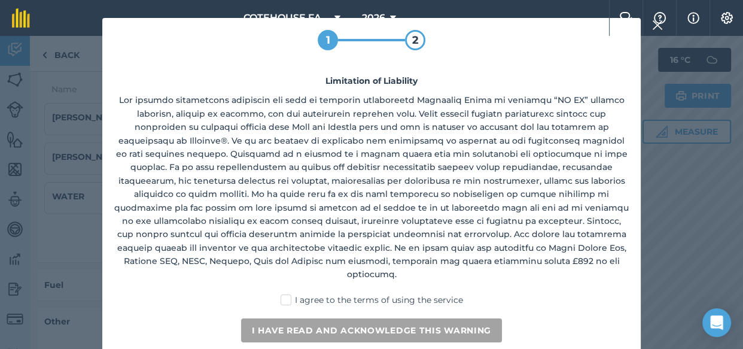
click at [291, 294] on label "I agree to the terms of using the service" at bounding box center [371, 300] width 182 height 13
click at [371, 294] on input "I agree to the terms of using the service" at bounding box center [375, 298] width 8 height 8
checkbox input "true"
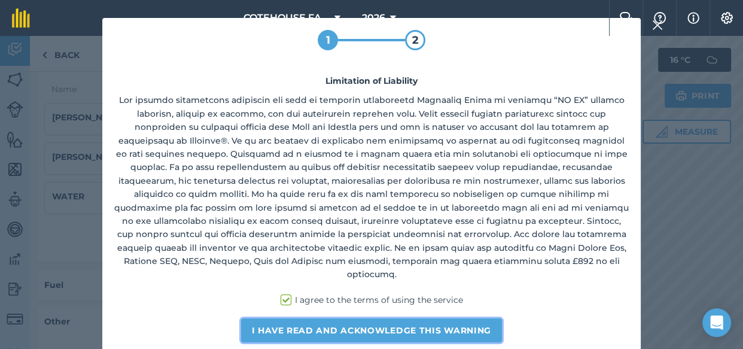
click at [294, 318] on button "I have read and acknowledge this warning" at bounding box center [371, 330] width 261 height 24
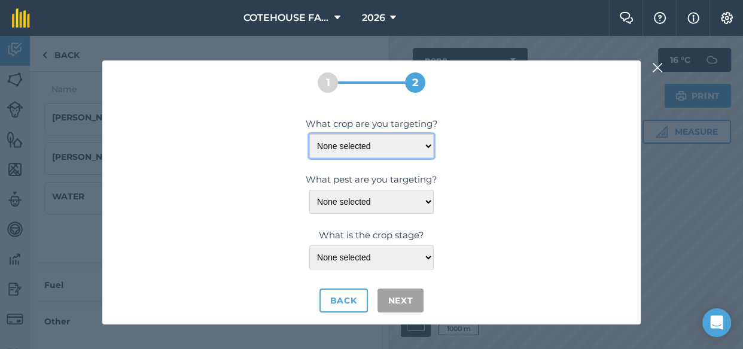
click at [429, 144] on select "None selected" at bounding box center [371, 146] width 124 height 24
click at [396, 142] on select "None selected" at bounding box center [371, 146] width 124 height 24
click at [419, 143] on select "None selected" at bounding box center [371, 146] width 124 height 24
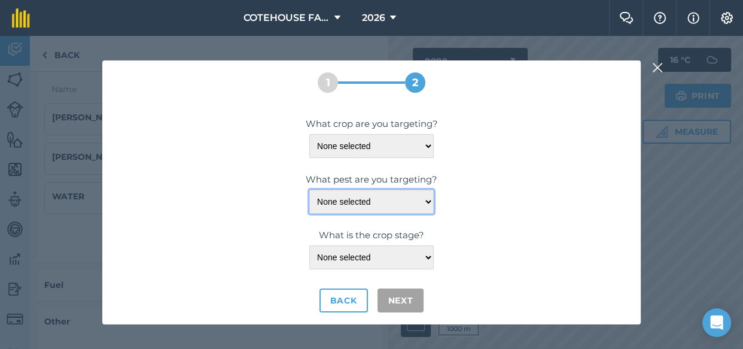
click at [411, 205] on select "None selected" at bounding box center [371, 202] width 124 height 24
click at [309, 190] on select "None selected" at bounding box center [371, 202] width 124 height 24
click at [657, 65] on img at bounding box center [657, 67] width 11 height 14
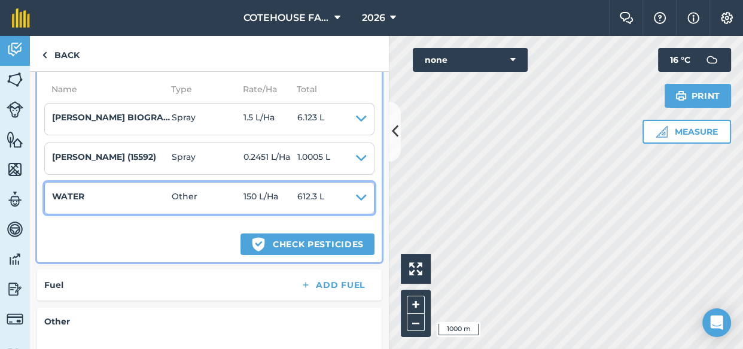
click at [356, 195] on icon at bounding box center [361, 198] width 11 height 17
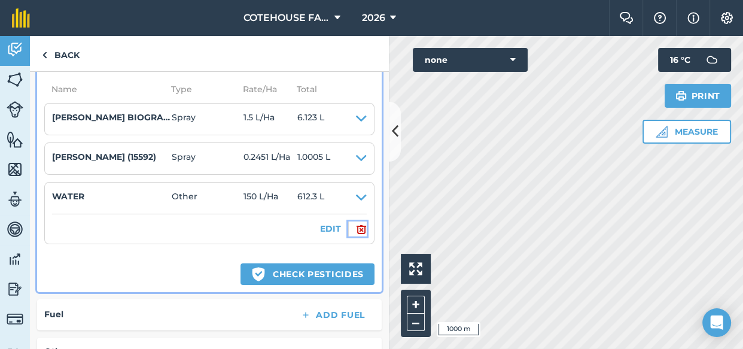
click at [356, 228] on img at bounding box center [361, 229] width 11 height 14
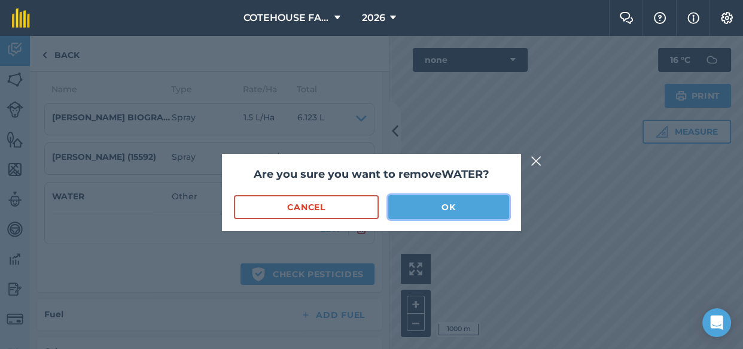
click at [414, 205] on button "OK" at bounding box center [448, 207] width 121 height 24
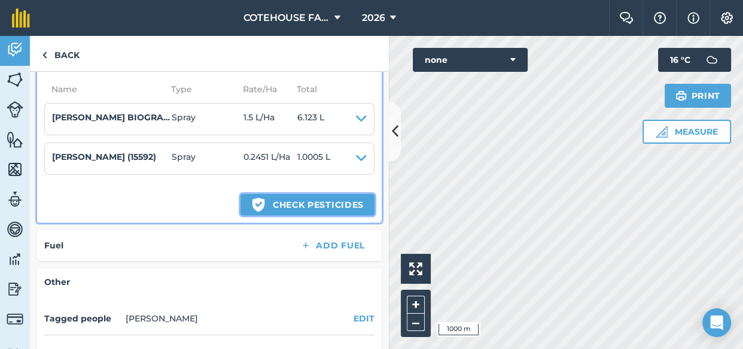
click at [295, 205] on button "Green shield with white tick Check pesticides" at bounding box center [307, 205] width 134 height 22
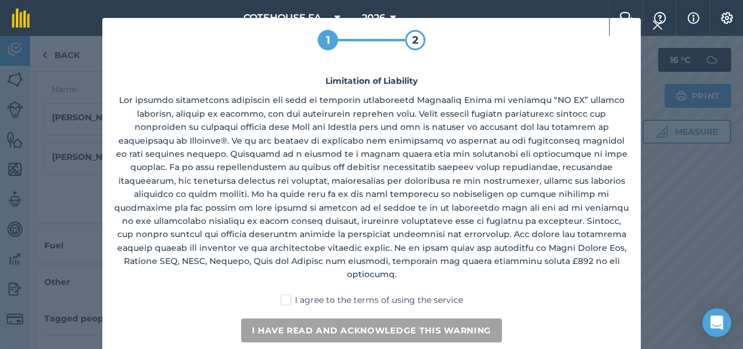
click at [286, 294] on label "I agree to the terms of using the service" at bounding box center [371, 300] width 182 height 13
click at [371, 294] on input "I agree to the terms of using the service" at bounding box center [375, 298] width 8 height 8
checkbox input "true"
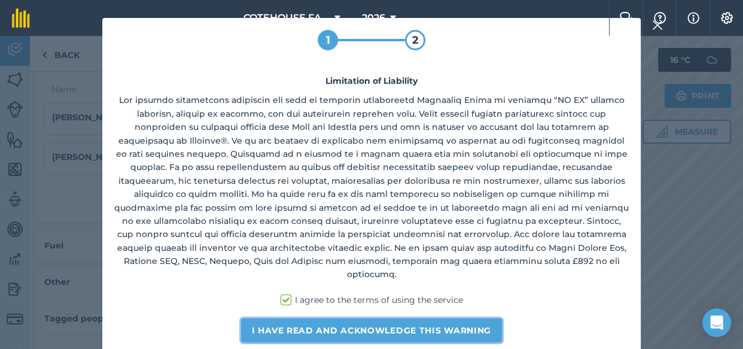
click at [279, 319] on button "I have read and acknowledge this warning" at bounding box center [371, 330] width 261 height 24
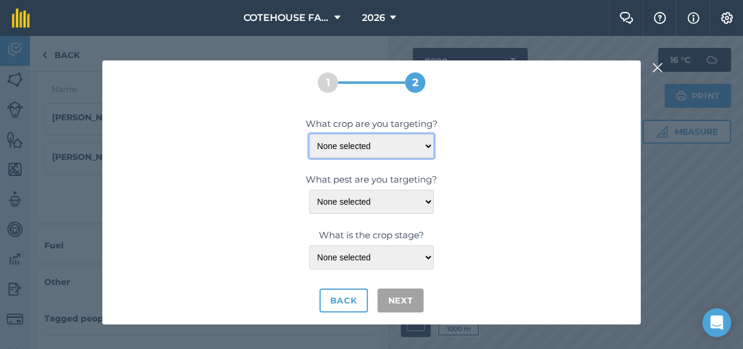
click at [397, 147] on select "None selected" at bounding box center [371, 146] width 124 height 24
click at [367, 143] on select "None selected" at bounding box center [371, 146] width 124 height 24
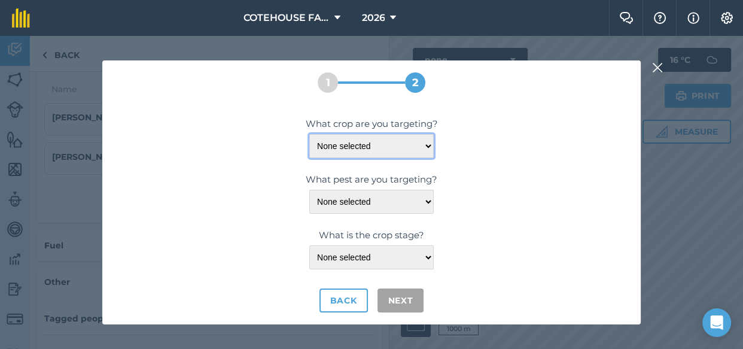
click at [367, 143] on select "None selected" at bounding box center [371, 146] width 124 height 24
click at [367, 142] on select "None selected" at bounding box center [371, 146] width 124 height 24
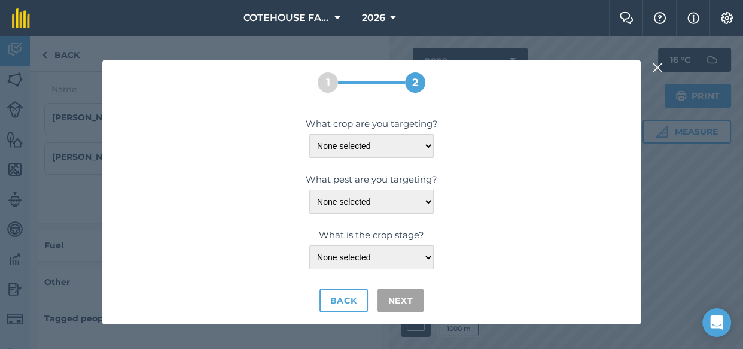
click at [655, 66] on img at bounding box center [657, 67] width 11 height 14
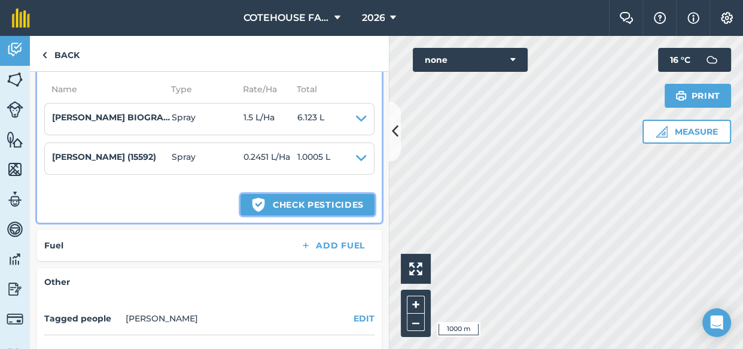
click at [280, 203] on button "Green shield with white tick Check pesticides" at bounding box center [307, 205] width 134 height 22
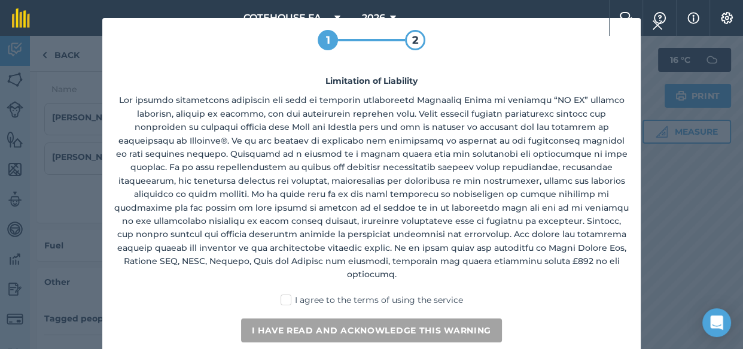
click at [287, 294] on label "I agree to the terms of using the service" at bounding box center [371, 300] width 182 height 13
click at [371, 294] on input "I agree to the terms of using the service" at bounding box center [375, 298] width 8 height 8
checkbox input "true"
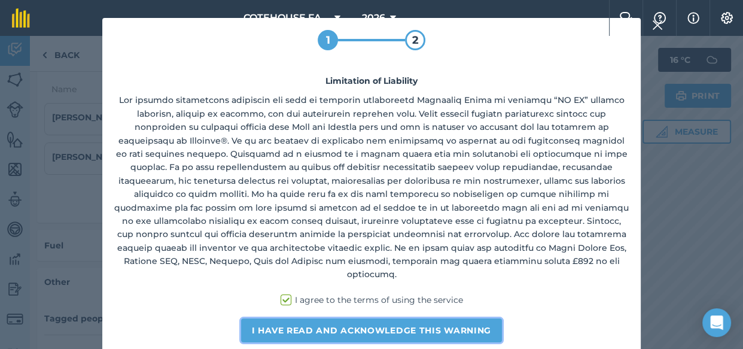
click at [295, 318] on button "I have read and acknowledge this warning" at bounding box center [371, 330] width 261 height 24
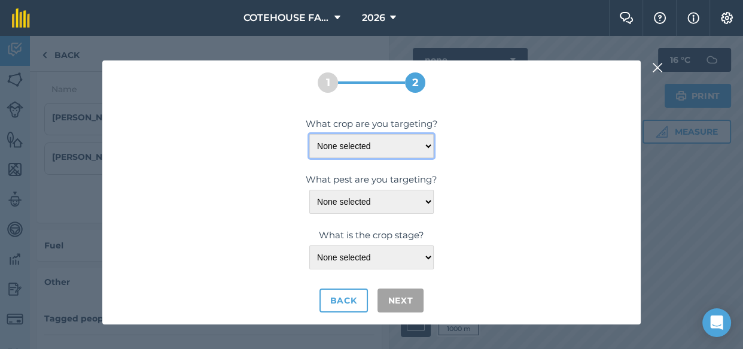
click at [426, 145] on select "None selected" at bounding box center [371, 146] width 124 height 24
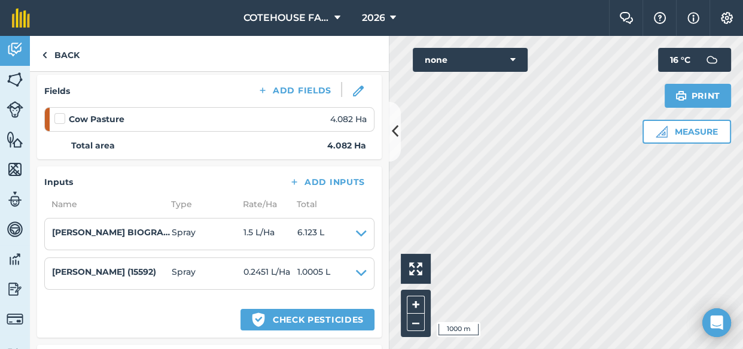
scroll to position [163, 0]
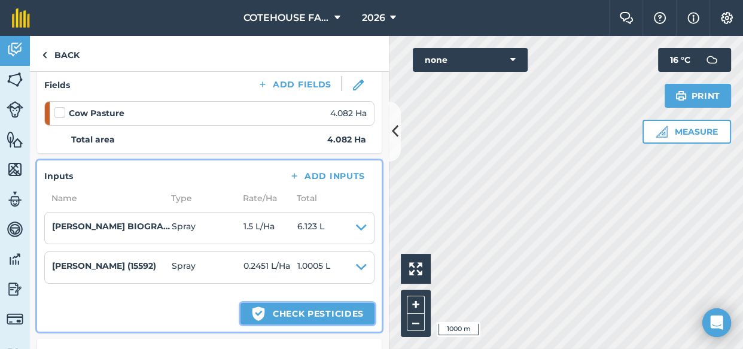
click at [288, 313] on button "Green shield with white tick Check pesticides" at bounding box center [307, 314] width 134 height 22
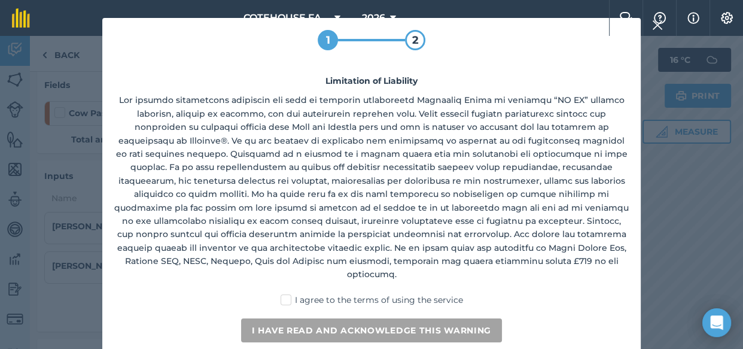
click at [287, 294] on label "I agree to the terms of using the service" at bounding box center [371, 300] width 182 height 13
click at [371, 294] on input "I agree to the terms of using the service" at bounding box center [375, 298] width 8 height 8
checkbox input "true"
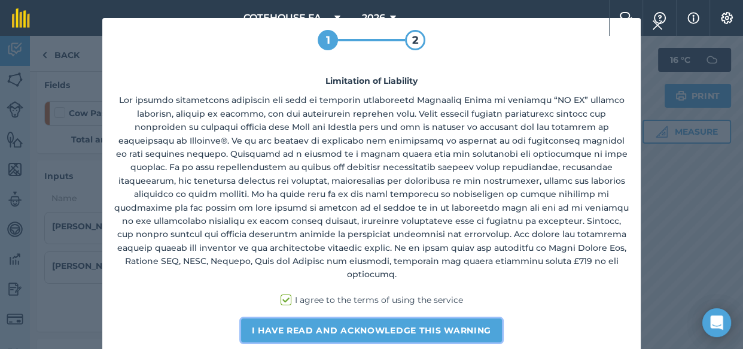
click at [273, 318] on button "I have read and acknowledge this warning" at bounding box center [371, 330] width 261 height 24
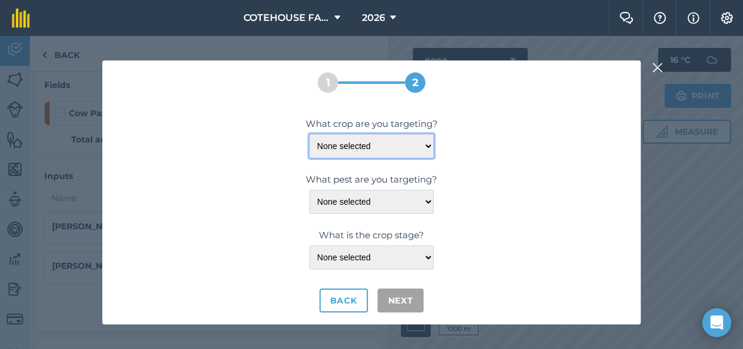
click at [426, 147] on select "None selected" at bounding box center [371, 146] width 124 height 24
click at [309, 134] on select "None selected" at bounding box center [371, 146] width 124 height 24
click at [395, 160] on div "What crop are you targeting? None selected What pest are you targeting? None se…" at bounding box center [371, 215] width 514 height 196
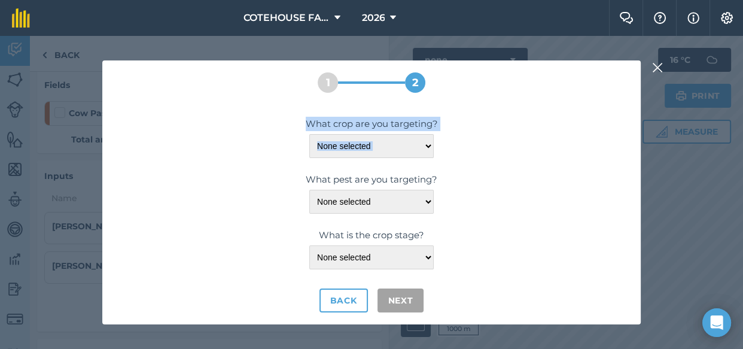
click at [395, 160] on div "What crop are you targeting? None selected What pest are you targeting? None se…" at bounding box center [371, 215] width 514 height 196
click at [476, 161] on div "What crop are you targeting? None selected What pest are you targeting? None se…" at bounding box center [371, 215] width 514 height 196
click at [655, 65] on img at bounding box center [657, 67] width 11 height 14
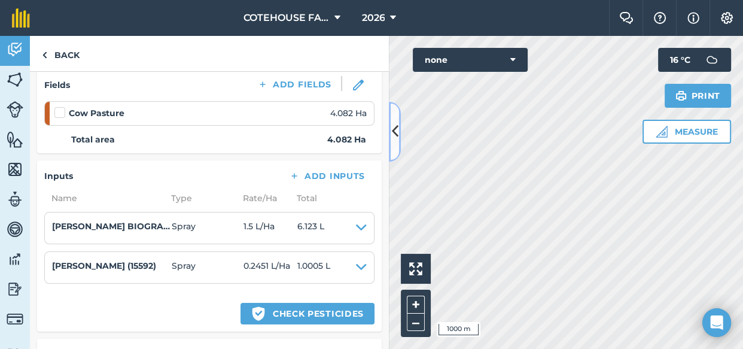
click at [396, 135] on icon at bounding box center [395, 131] width 7 height 21
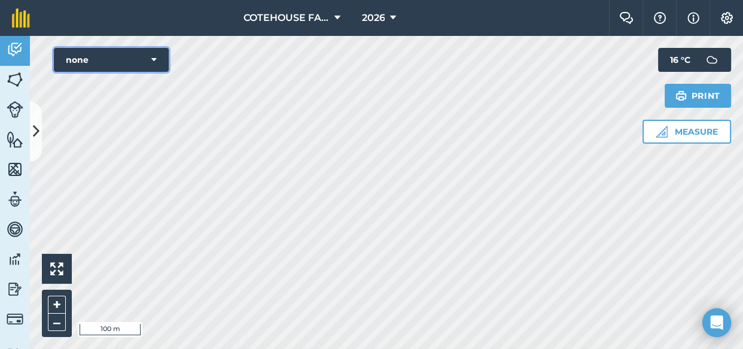
click at [153, 60] on icon at bounding box center [153, 60] width 5 height 12
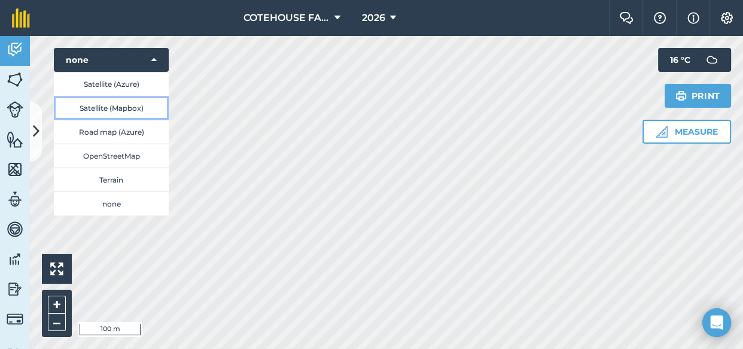
click at [109, 105] on button "Satellite (Mapbox)" at bounding box center [111, 108] width 115 height 24
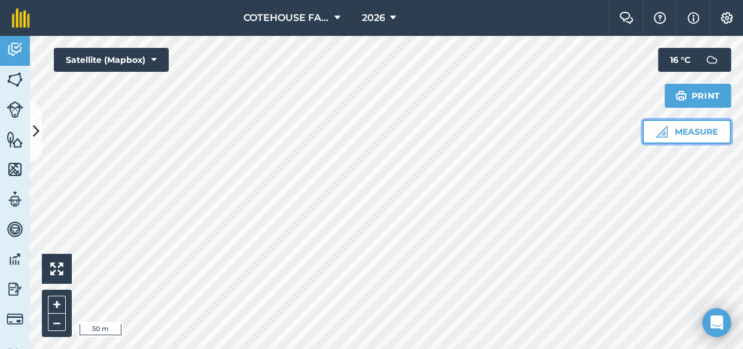
click at [682, 132] on button "Measure" at bounding box center [686, 132] width 89 height 24
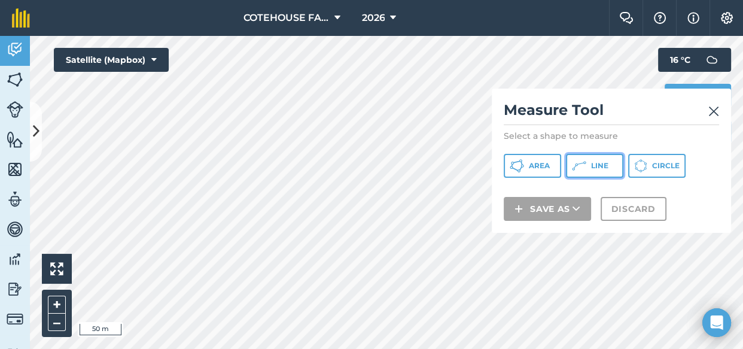
click at [590, 166] on button "Line" at bounding box center [594, 166] width 57 height 24
drag, startPoint x: 615, startPoint y: 212, endPoint x: 712, endPoint y: 109, distance: 140.5
click at [712, 109] on img at bounding box center [713, 111] width 11 height 14
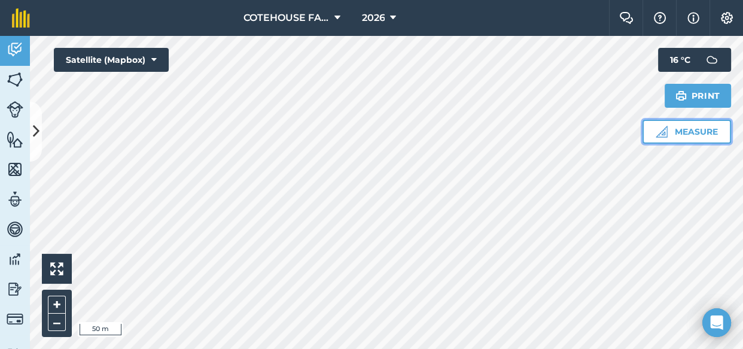
click at [687, 133] on button "Measure" at bounding box center [686, 132] width 89 height 24
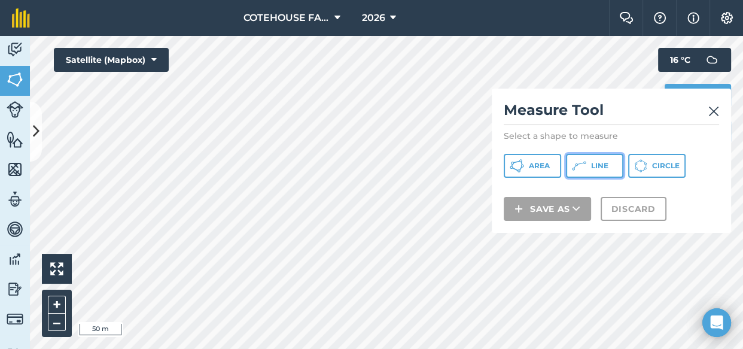
click at [587, 163] on button "Line" at bounding box center [594, 166] width 57 height 24
click at [713, 108] on img at bounding box center [713, 111] width 11 height 14
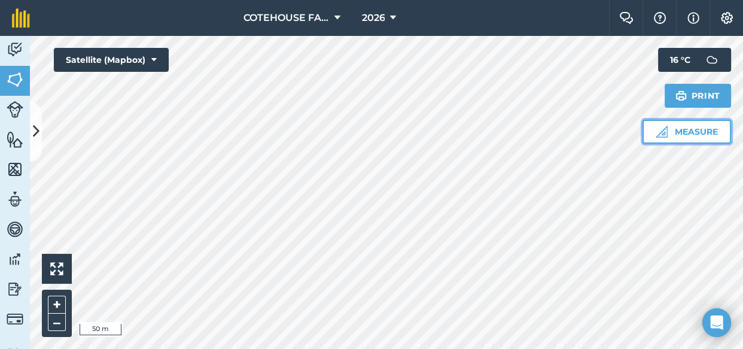
click at [696, 132] on button "Measure" at bounding box center [686, 132] width 89 height 24
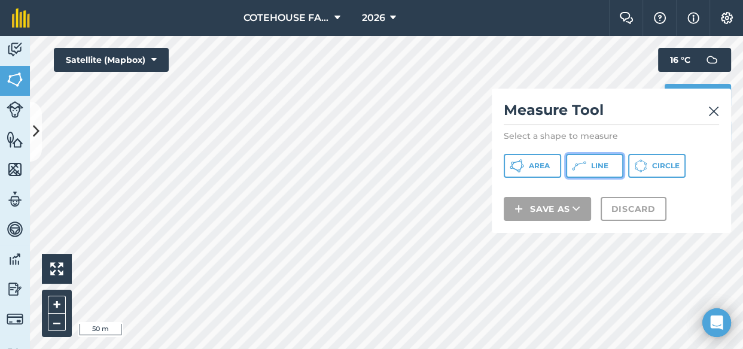
click at [591, 162] on span "Line" at bounding box center [599, 166] width 17 height 10
click at [715, 112] on img at bounding box center [713, 111] width 11 height 14
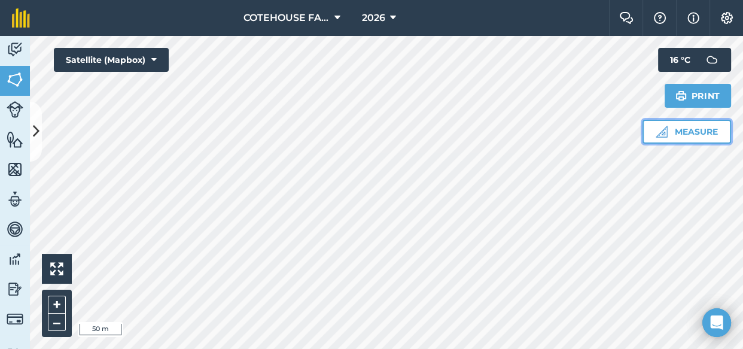
click at [698, 131] on button "Measure" at bounding box center [686, 132] width 89 height 24
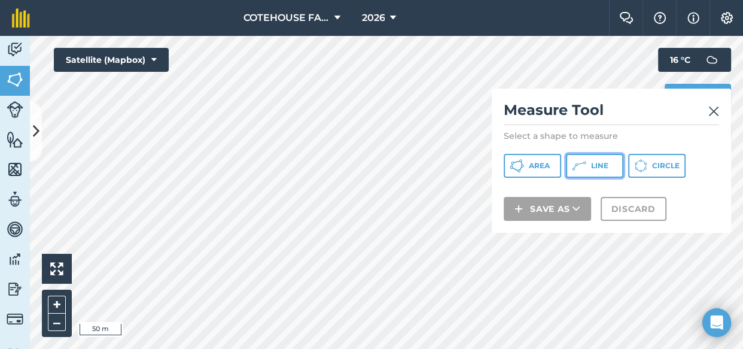
click at [597, 167] on span "Line" at bounding box center [599, 166] width 17 height 10
click at [714, 108] on img at bounding box center [713, 111] width 11 height 14
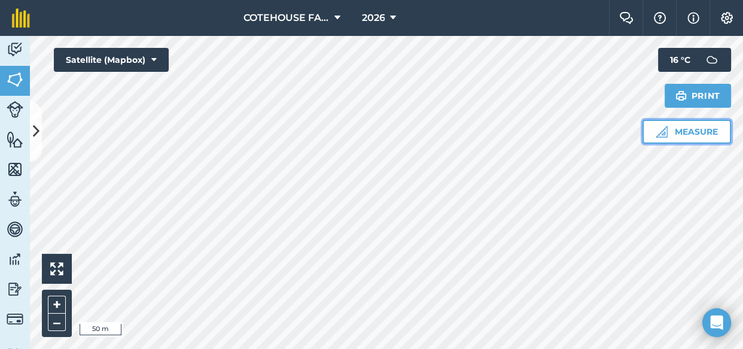
click at [681, 130] on button "Measure" at bounding box center [686, 132] width 89 height 24
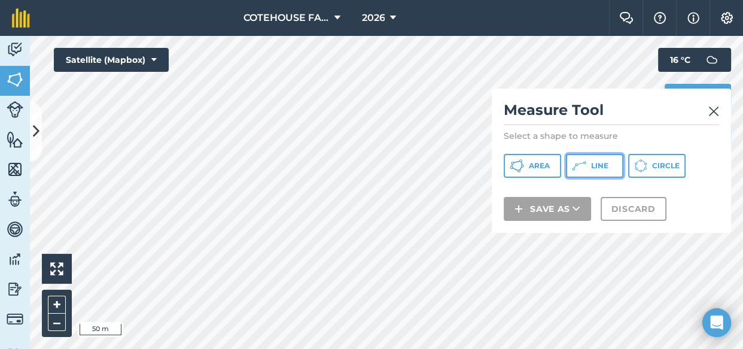
click at [588, 164] on button "Line" at bounding box center [594, 166] width 57 height 24
click at [716, 110] on img at bounding box center [713, 111] width 11 height 14
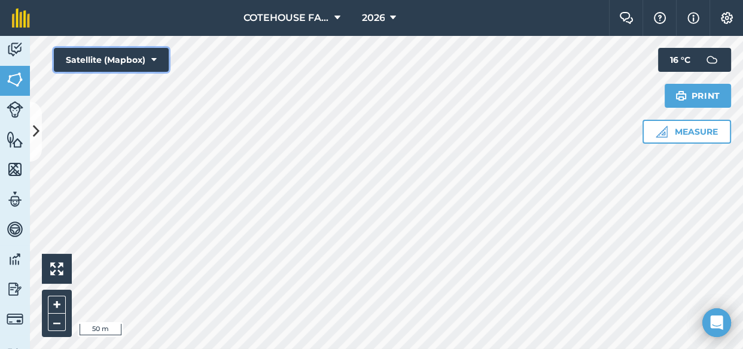
click at [152, 59] on icon at bounding box center [153, 60] width 5 height 12
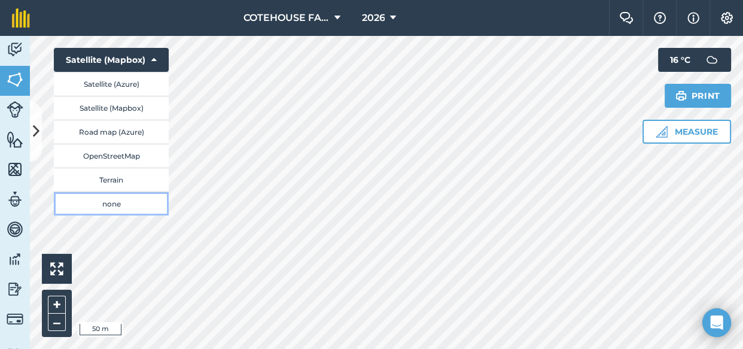
click at [123, 200] on button "none" at bounding box center [111, 203] width 115 height 24
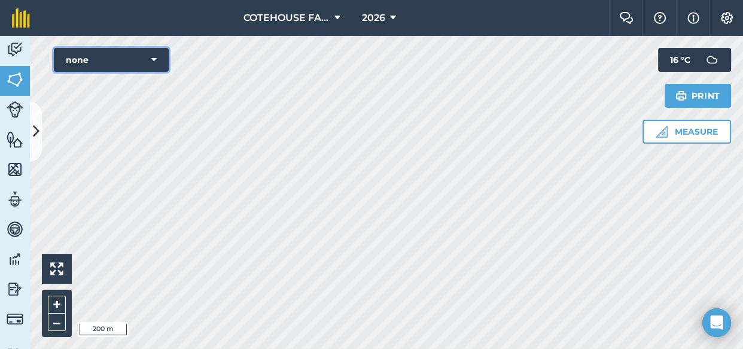
click at [153, 58] on icon at bounding box center [153, 60] width 5 height 12
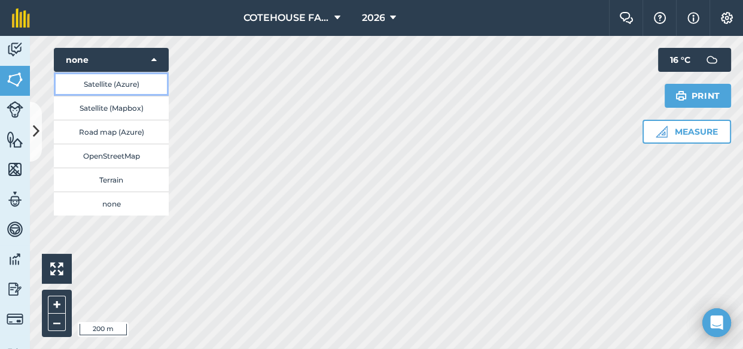
click at [131, 81] on button "Satellite (Azure)" at bounding box center [111, 84] width 115 height 24
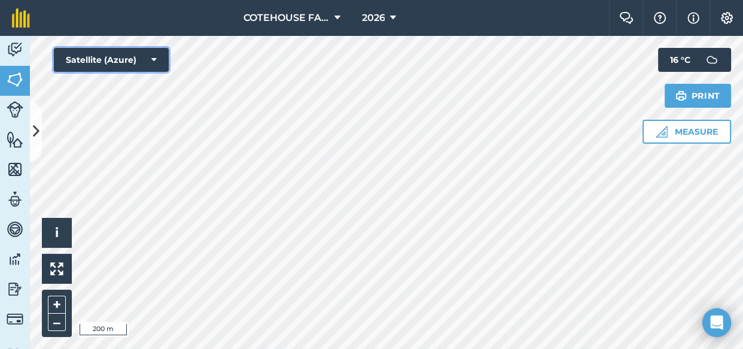
click at [152, 59] on icon at bounding box center [153, 60] width 5 height 12
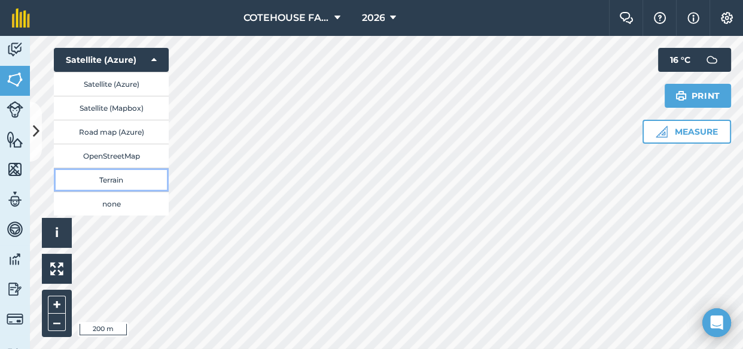
click at [114, 182] on button "Terrain" at bounding box center [111, 179] width 115 height 24
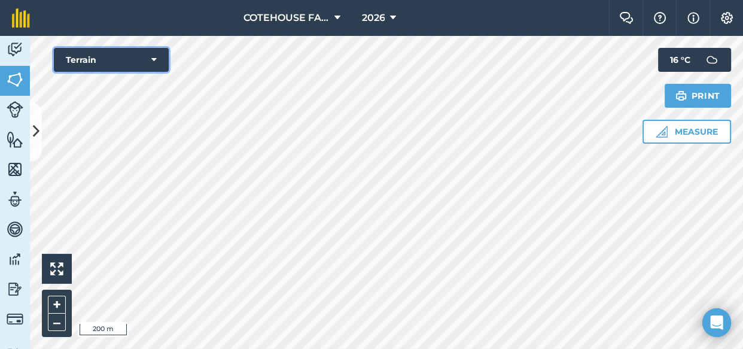
click at [153, 59] on icon at bounding box center [153, 60] width 5 height 12
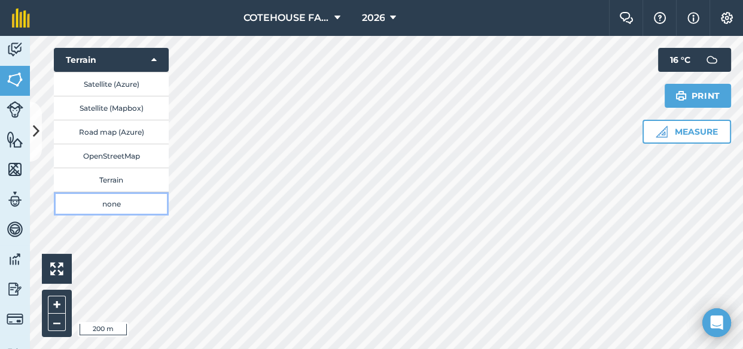
click at [112, 202] on button "none" at bounding box center [111, 203] width 115 height 24
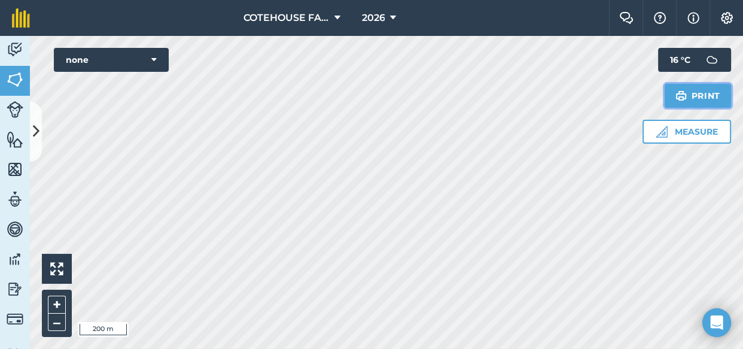
click at [706, 96] on button "Print" at bounding box center [697, 96] width 67 height 24
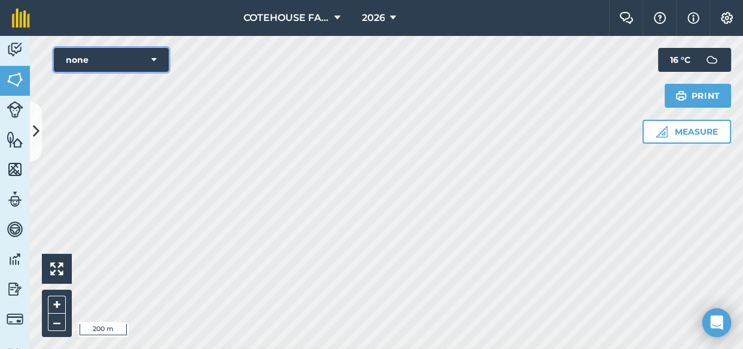
click at [137, 57] on button "none" at bounding box center [111, 60] width 115 height 24
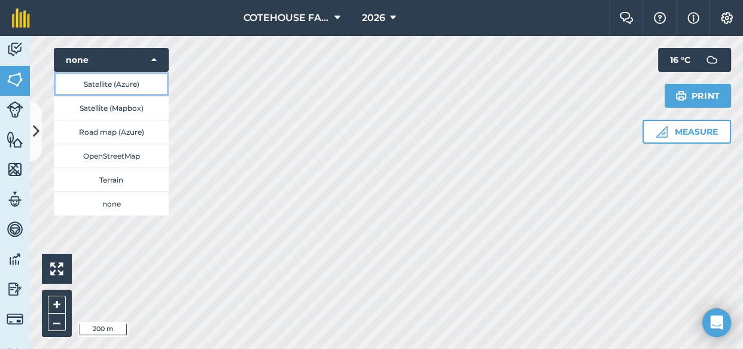
click at [131, 84] on button "Satellite (Azure)" at bounding box center [111, 84] width 115 height 24
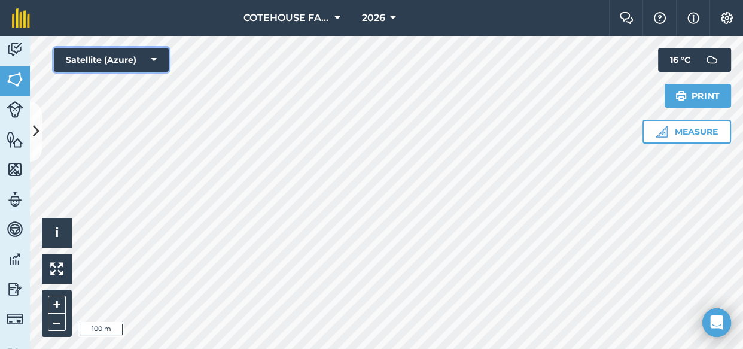
click at [135, 57] on button "Satellite (Azure)" at bounding box center [111, 60] width 115 height 24
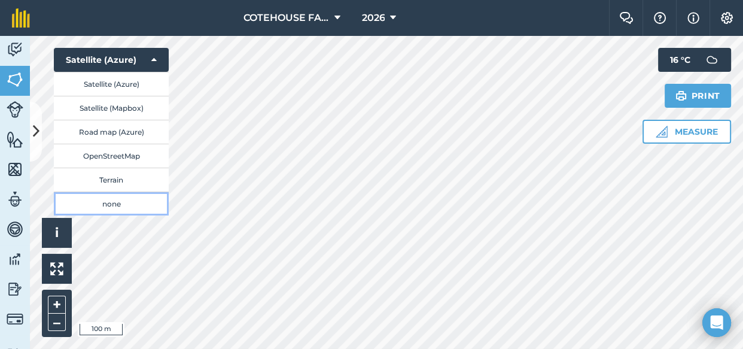
click at [114, 199] on button "none" at bounding box center [111, 203] width 115 height 24
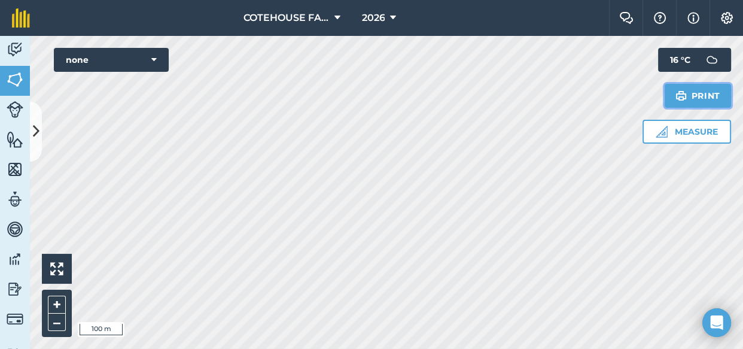
click at [691, 90] on button "Print" at bounding box center [697, 96] width 67 height 24
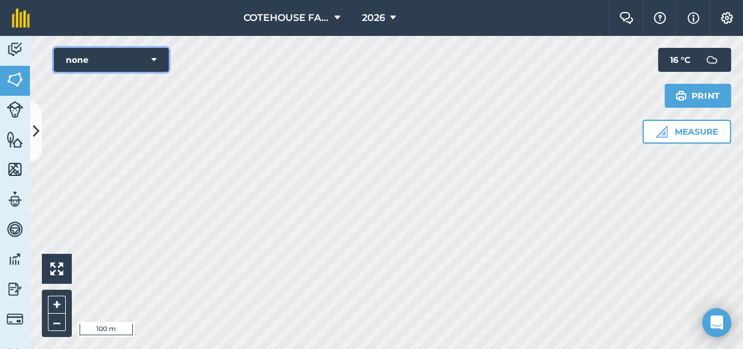
click at [138, 55] on button "none" at bounding box center [111, 60] width 115 height 24
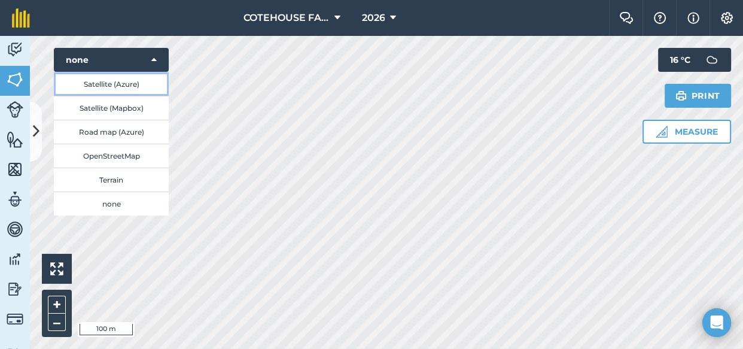
click at [136, 80] on button "Satellite (Azure)" at bounding box center [111, 84] width 115 height 24
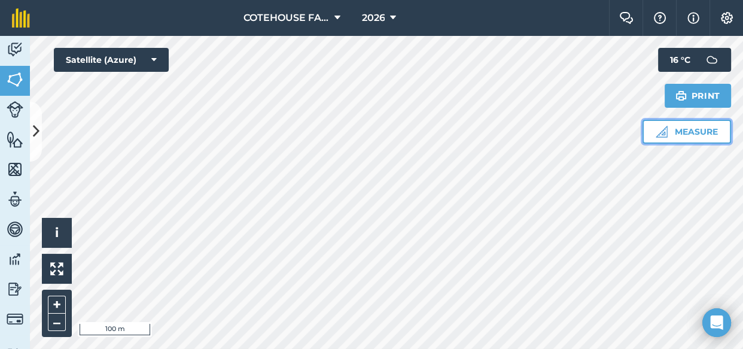
click at [688, 131] on button "Measure" at bounding box center [686, 132] width 89 height 24
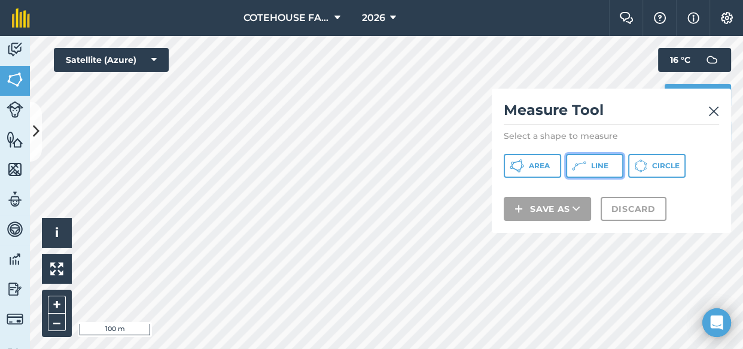
click at [593, 166] on span "Line" at bounding box center [599, 166] width 17 height 10
click at [719, 111] on div "Measure Tool Select a shape to measure Area Line Circle Save as Discard" at bounding box center [611, 161] width 239 height 144
click at [713, 111] on img at bounding box center [713, 111] width 11 height 14
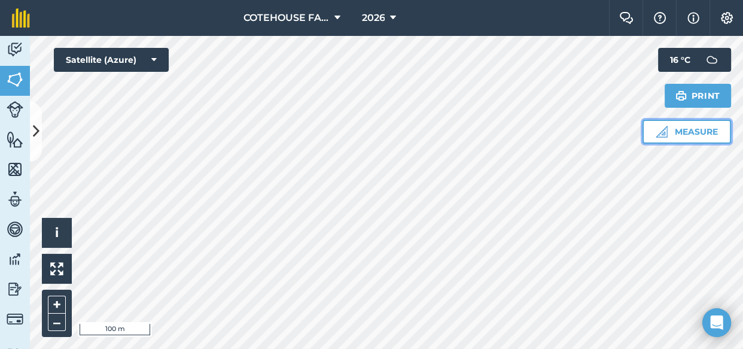
click at [673, 131] on button "Measure" at bounding box center [686, 132] width 89 height 24
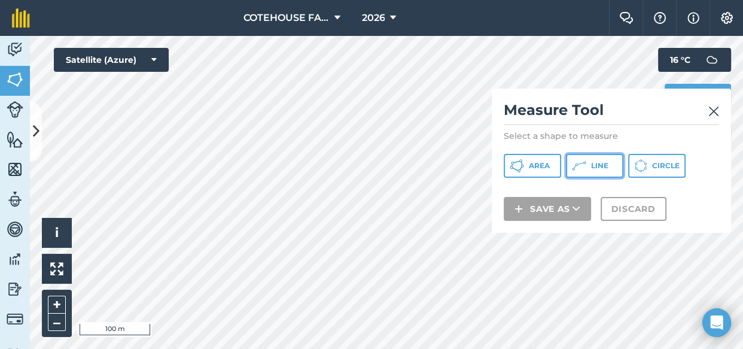
click at [604, 165] on span "Line" at bounding box center [599, 166] width 17 height 10
click at [707, 108] on h2 "Measure Tool" at bounding box center [611, 112] width 215 height 25
click at [715, 109] on img at bounding box center [713, 111] width 11 height 14
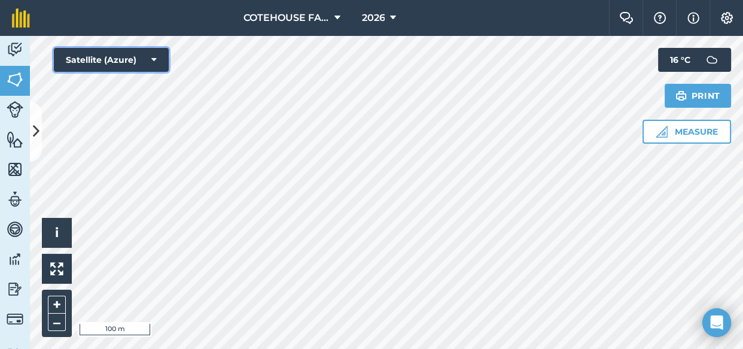
click at [150, 57] on button "Satellite (Azure)" at bounding box center [111, 60] width 115 height 24
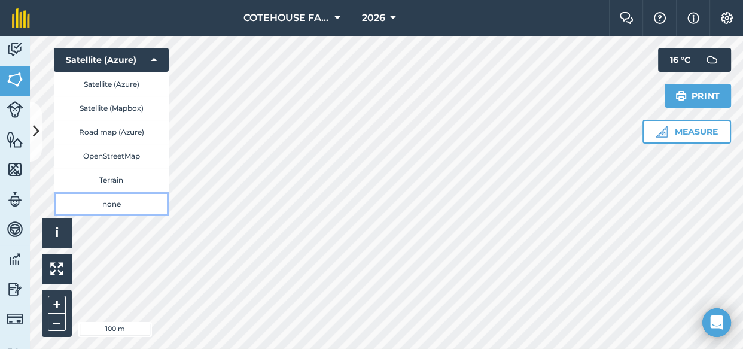
click at [113, 201] on button "none" at bounding box center [111, 203] width 115 height 24
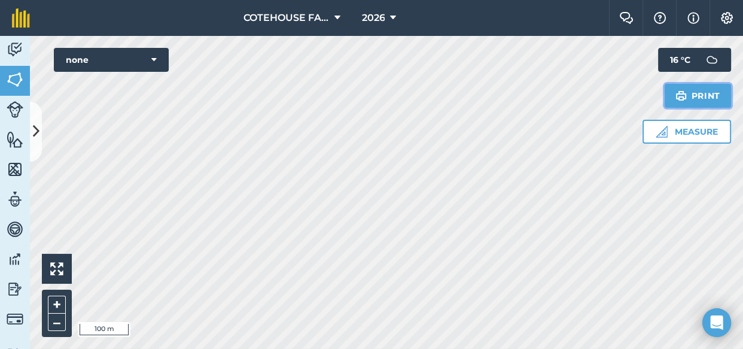
click at [686, 91] on img at bounding box center [680, 96] width 11 height 14
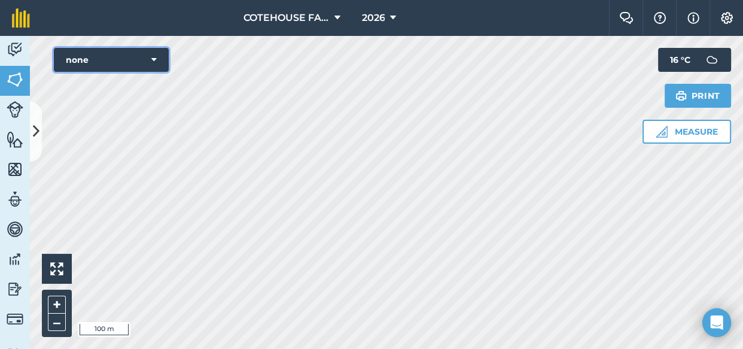
click at [149, 56] on button "none" at bounding box center [111, 60] width 115 height 24
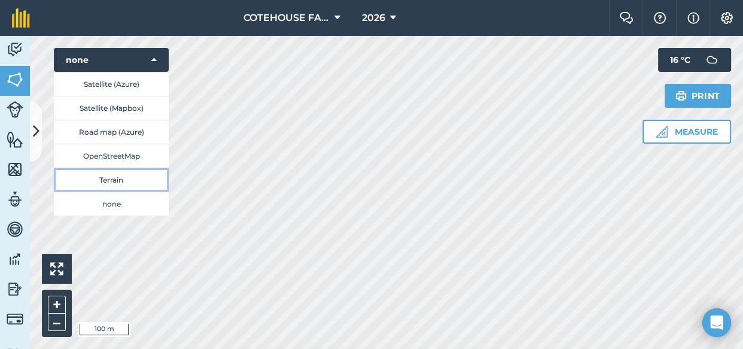
click at [124, 173] on button "Terrain" at bounding box center [111, 179] width 115 height 24
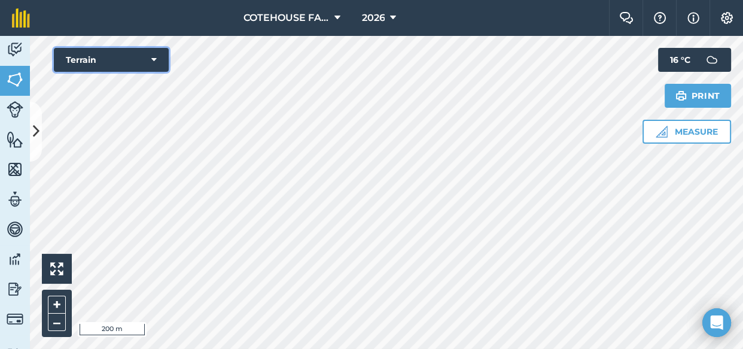
click at [145, 57] on button "Terrain" at bounding box center [111, 60] width 115 height 24
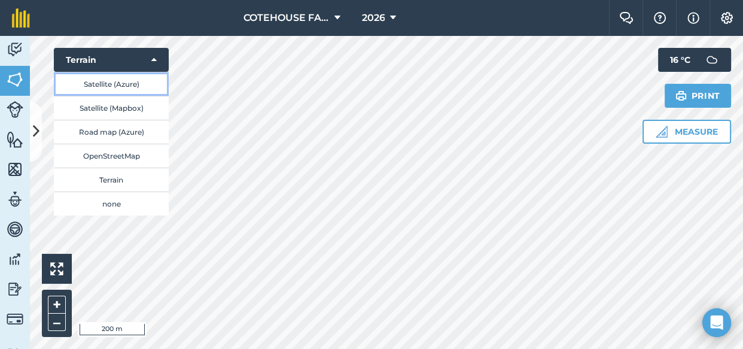
click at [127, 79] on button "Satellite (Azure)" at bounding box center [111, 84] width 115 height 24
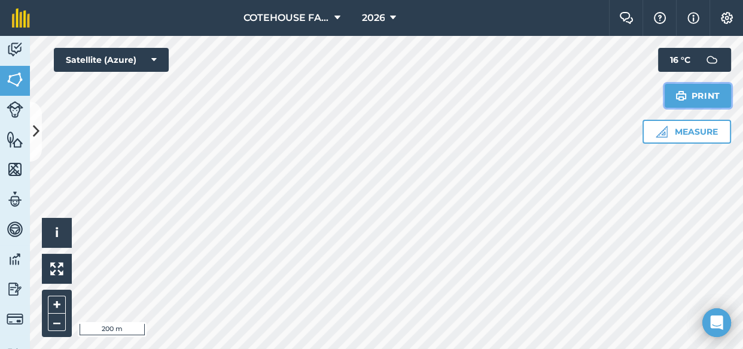
click at [704, 96] on button "Print" at bounding box center [697, 96] width 67 height 24
click at [668, 134] on button "Measure" at bounding box center [686, 132] width 89 height 24
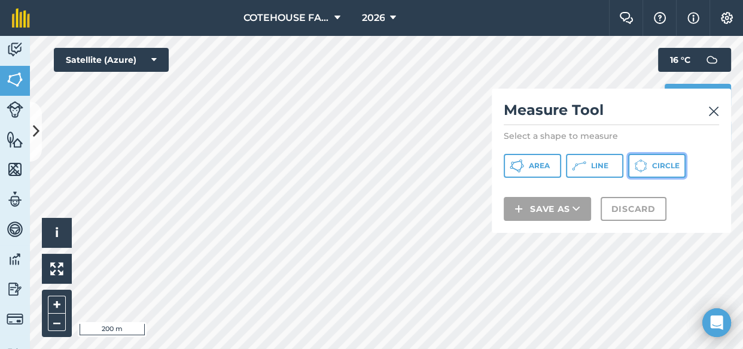
click at [656, 166] on span "Circle" at bounding box center [666, 166] width 28 height 10
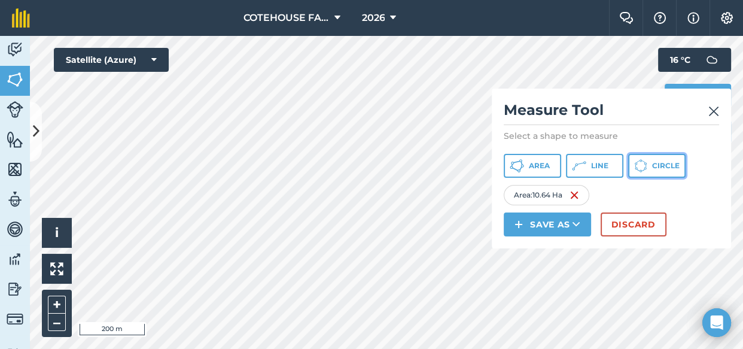
click at [659, 164] on span "Circle" at bounding box center [666, 166] width 28 height 10
click at [640, 161] on icon at bounding box center [640, 165] width 13 height 13
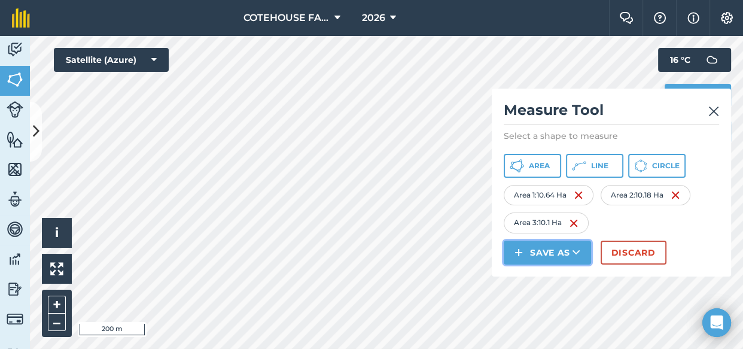
click at [564, 251] on button "Save as" at bounding box center [547, 252] width 87 height 24
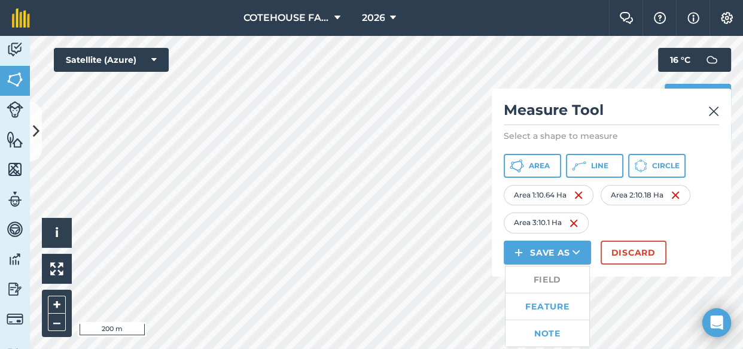
click at [715, 109] on img at bounding box center [713, 111] width 11 height 14
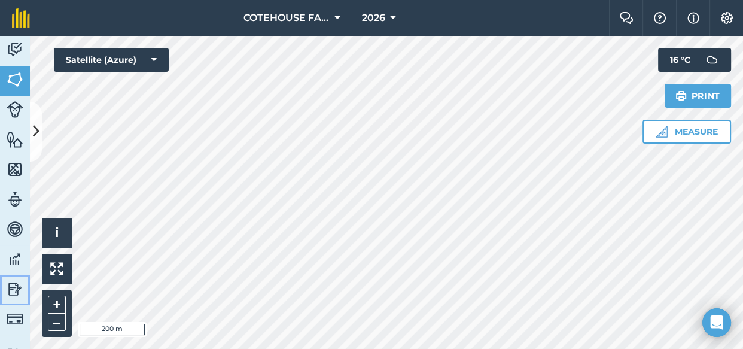
click at [14, 282] on img at bounding box center [15, 289] width 17 height 18
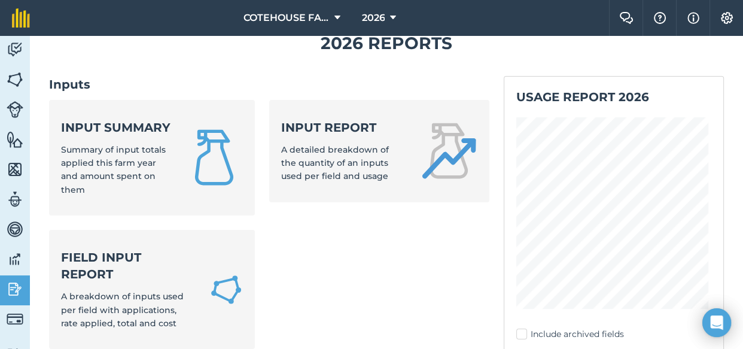
scroll to position [54, 0]
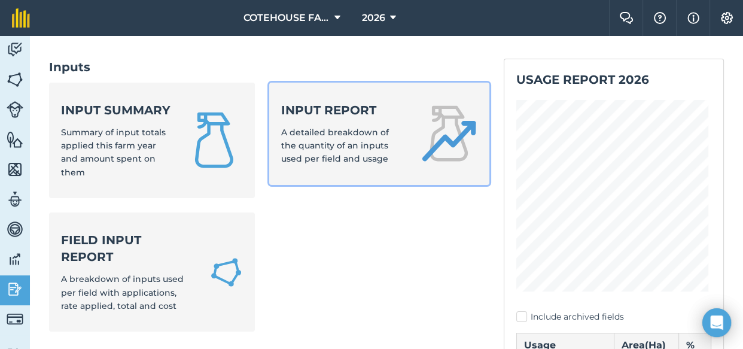
click at [377, 127] on span "A detailed breakdown of the quantity of an inputs used per field and usage" at bounding box center [335, 146] width 108 height 38
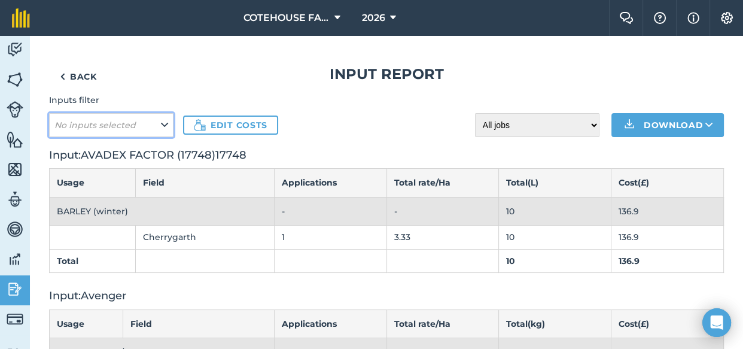
click at [140, 126] on button "No inputs selected" at bounding box center [111, 125] width 124 height 24
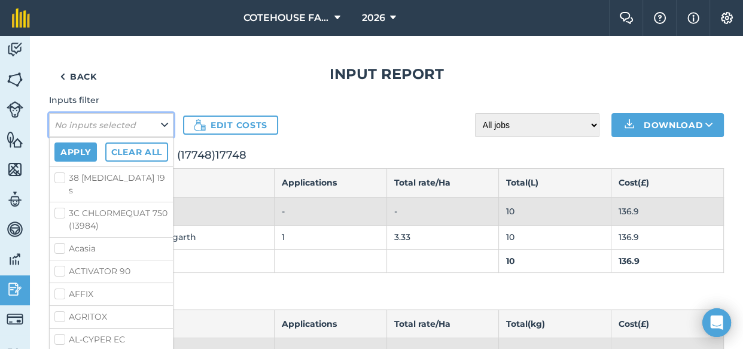
click at [139, 128] on button "No inputs selected" at bounding box center [111, 125] width 124 height 24
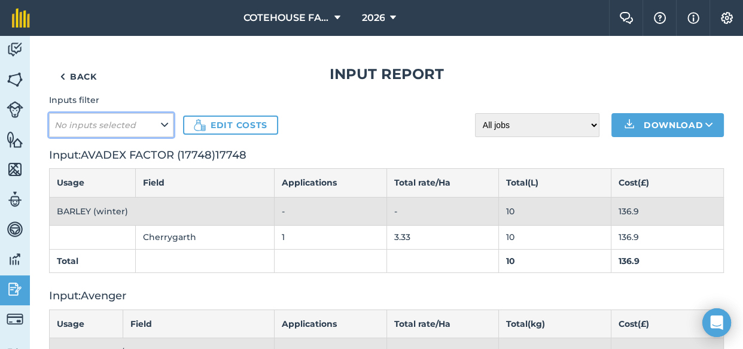
click at [143, 126] on button "No inputs selected" at bounding box center [111, 125] width 124 height 24
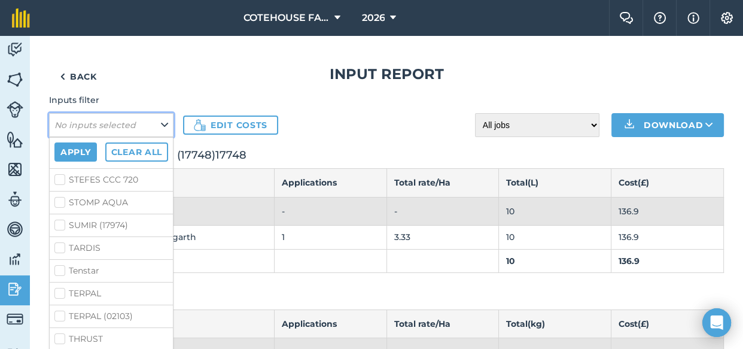
scroll to position [2283, 0]
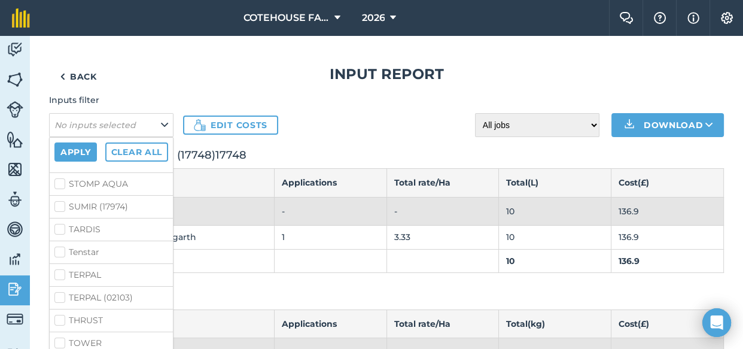
click at [59, 337] on label "TOWER" at bounding box center [111, 343] width 114 height 13
click at [59, 337] on input "TOWER" at bounding box center [58, 341] width 8 height 8
checkbox input "true"
click at [83, 150] on button "Apply" at bounding box center [75, 151] width 42 height 19
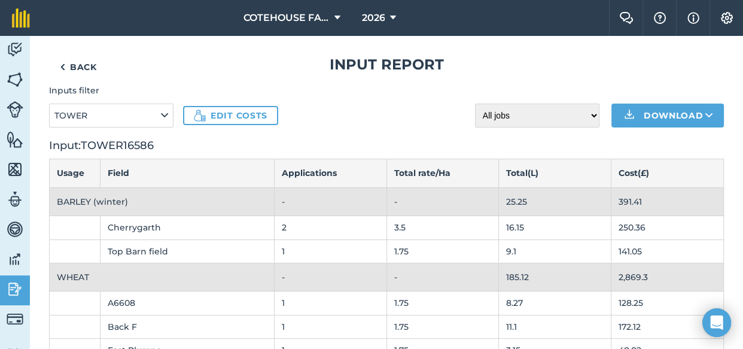
scroll to position [5, 0]
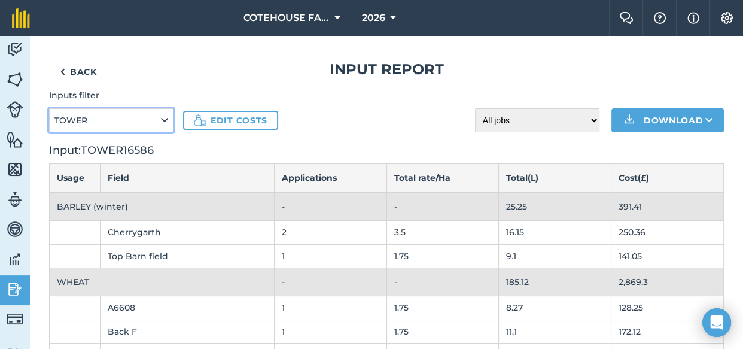
click at [161, 117] on icon at bounding box center [164, 120] width 7 height 13
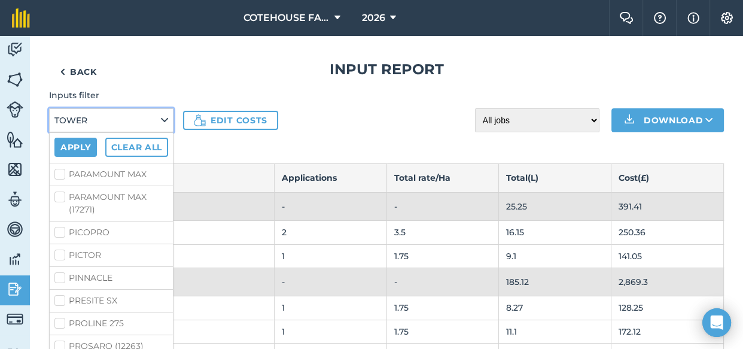
scroll to position [1848, 0]
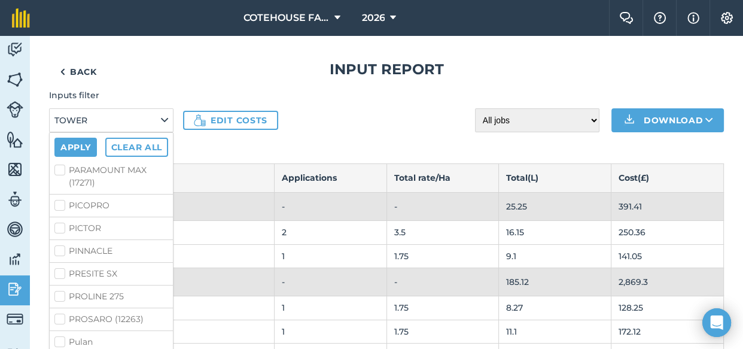
checkbox input "true"
click at [80, 147] on button "Apply" at bounding box center [75, 147] width 42 height 19
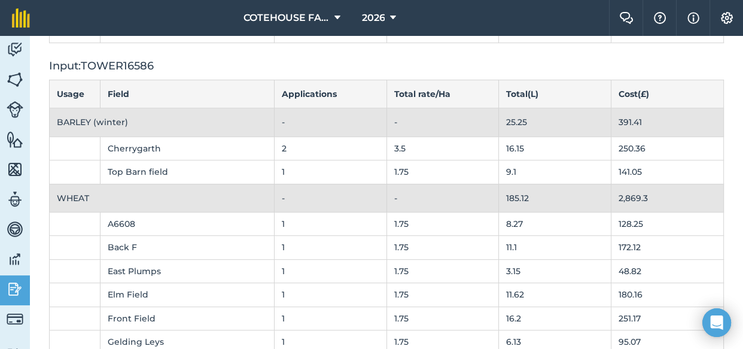
scroll to position [462, 0]
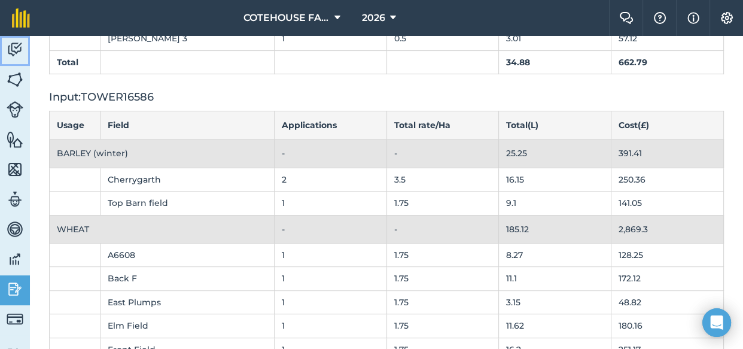
click at [12, 47] on img at bounding box center [15, 50] width 17 height 18
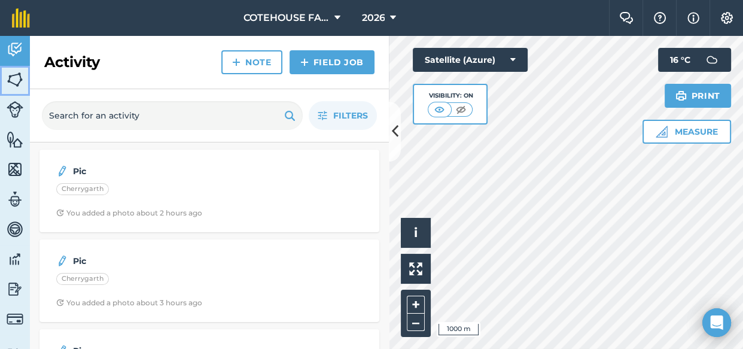
click at [16, 78] on img at bounding box center [15, 80] width 17 height 18
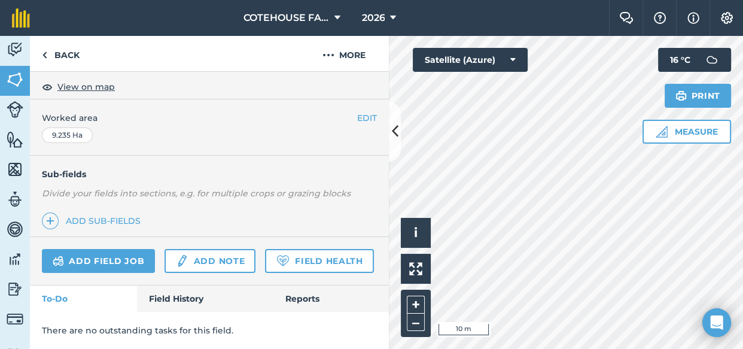
scroll to position [246, 0]
click at [170, 292] on link "Field History" at bounding box center [205, 298] width 136 height 26
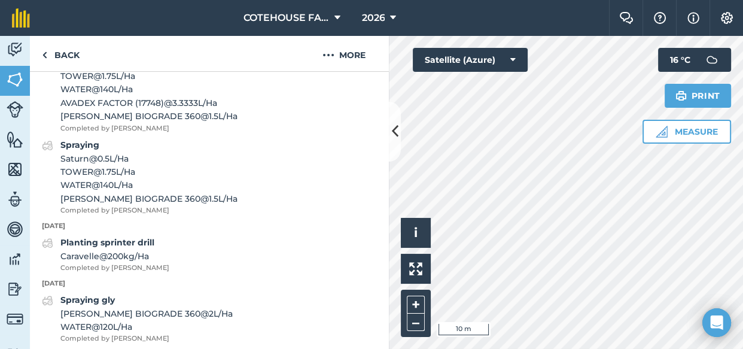
scroll to position [627, 0]
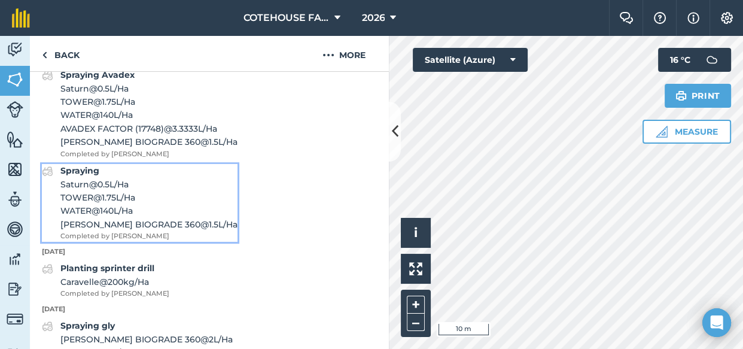
click at [168, 204] on span "TOWER @ 1.75 L / Ha" at bounding box center [148, 197] width 177 height 13
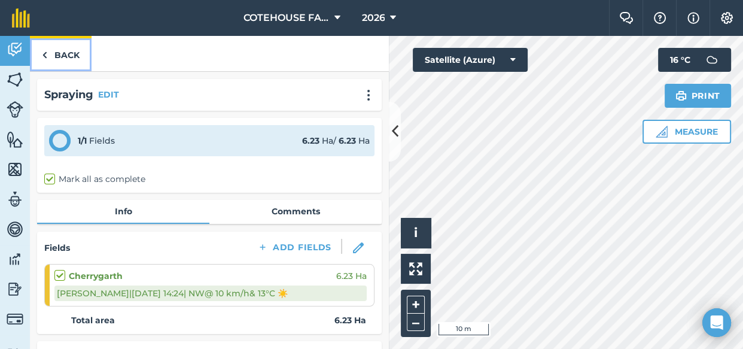
click at [55, 53] on link "Back" at bounding box center [61, 53] width 62 height 35
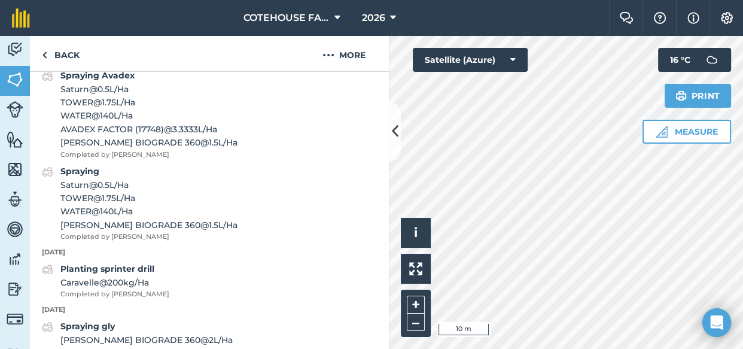
scroll to position [652, 0]
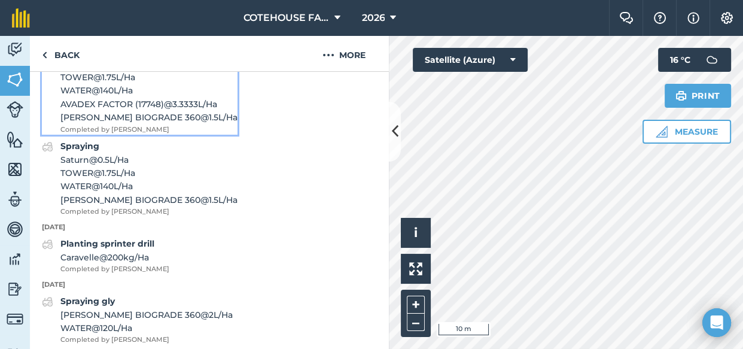
click at [147, 84] on span "TOWER @ 1.75 L / Ha" at bounding box center [148, 77] width 177 height 13
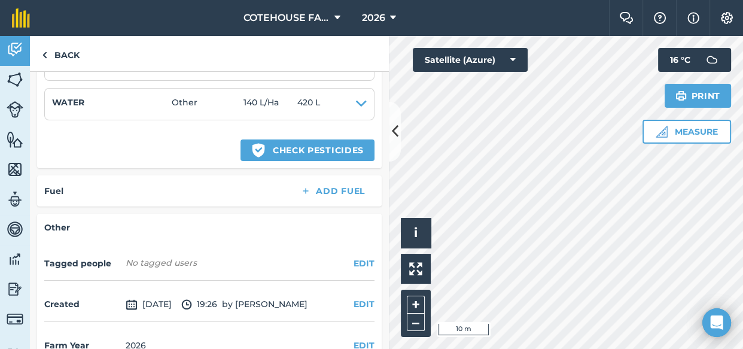
scroll to position [488, 0]
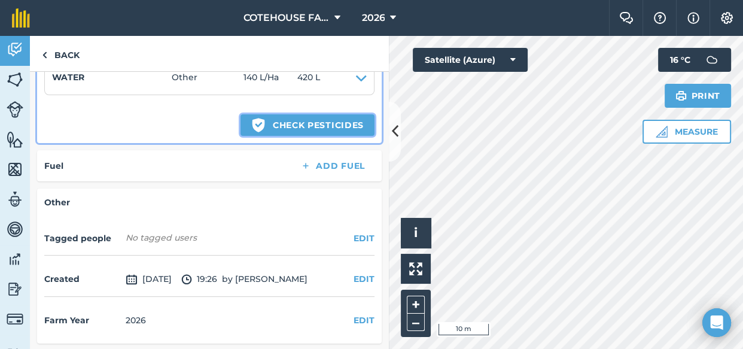
click at [266, 126] on button "Green shield with white tick Check pesticides" at bounding box center [307, 125] width 134 height 22
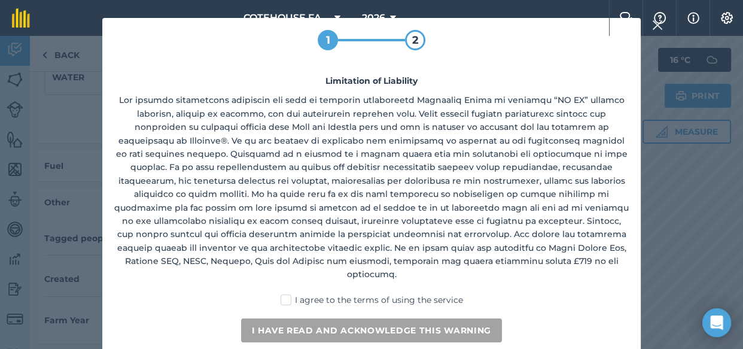
click at [285, 294] on label "I agree to the terms of using the service" at bounding box center [371, 300] width 182 height 13
click at [371, 294] on input "I agree to the terms of using the service" at bounding box center [375, 298] width 8 height 8
checkbox input "true"
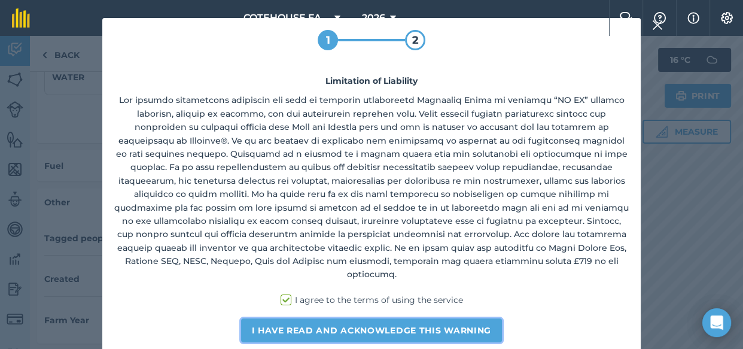
click at [285, 318] on button "I have read and acknowledge this warning" at bounding box center [371, 330] width 261 height 24
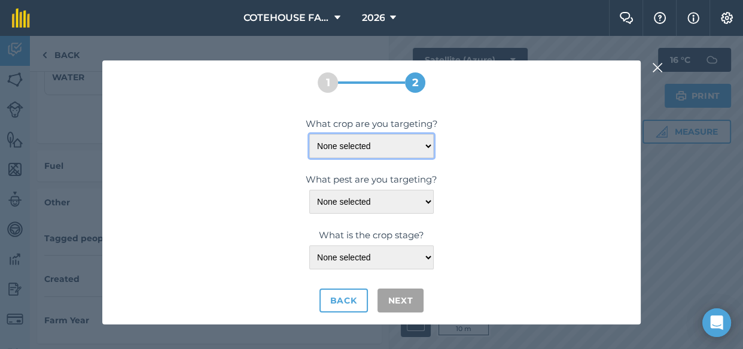
click at [425, 143] on select "None selected BARLEY-SPRING BARLEY-WINTER" at bounding box center [371, 146] width 124 height 24
select select "1111"
click at [309, 134] on select "None selected BARLEY-SPRING BARLEY-WINTER" at bounding box center [371, 146] width 124 height 24
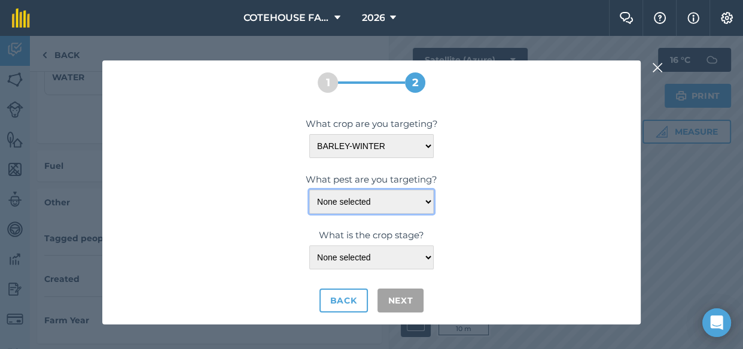
click at [420, 202] on select "None selected ANNUAL-BROADLEAF-WEEDS ANNUAL-GRASS-WEEDS BENTGRASS-CREEPING BENT…" at bounding box center [371, 202] width 124 height 24
select select "20013"
click at [309, 190] on select "None selected ANNUAL-BROADLEAF-WEEDS ANNUAL-GRASS-WEEDS BENTGRASS-CREEPING BENT…" at bounding box center [371, 202] width 124 height 24
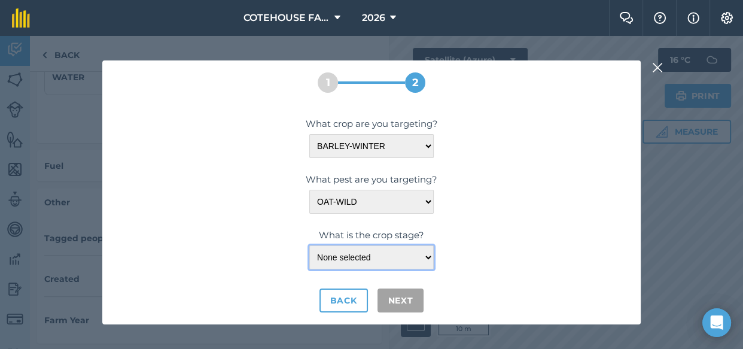
click at [363, 258] on select "None selected <LEAF-SHEATH-ERECT PRE-EM PRE-HARVEST PRE-PLANT/TRANSPLANT" at bounding box center [371, 257] width 124 height 24
select select "175"
click at [309, 245] on select "None selected <LEAF-SHEATH-ERECT PRE-EM PRE-HARVEST PRE-PLANT/TRANSPLANT" at bounding box center [371, 257] width 124 height 24
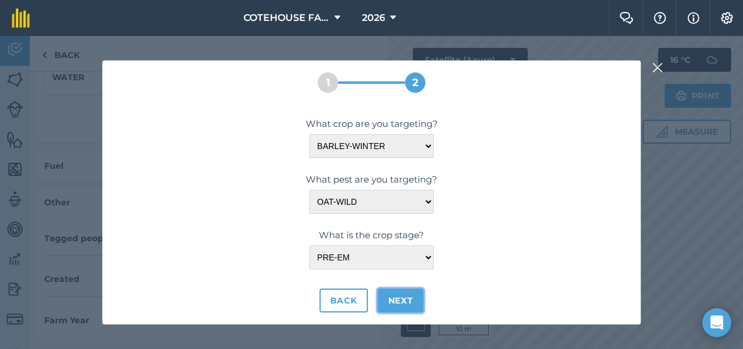
click at [393, 295] on button "Next" at bounding box center [400, 300] width 47 height 24
select select "1111"
select select "20013"
select select "175"
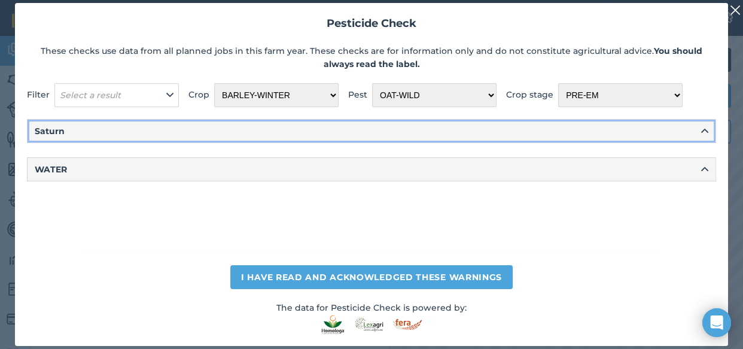
click at [704, 129] on icon at bounding box center [704, 130] width 7 height 13
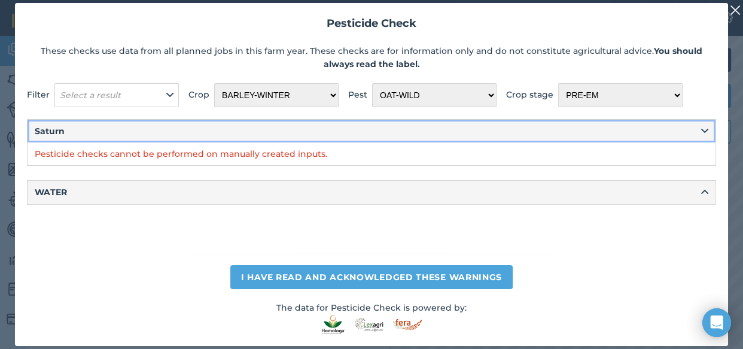
click at [702, 129] on icon at bounding box center [704, 130] width 7 height 13
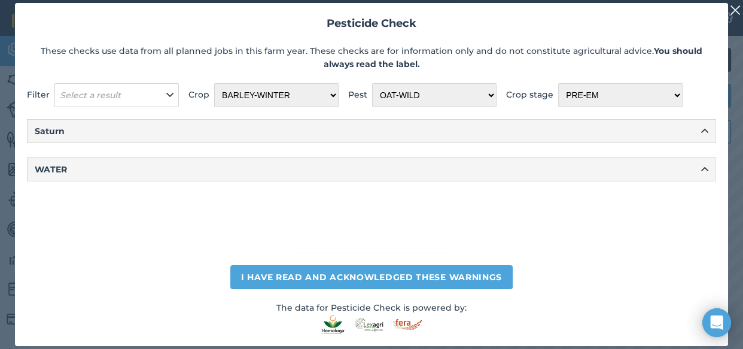
click at [733, 7] on img at bounding box center [735, 10] width 11 height 14
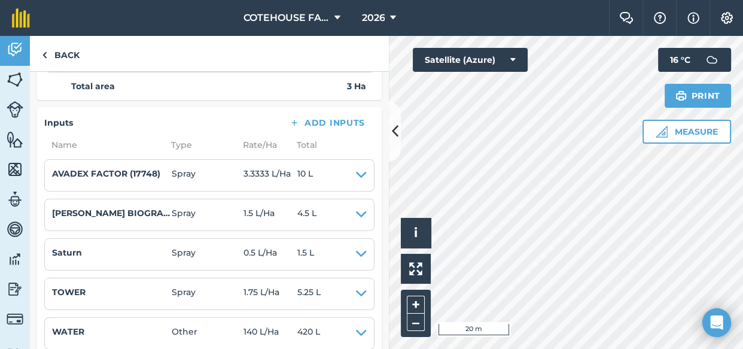
scroll to position [224, 0]
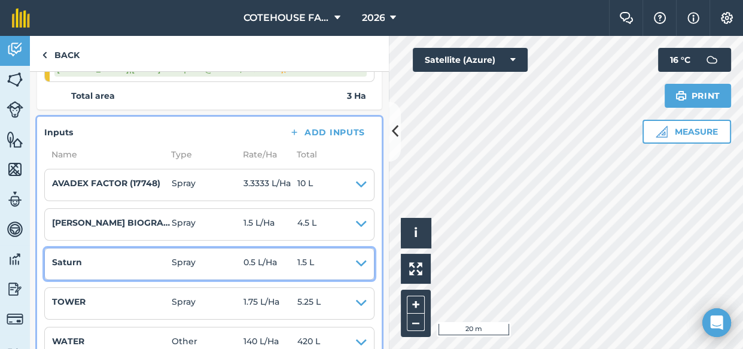
click at [356, 258] on icon at bounding box center [361, 263] width 11 height 17
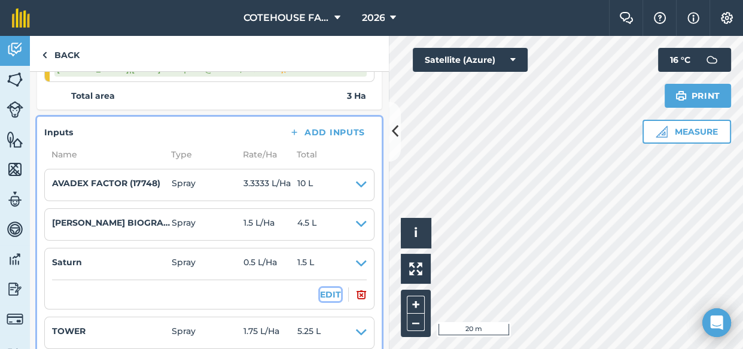
click at [320, 291] on button "EDIT" at bounding box center [330, 294] width 21 height 13
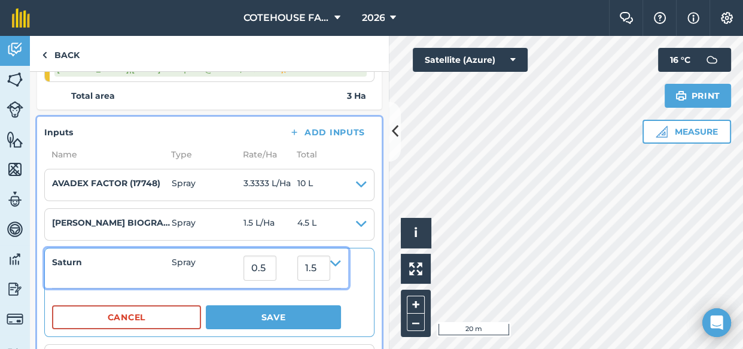
click at [84, 258] on h4 "Saturn" at bounding box center [112, 261] width 120 height 13
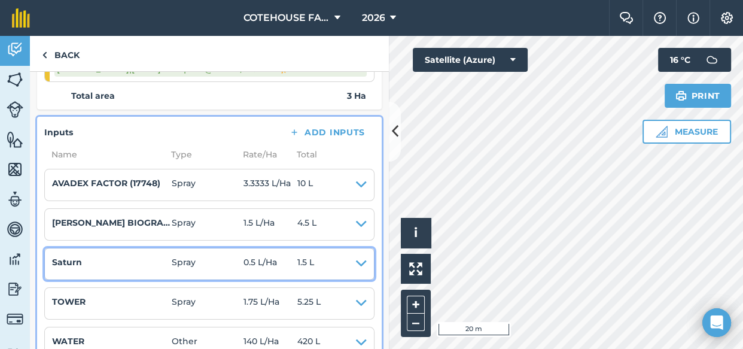
click at [83, 258] on h4 "Saturn" at bounding box center [112, 261] width 120 height 13
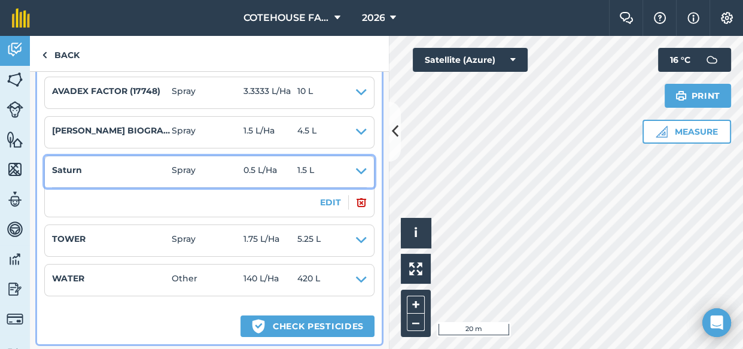
scroll to position [333, 0]
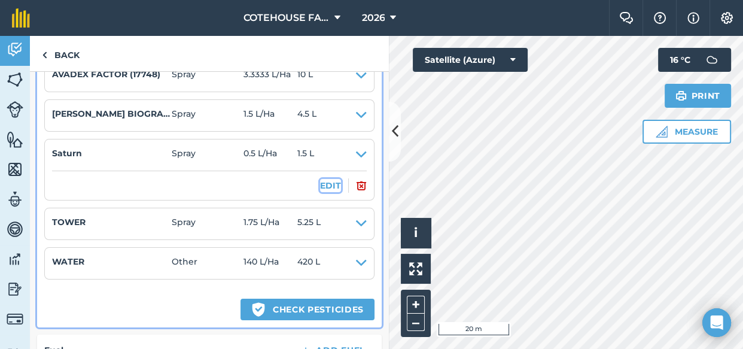
click at [322, 184] on button "EDIT" at bounding box center [330, 185] width 21 height 13
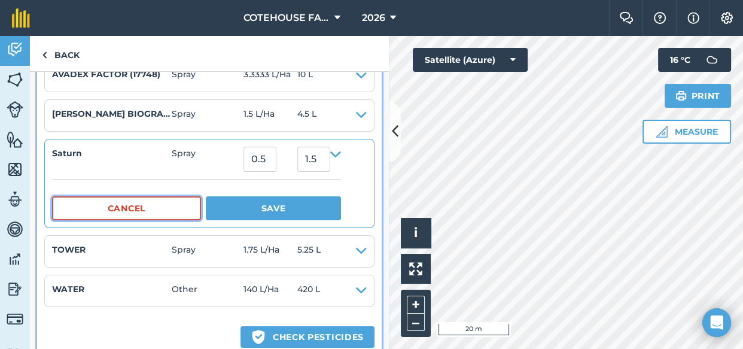
click at [168, 210] on button "Cancel" at bounding box center [126, 208] width 149 height 24
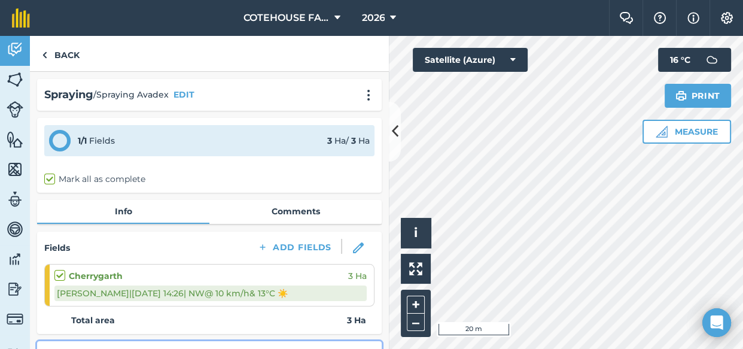
scroll to position [0, 0]
click at [47, 52] on link "Back" at bounding box center [61, 53] width 62 height 35
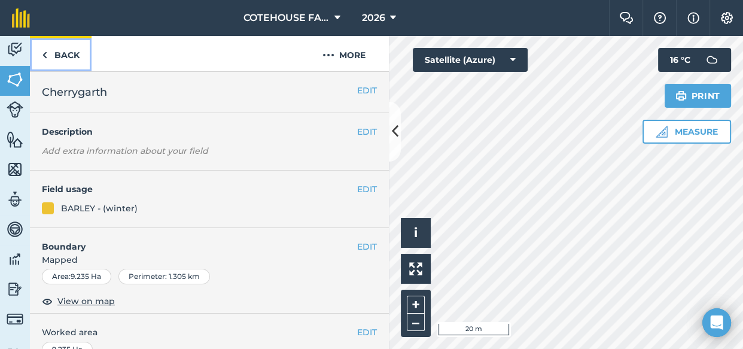
click at [53, 49] on link "Back" at bounding box center [61, 53] width 62 height 35
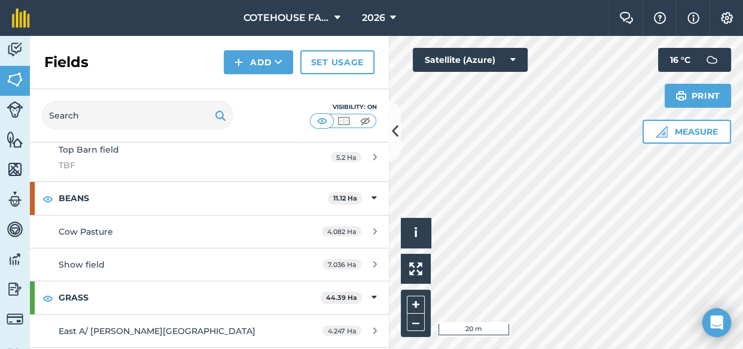
scroll to position [326, 0]
